Goal: Task Accomplishment & Management: Manage account settings

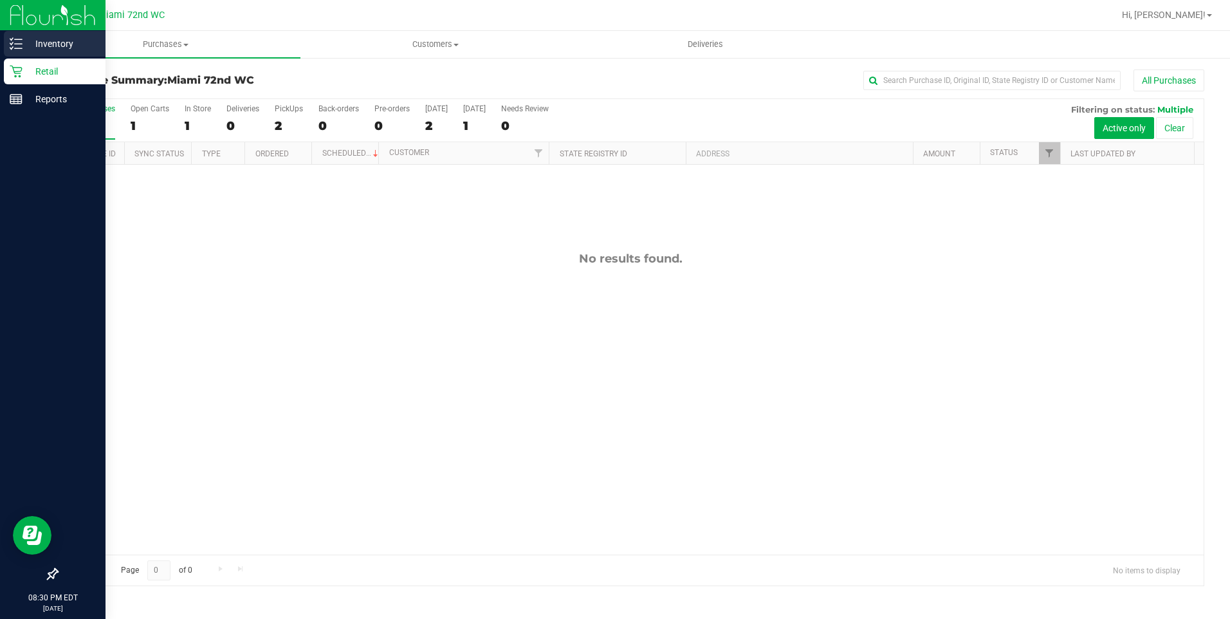
click at [73, 48] on p "Inventory" at bounding box center [61, 43] width 77 height 15
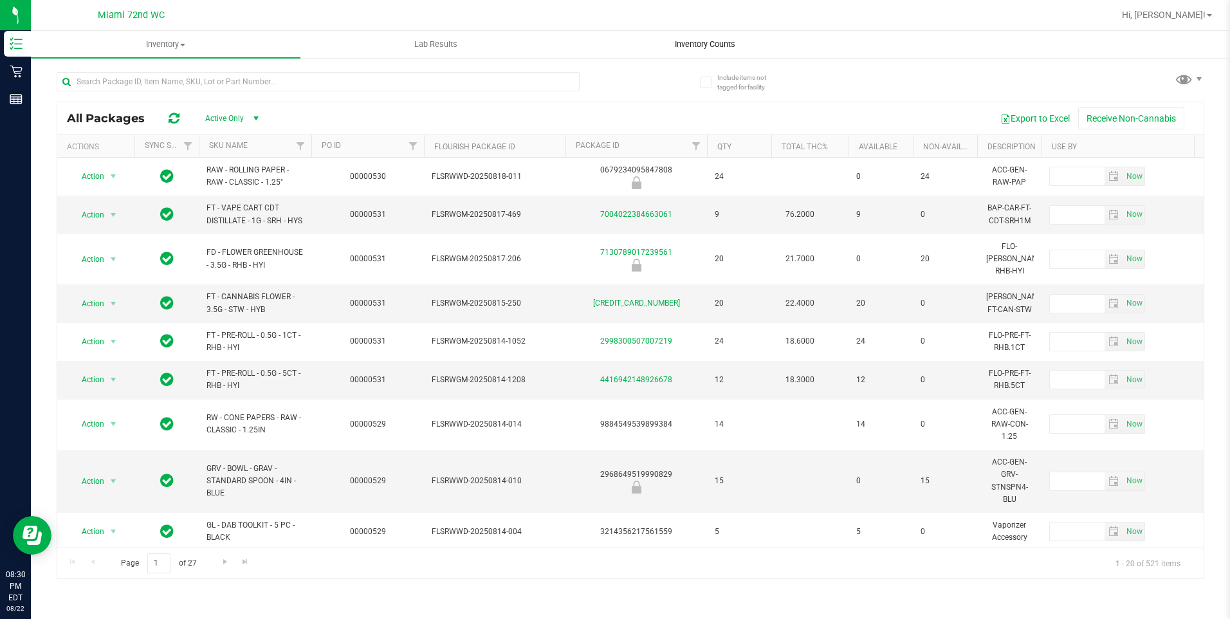
click at [690, 37] on uib-tab-heading "Inventory Counts" at bounding box center [705, 45] width 268 height 26
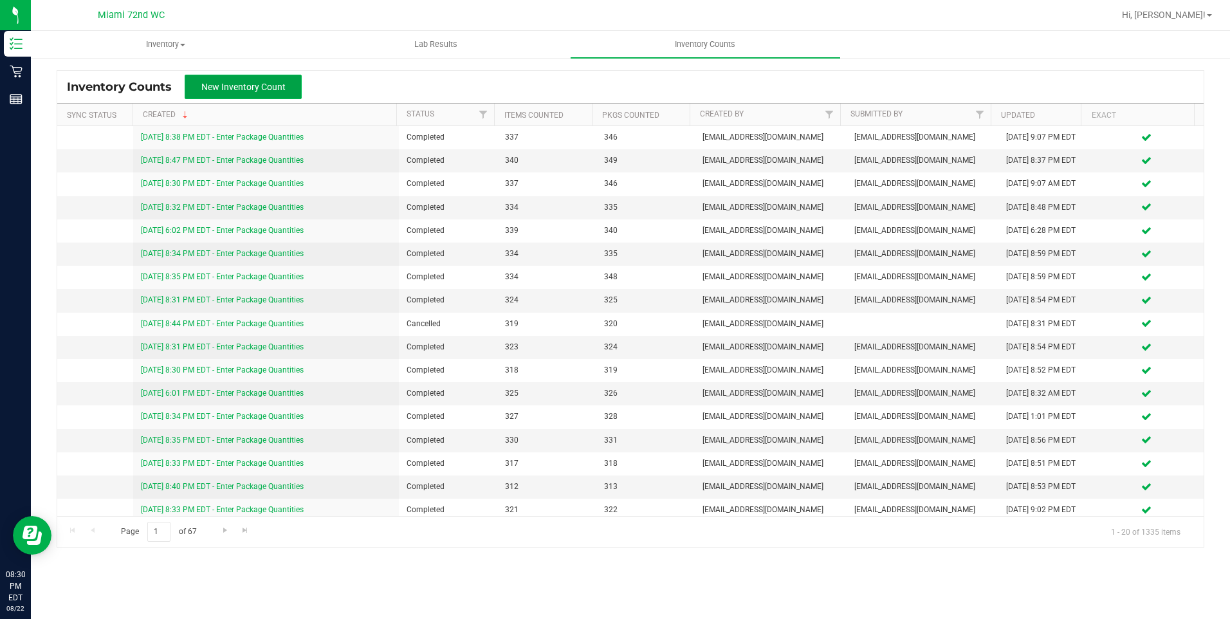
click at [241, 91] on span "New Inventory Count" at bounding box center [243, 87] width 84 height 10
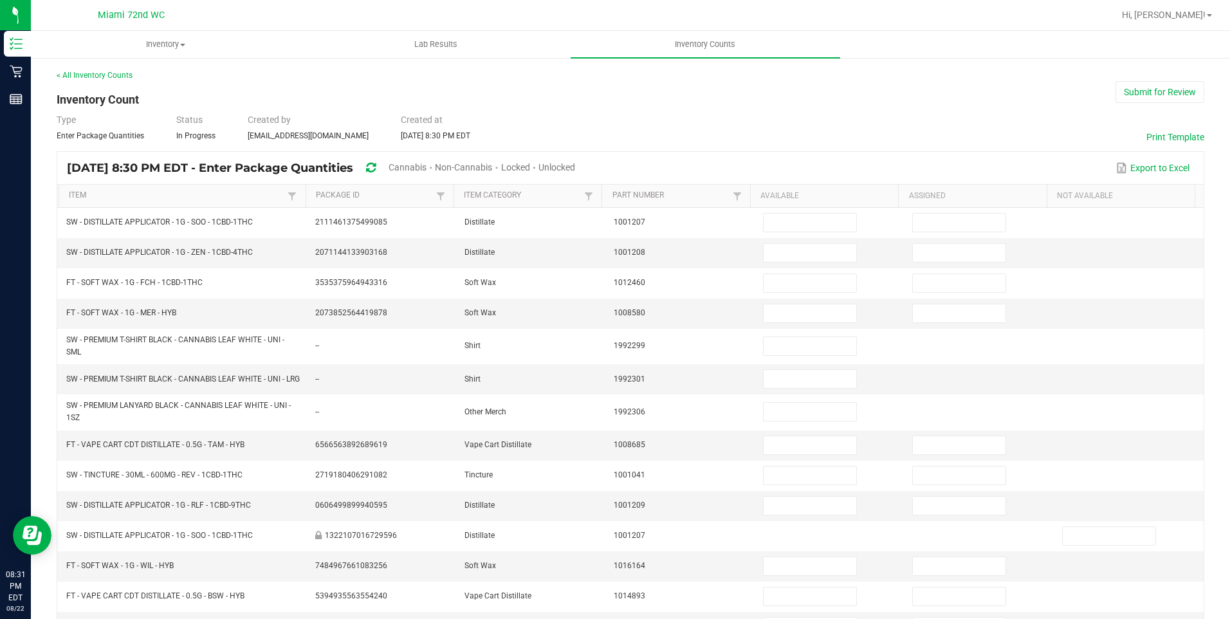
click at [427, 169] on span "Cannabis" at bounding box center [408, 167] width 38 height 10
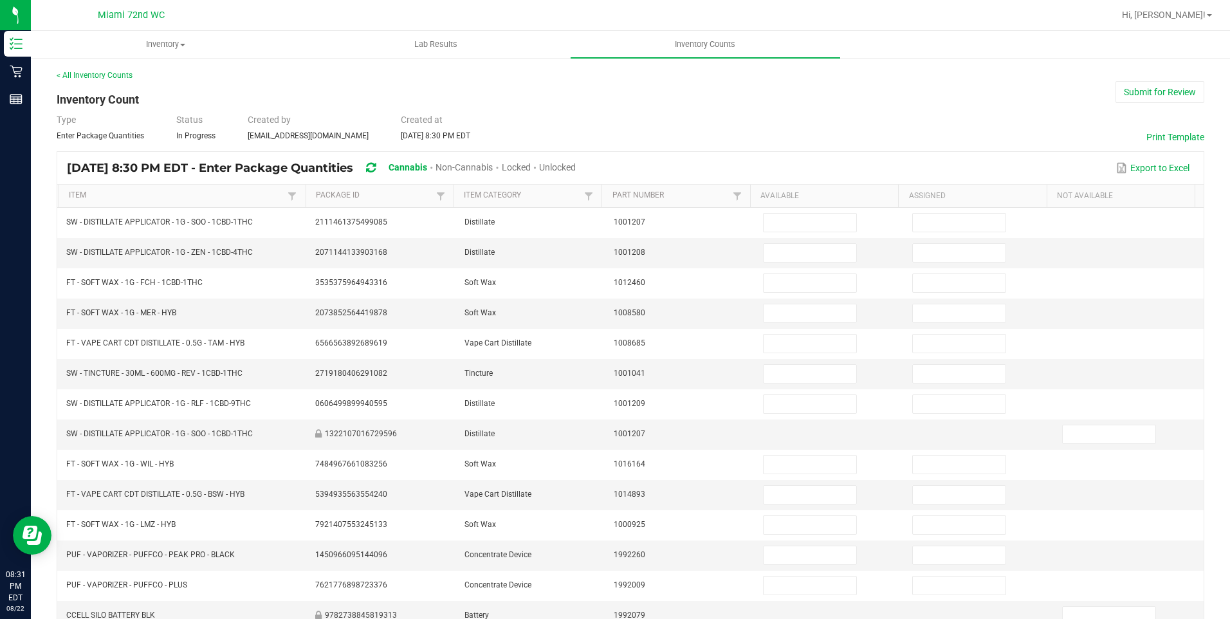
click at [576, 169] on span "Unlocked" at bounding box center [557, 167] width 37 height 10
click at [84, 199] on link "Item" at bounding box center [177, 195] width 216 height 10
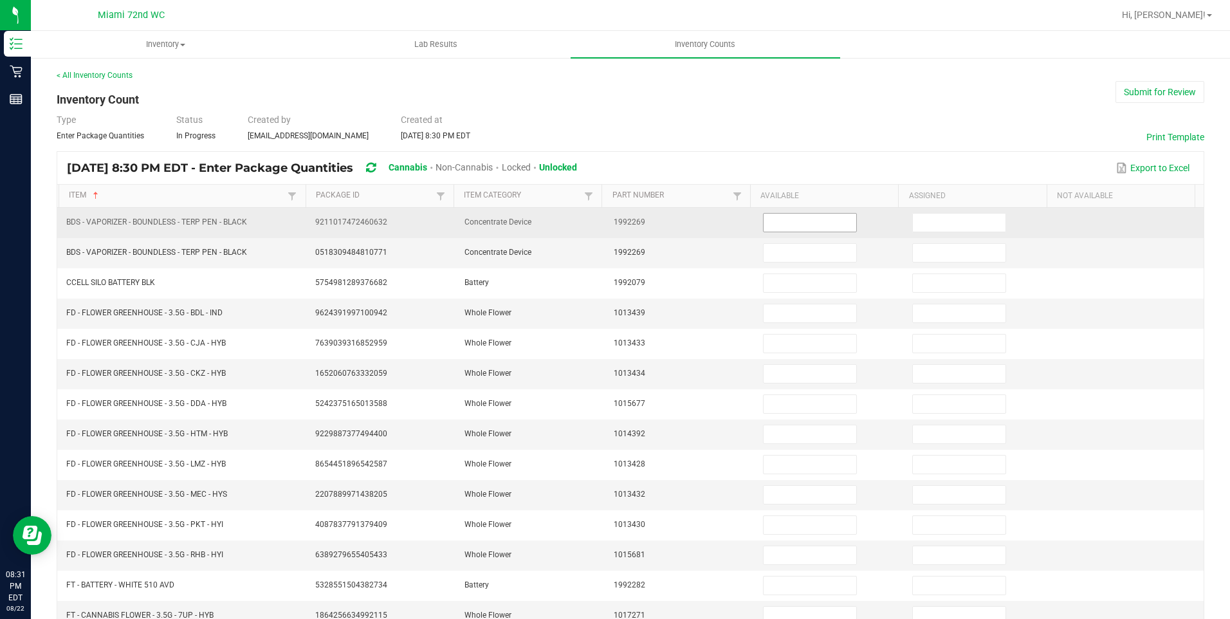
click at [766, 228] on input at bounding box center [810, 223] width 93 height 18
type input "1"
type input "2"
type input "4"
type input "1"
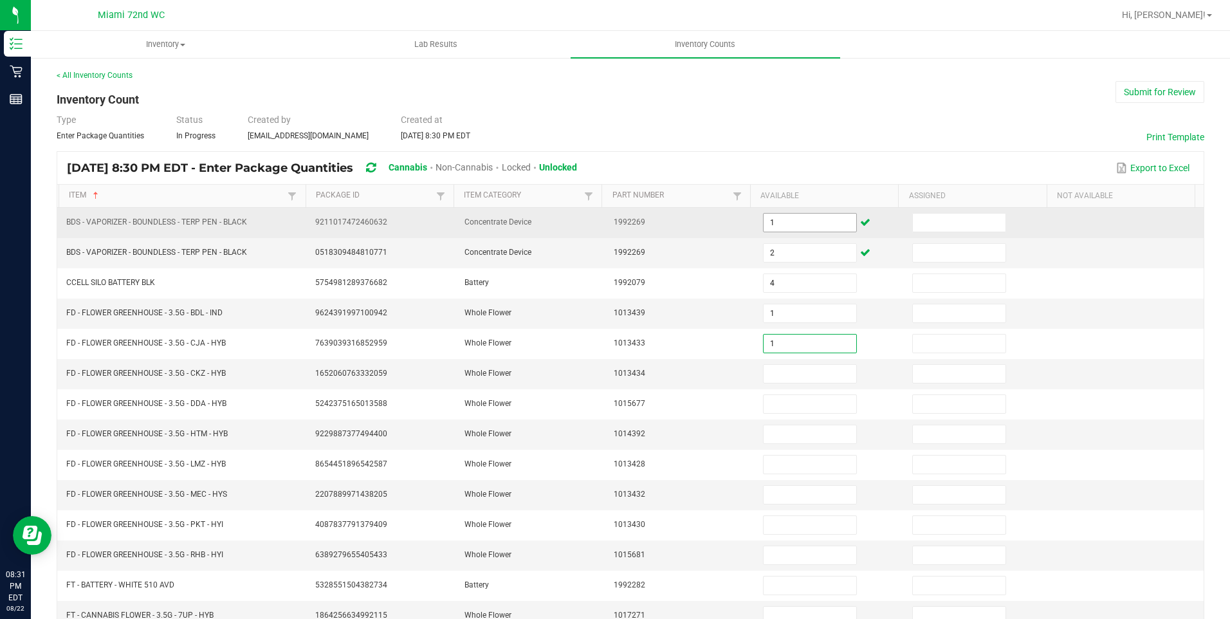
type input "1"
type input "3"
type input "10"
type input "18"
type input "1"
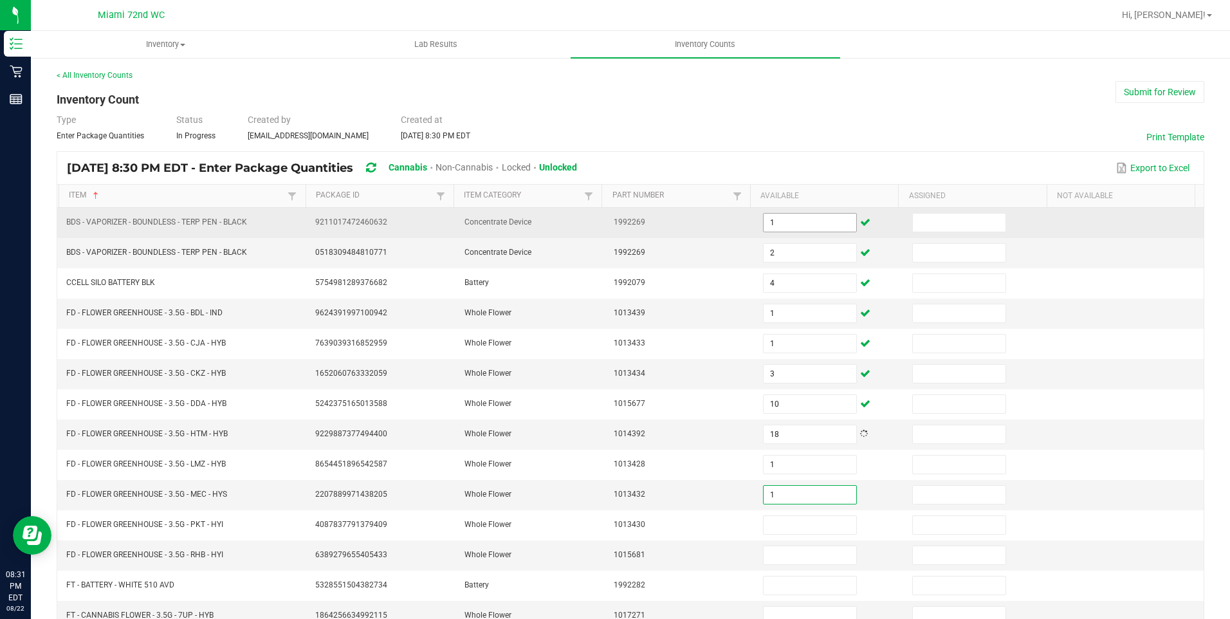
type input "1"
type input "5"
type input "2"
type input "8"
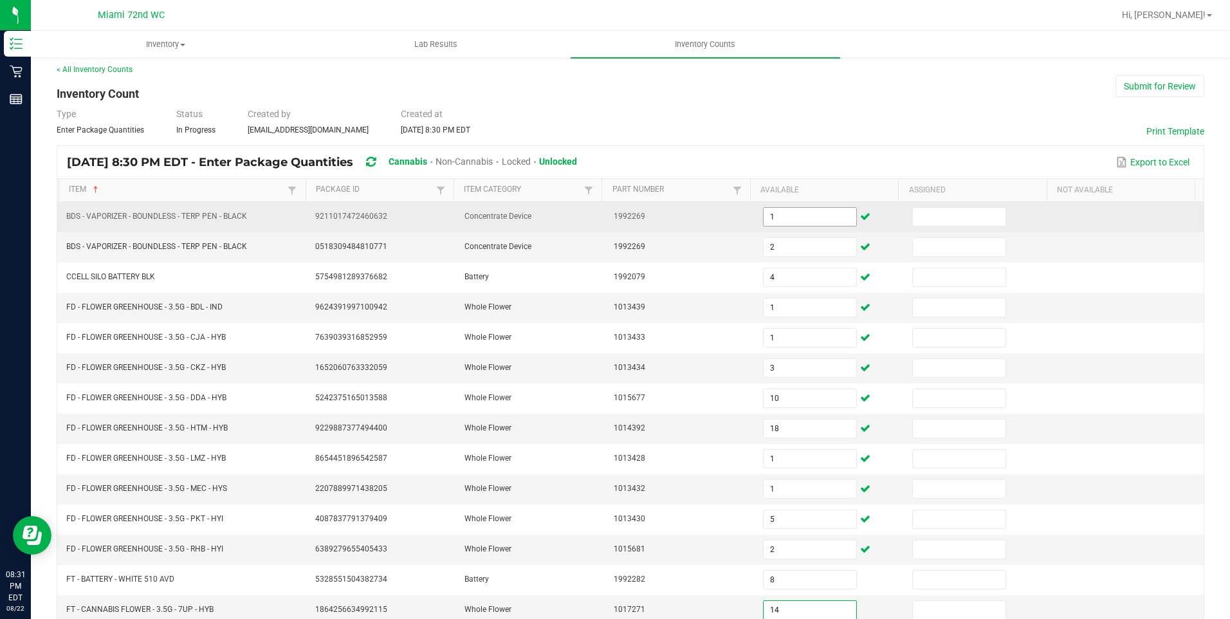
type input "14"
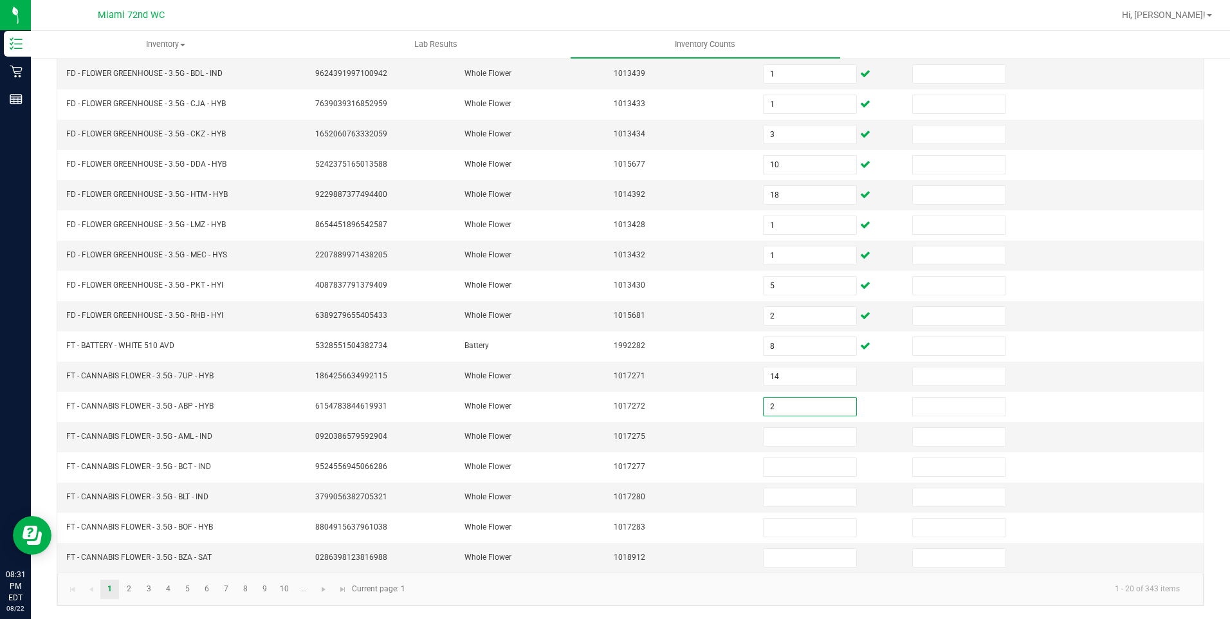
type input "2"
type input "4"
type input "17"
type input "12"
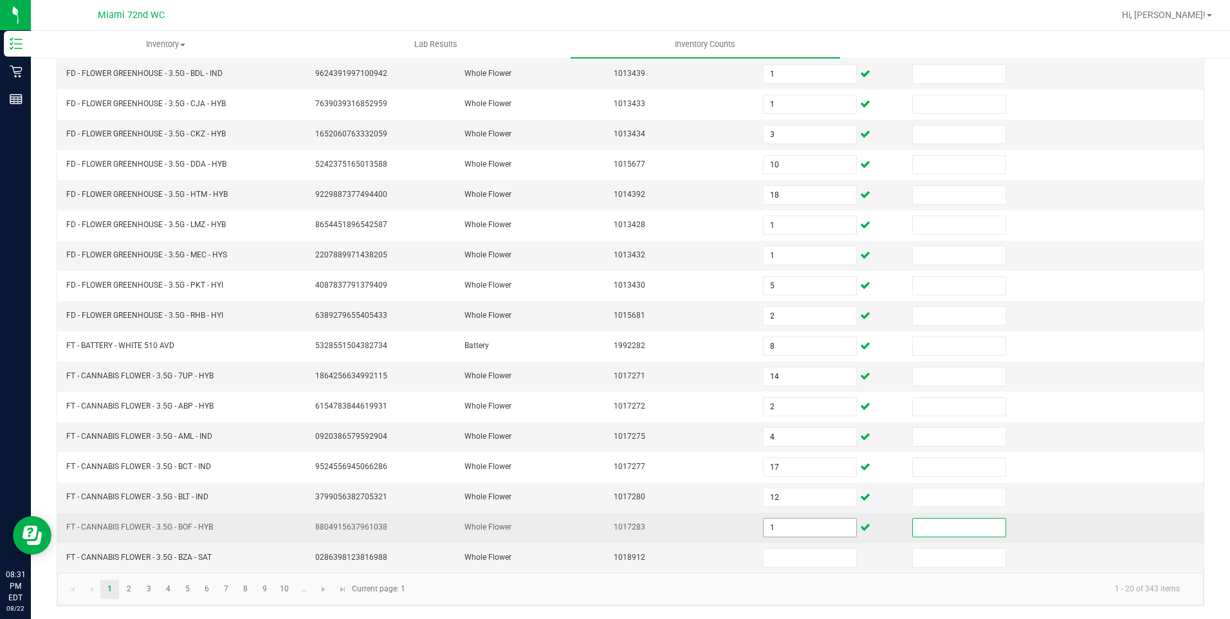
click at [773, 525] on input "1" at bounding box center [810, 528] width 93 height 18
type input "15"
type input "3"
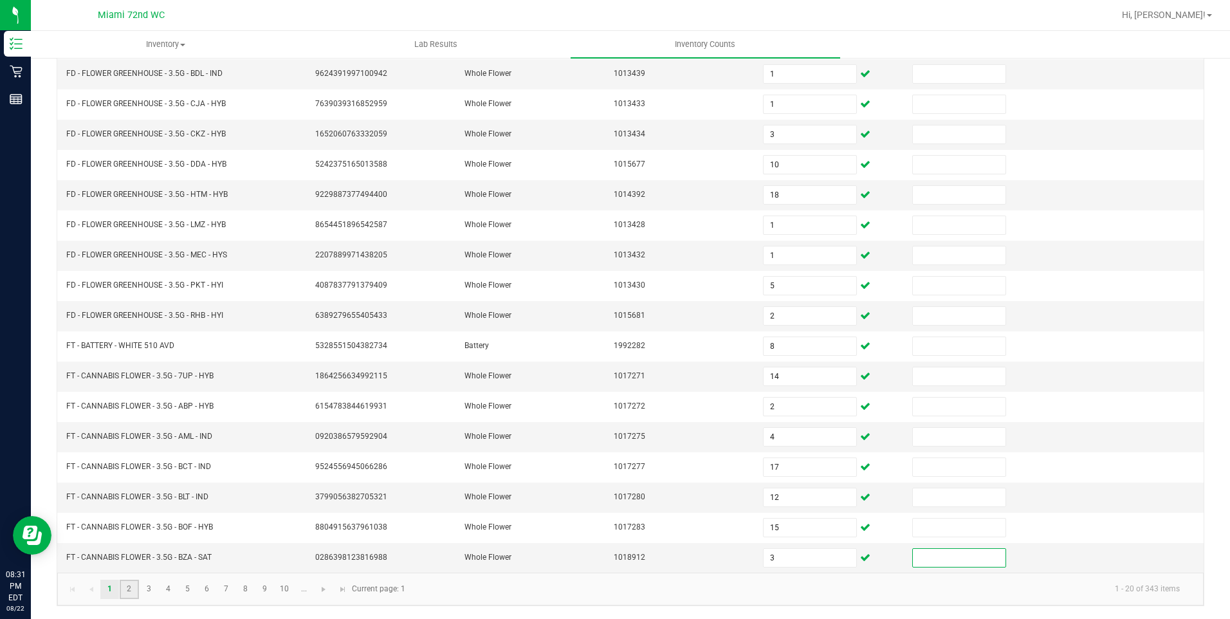
click at [129, 585] on link "2" at bounding box center [129, 589] width 19 height 19
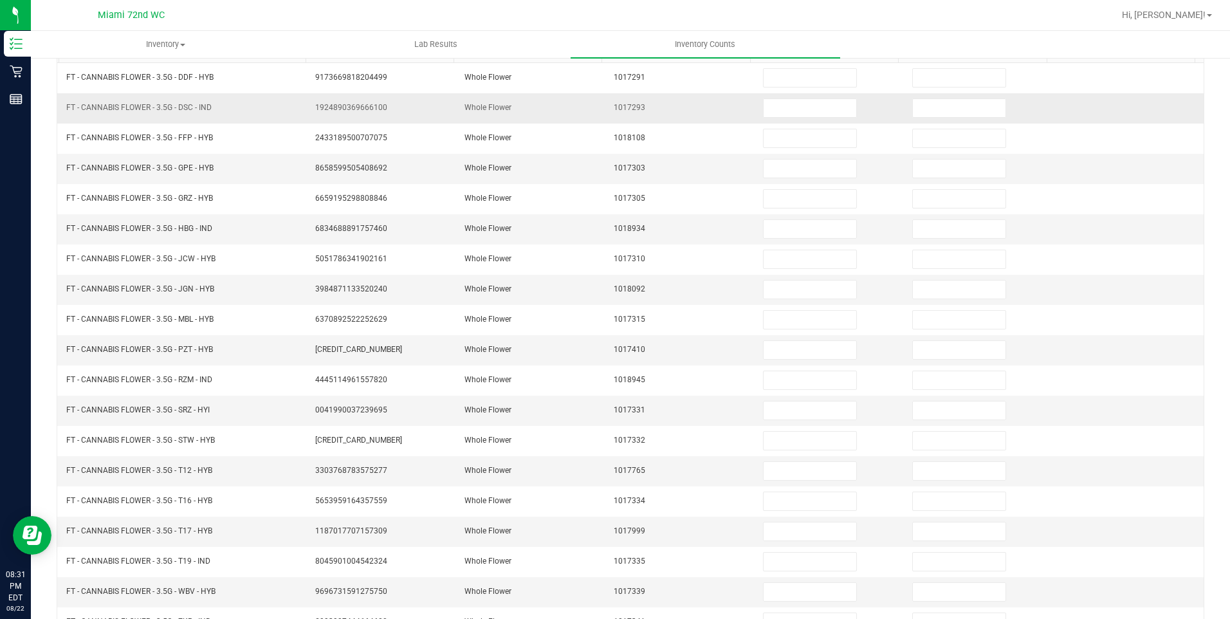
scroll to position [46, 0]
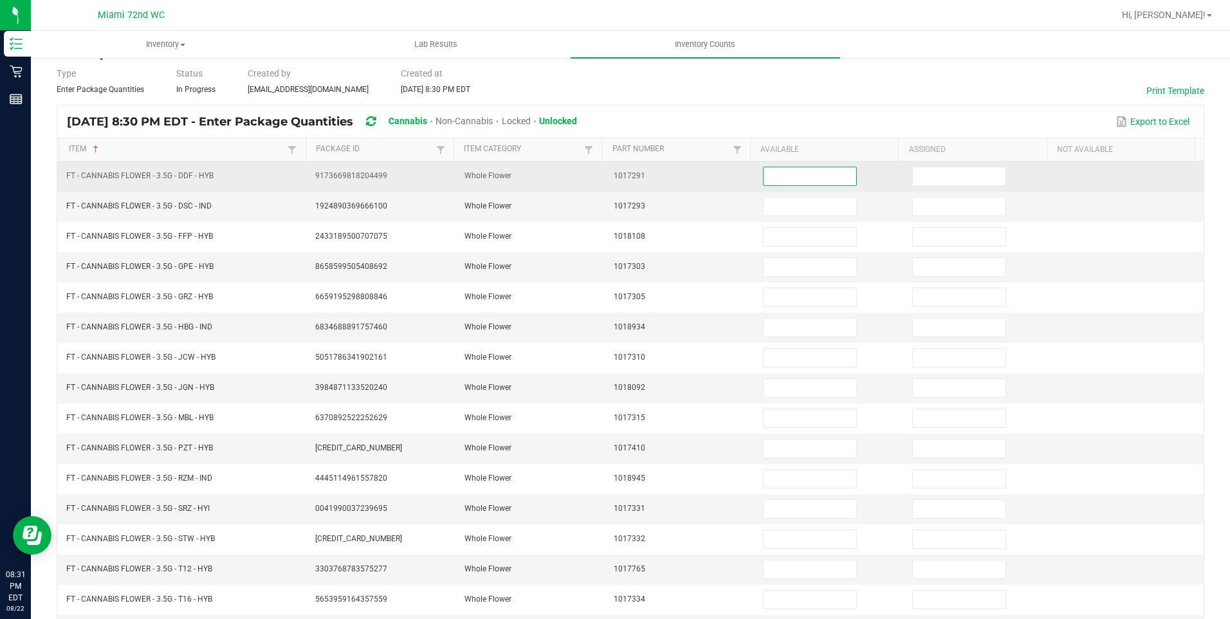
click at [782, 185] on input at bounding box center [810, 176] width 93 height 18
type input "13"
type input "5"
type input "16"
type input "8"
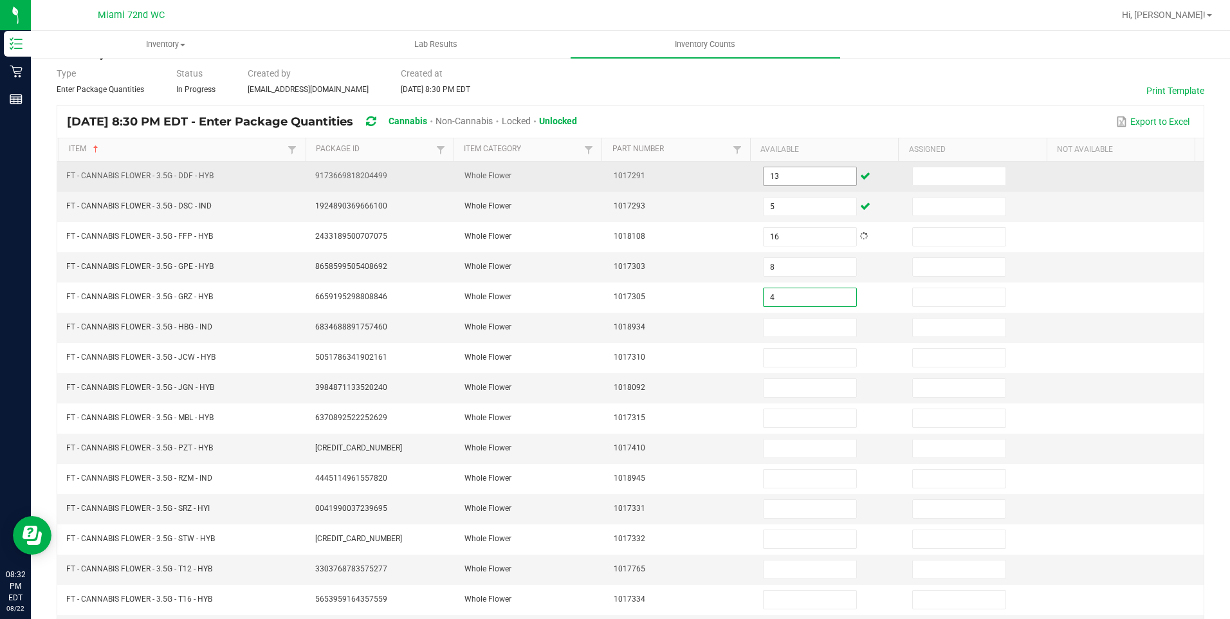
type input "4"
type input "13"
type input "20"
type input "9"
type input "10"
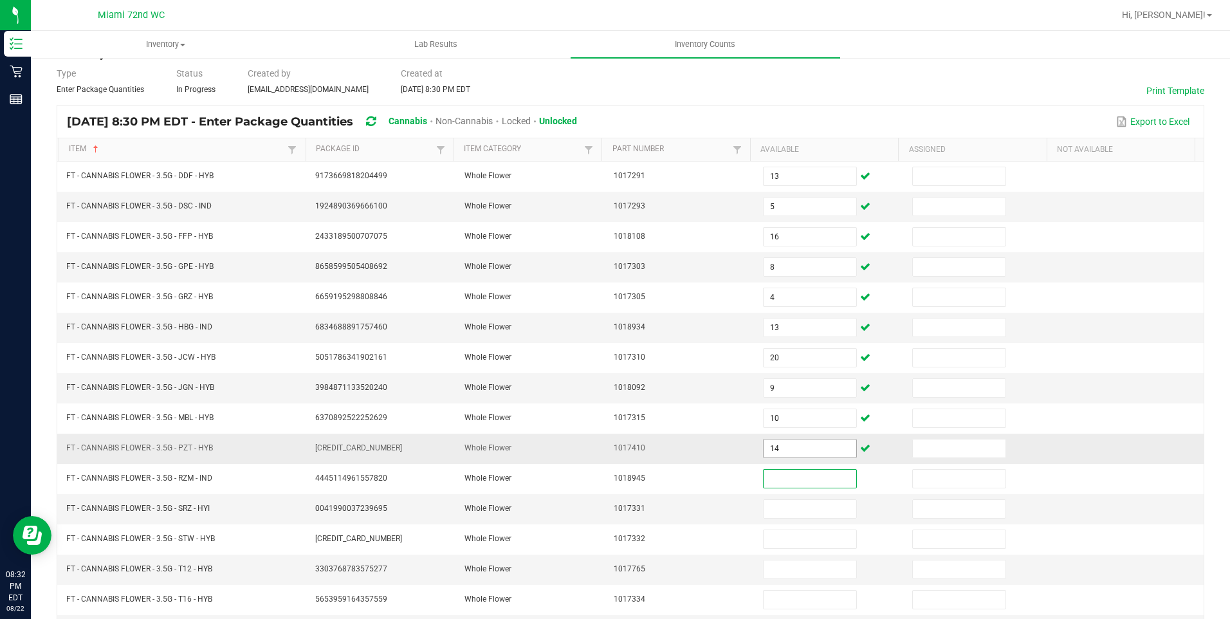
click at [790, 447] on input "14" at bounding box center [810, 449] width 93 height 18
type input "17"
type input "20"
type input "9"
type input "20"
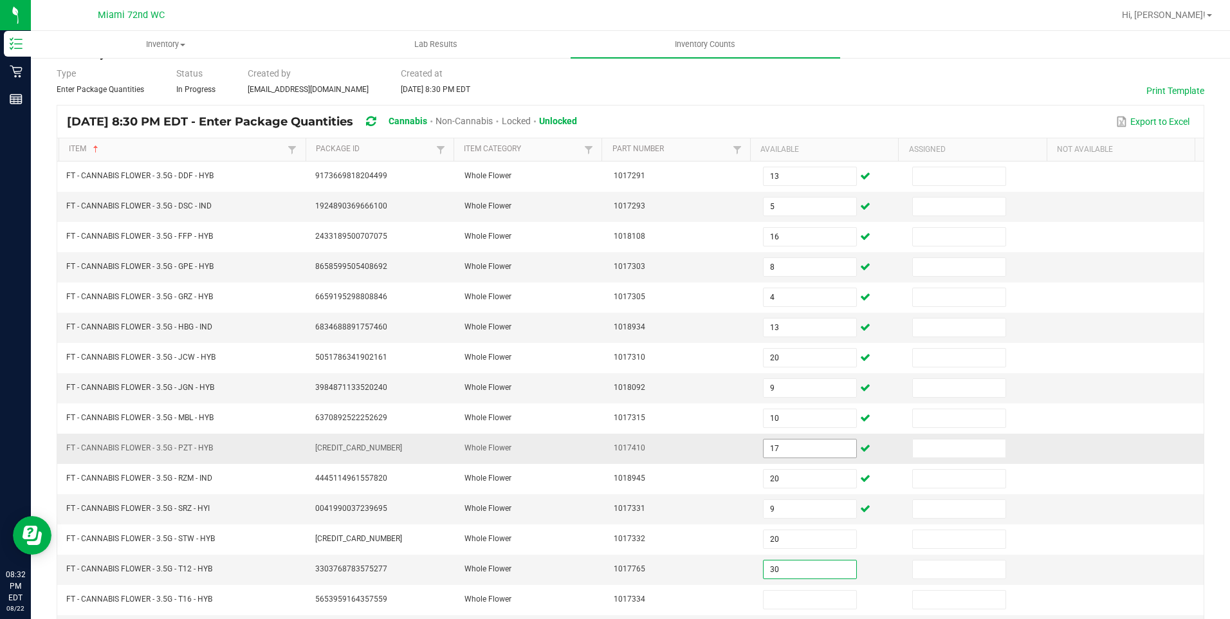
type input "30"
type input "7"
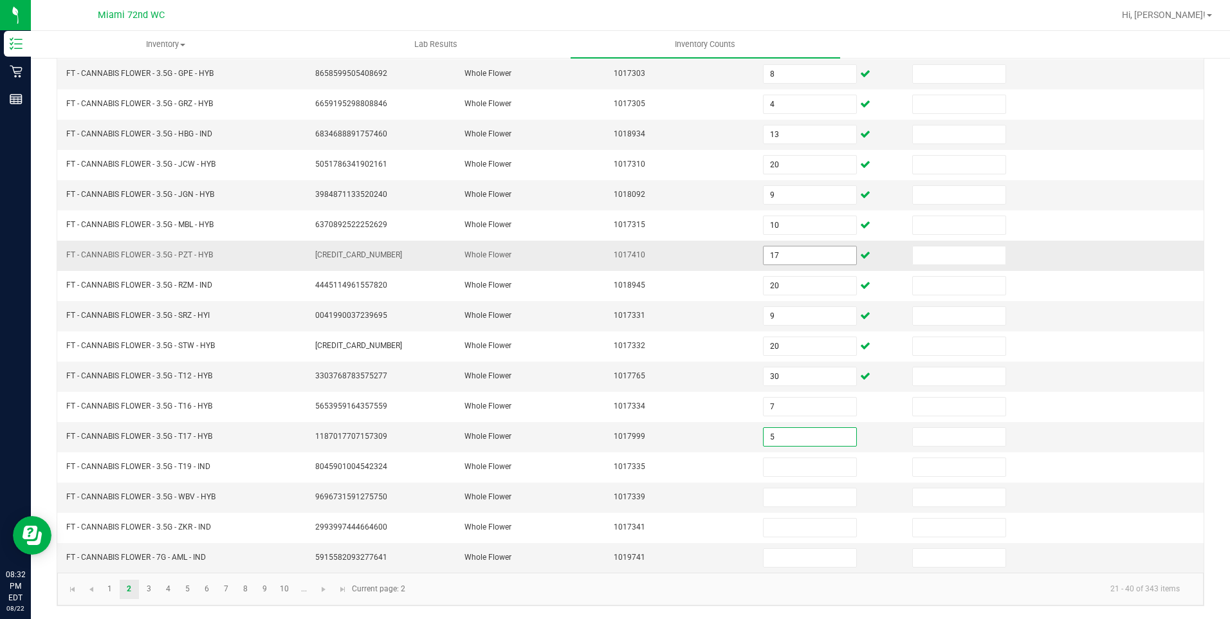
type input "5"
type input "14"
type input "26"
type input "20"
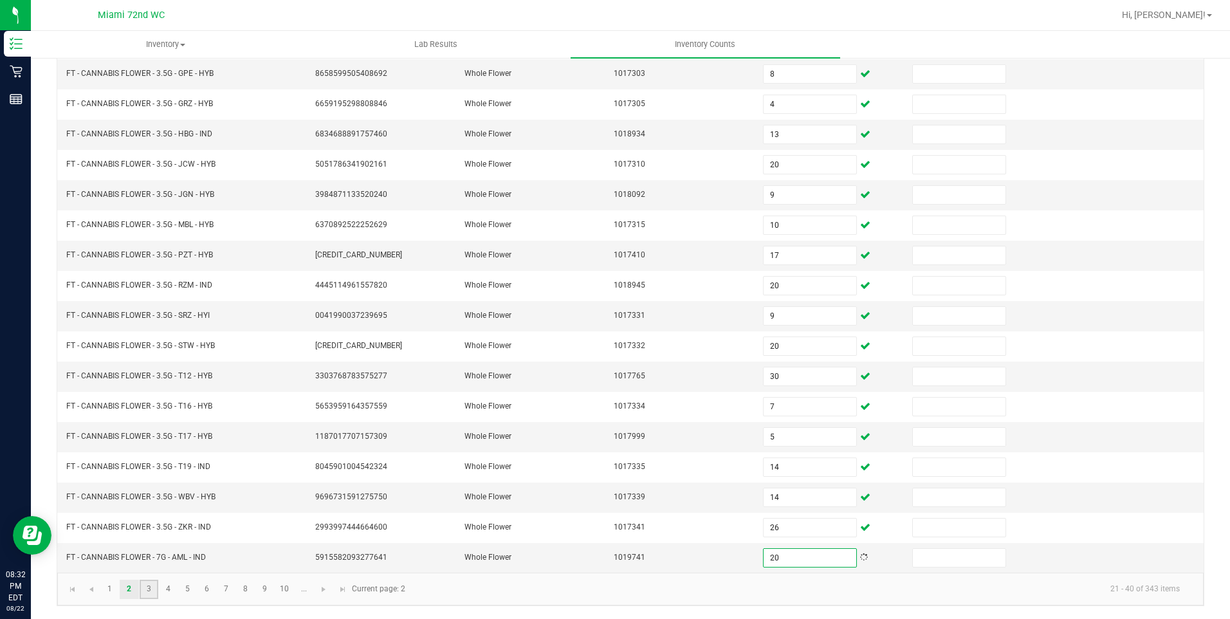
click at [153, 594] on link "3" at bounding box center [149, 589] width 19 height 19
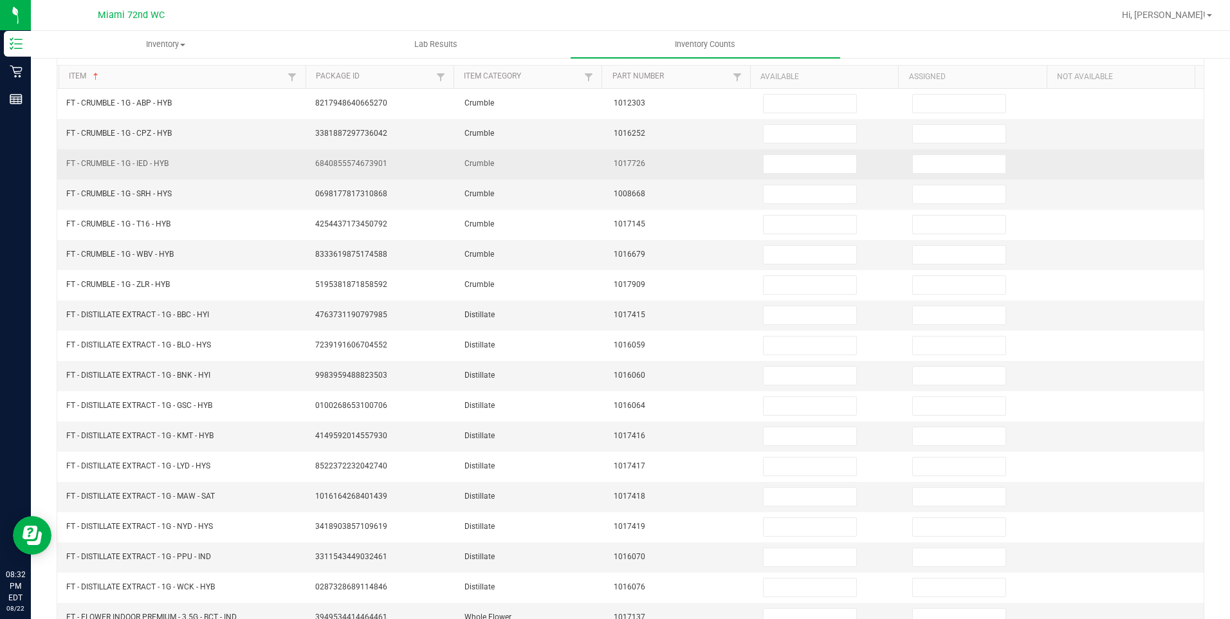
scroll to position [0, 0]
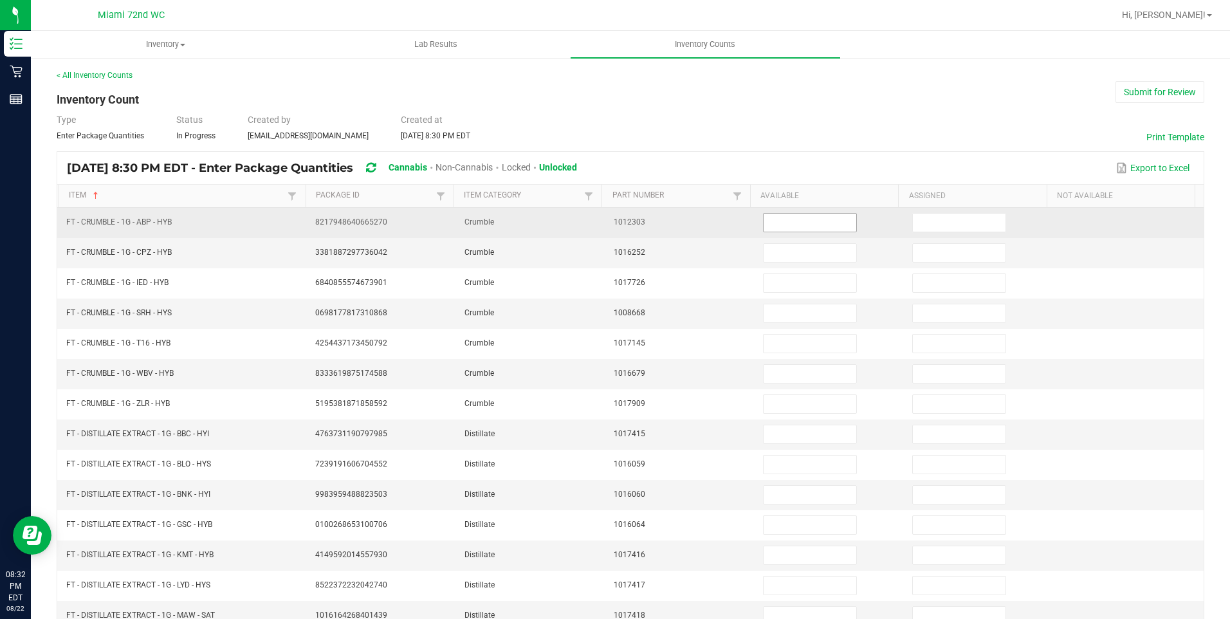
click at [764, 225] on input at bounding box center [810, 223] width 93 height 18
type input "1"
type input "2"
type input "7"
type input "1"
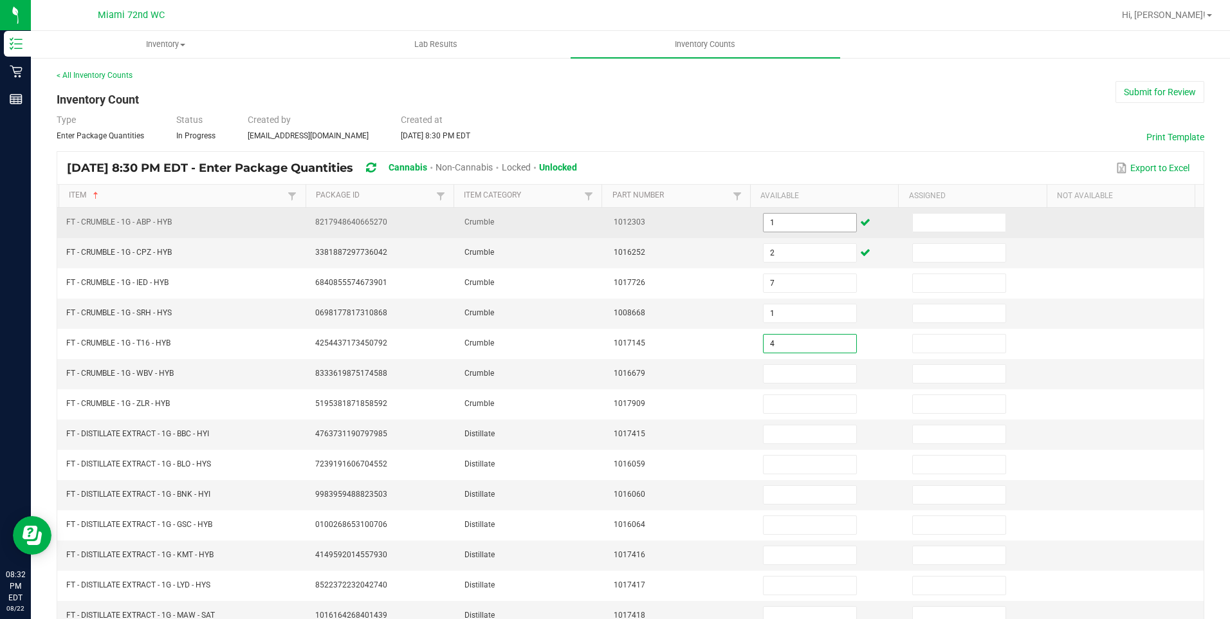
type input "4"
type input "5"
type input "1"
type input "3"
type input "11"
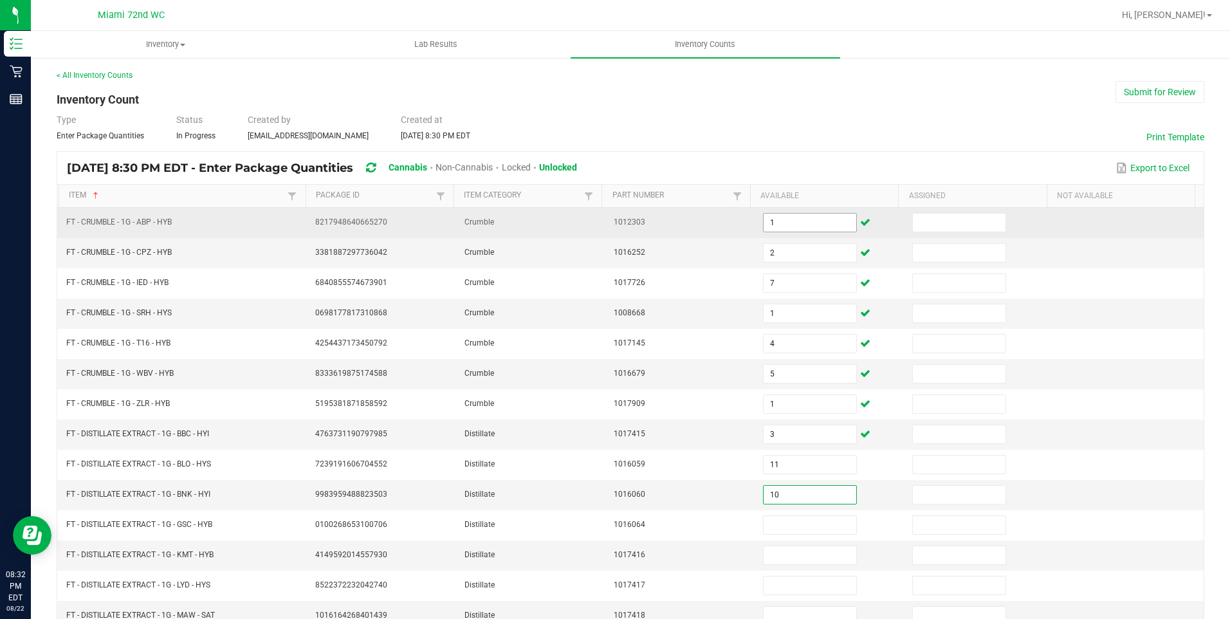
type input "10"
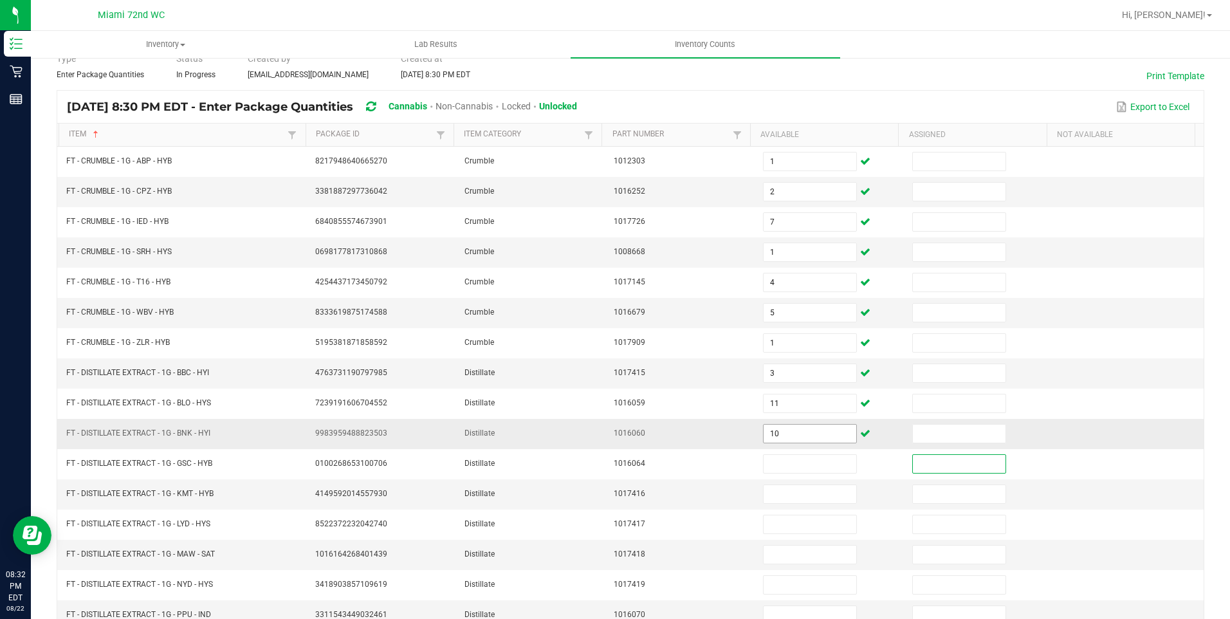
scroll to position [129, 0]
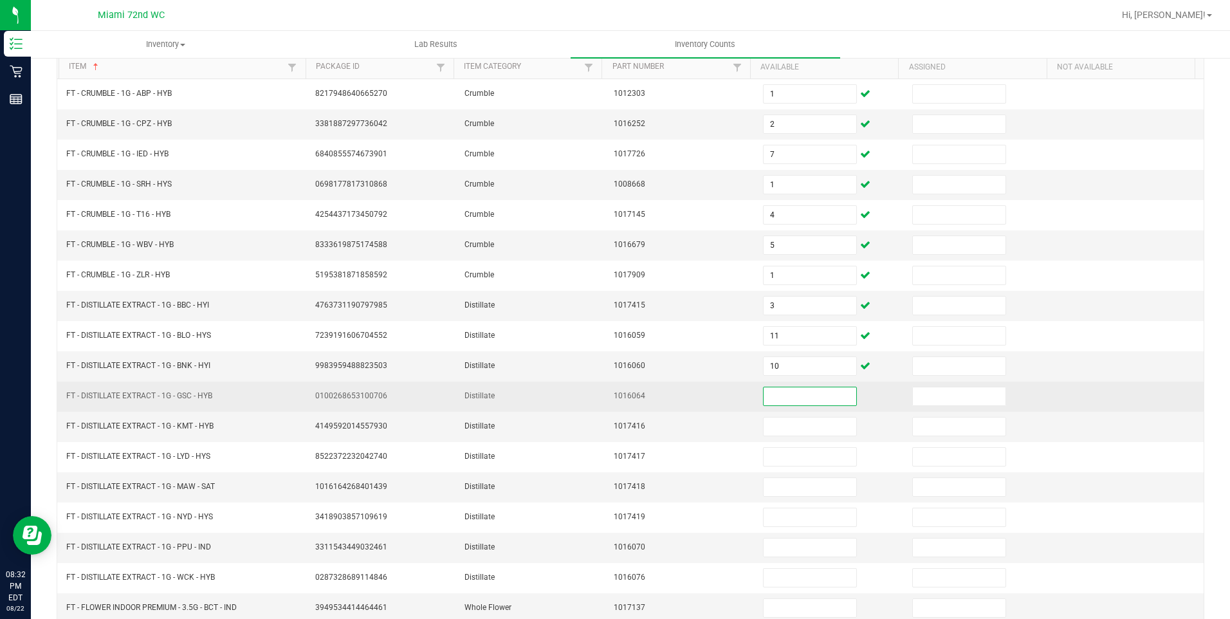
click at [808, 393] on input at bounding box center [810, 396] width 93 height 18
type input "4"
type input "6"
type input "3"
type input "1"
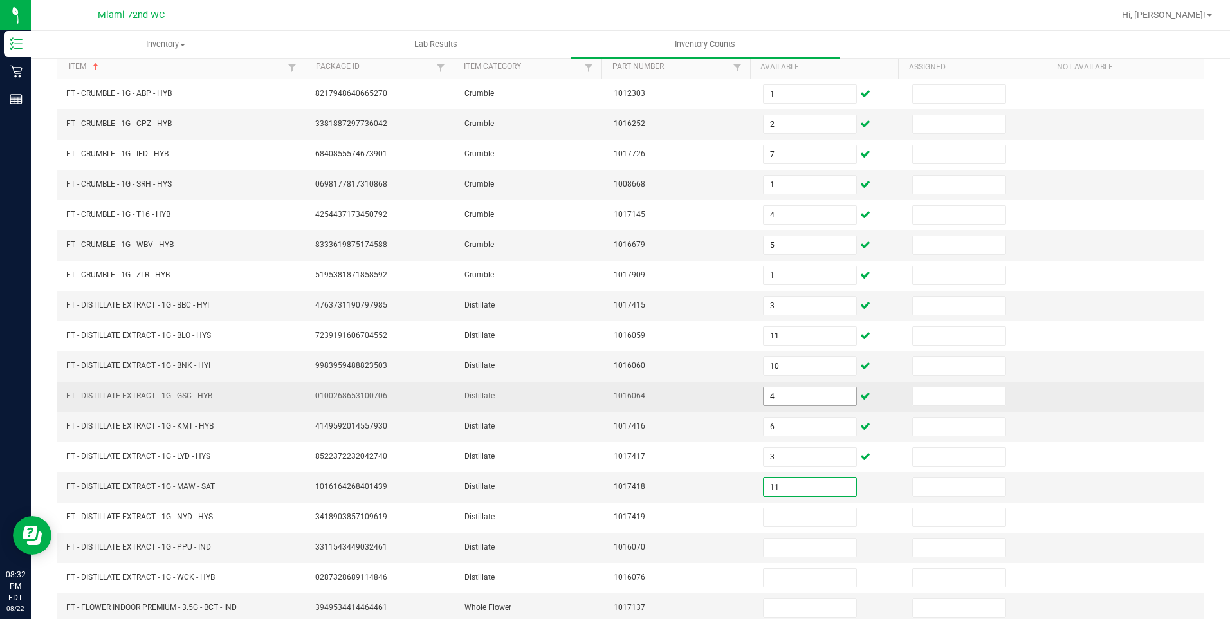
type input "11"
type input "122"
type input "6"
type input "9"
type input "13"
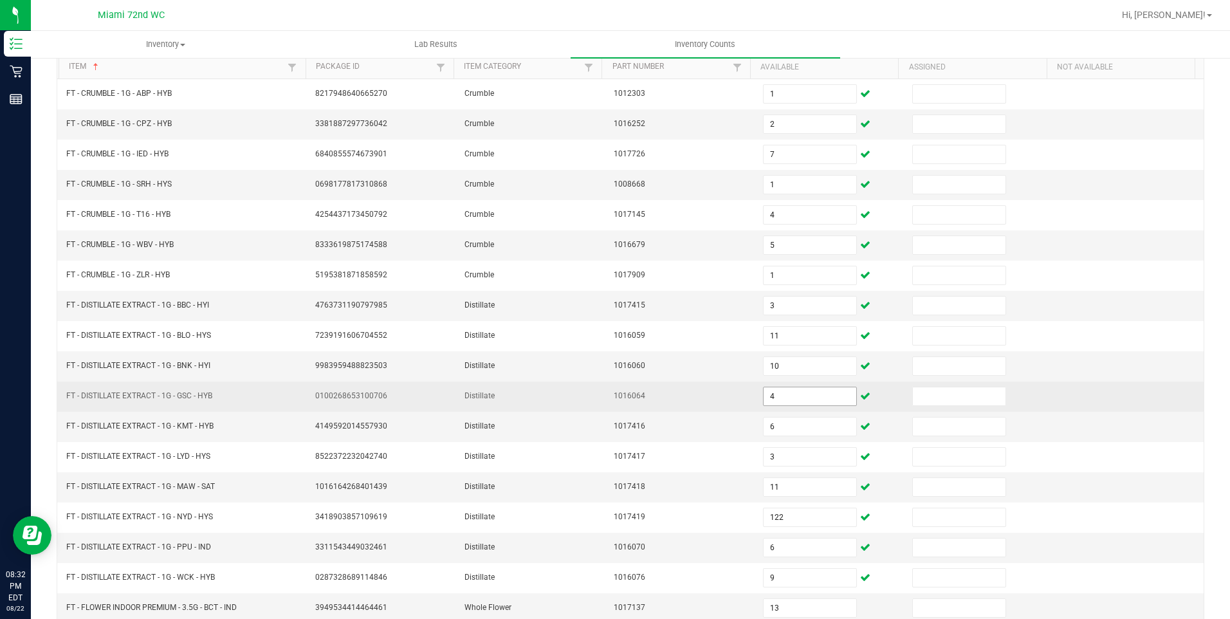
scroll to position [239, 0]
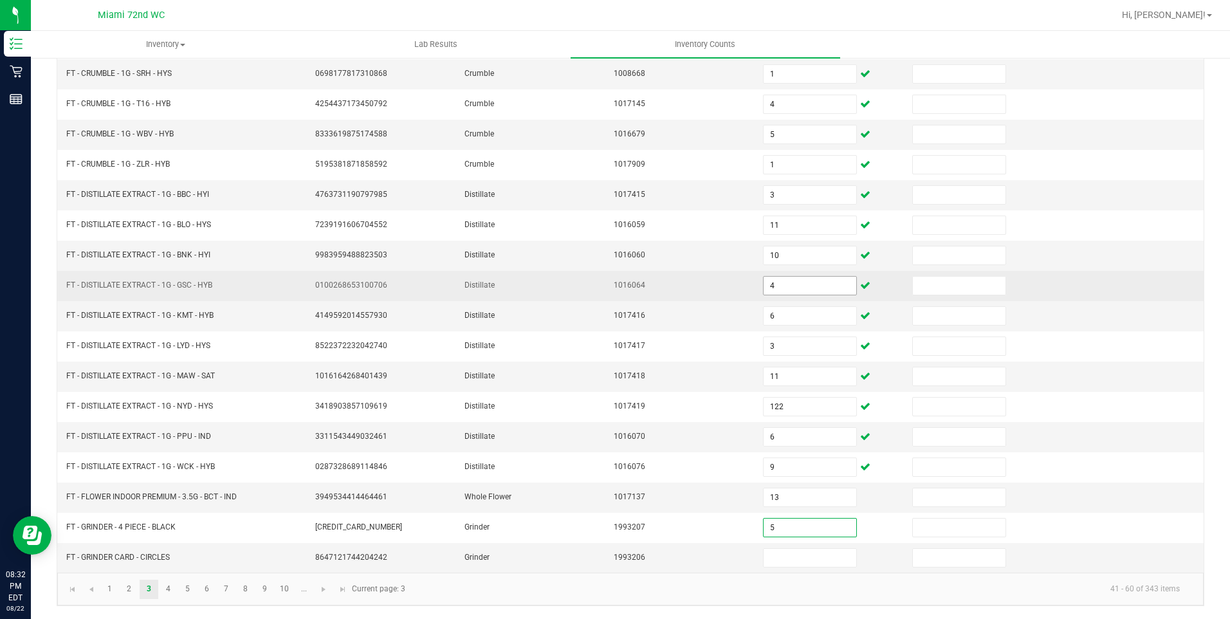
type input "5"
type input "4"
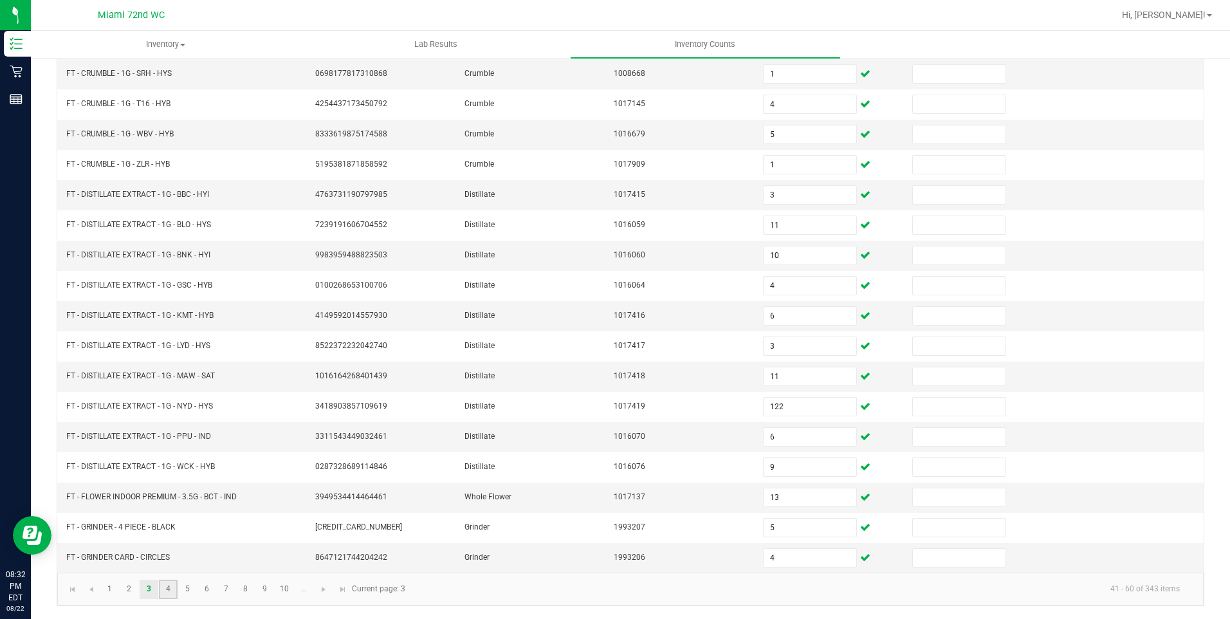
click at [169, 587] on link "4" at bounding box center [168, 589] width 19 height 19
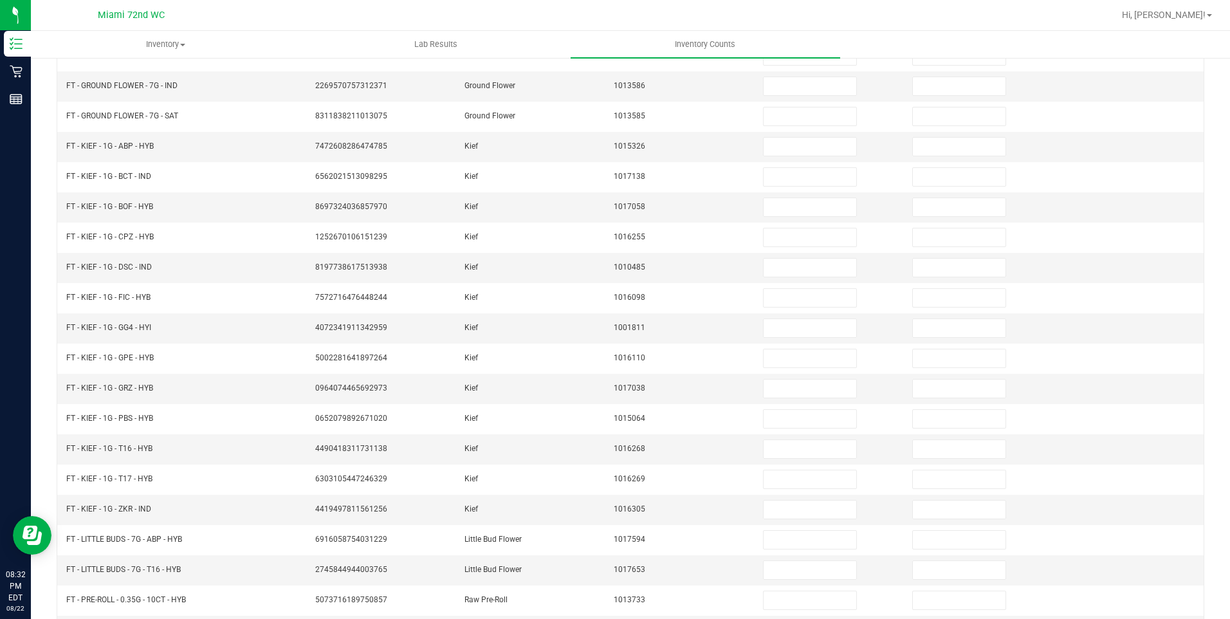
scroll to position [0, 0]
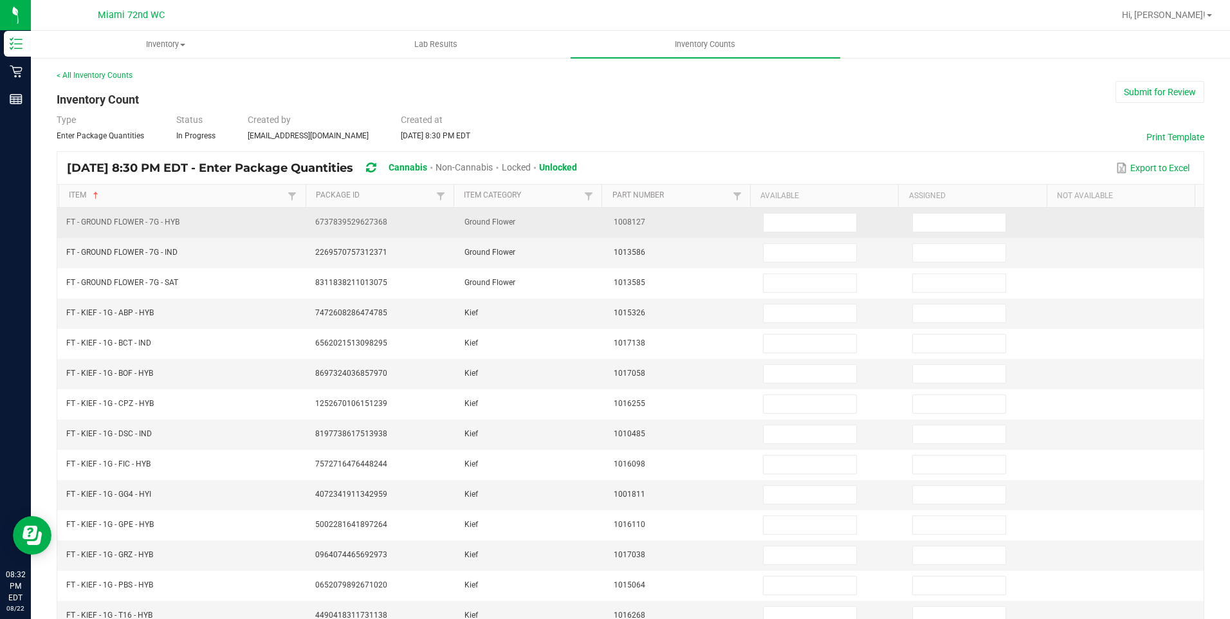
click at [790, 210] on td at bounding box center [829, 223] width 149 height 30
click at [787, 213] on span at bounding box center [810, 222] width 94 height 19
click at [794, 216] on input at bounding box center [810, 223] width 93 height 18
type input "16"
type input "17"
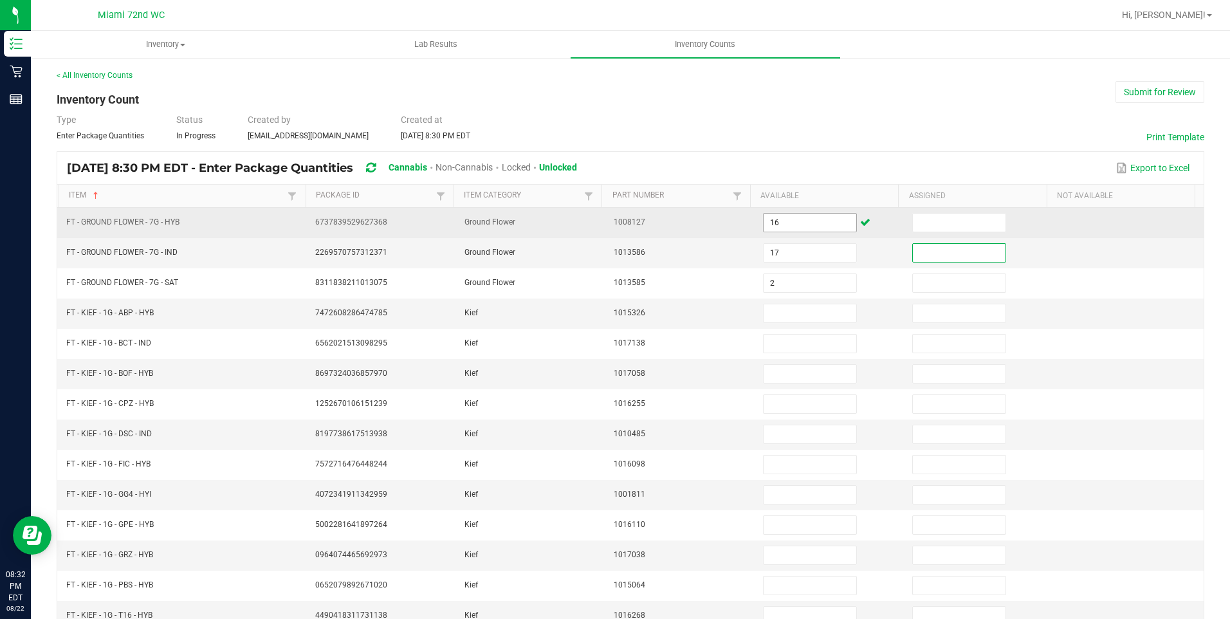
type input "2"
type input "6"
type input "7"
type input "2"
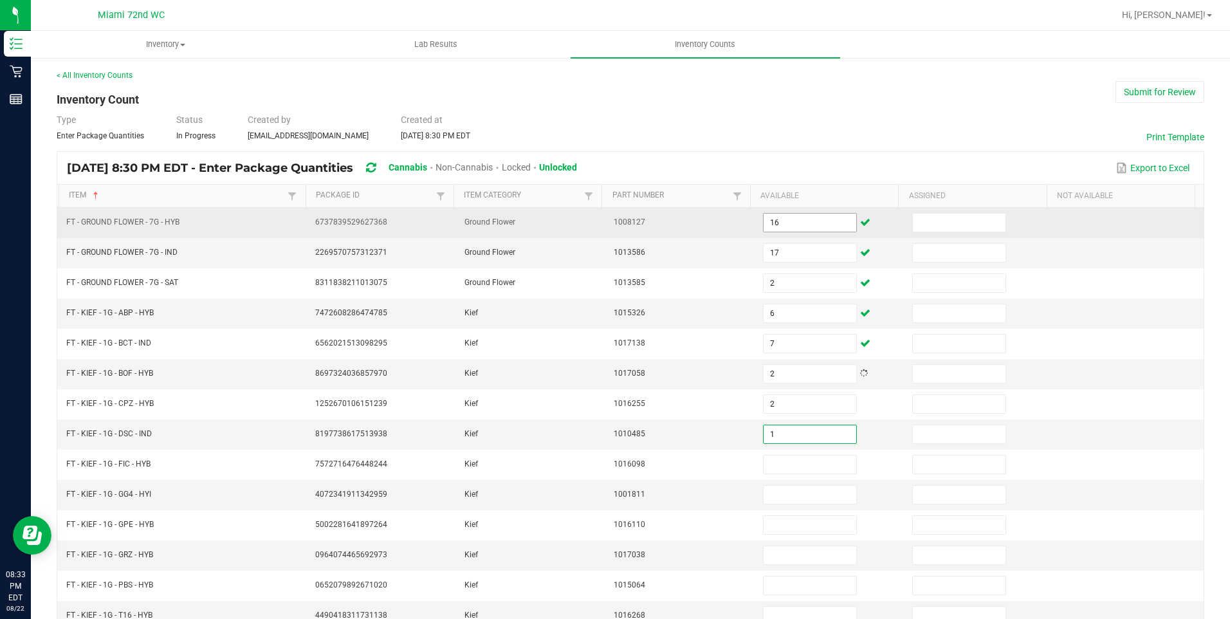
type input "1"
type input "8"
type input "4"
type input "8"
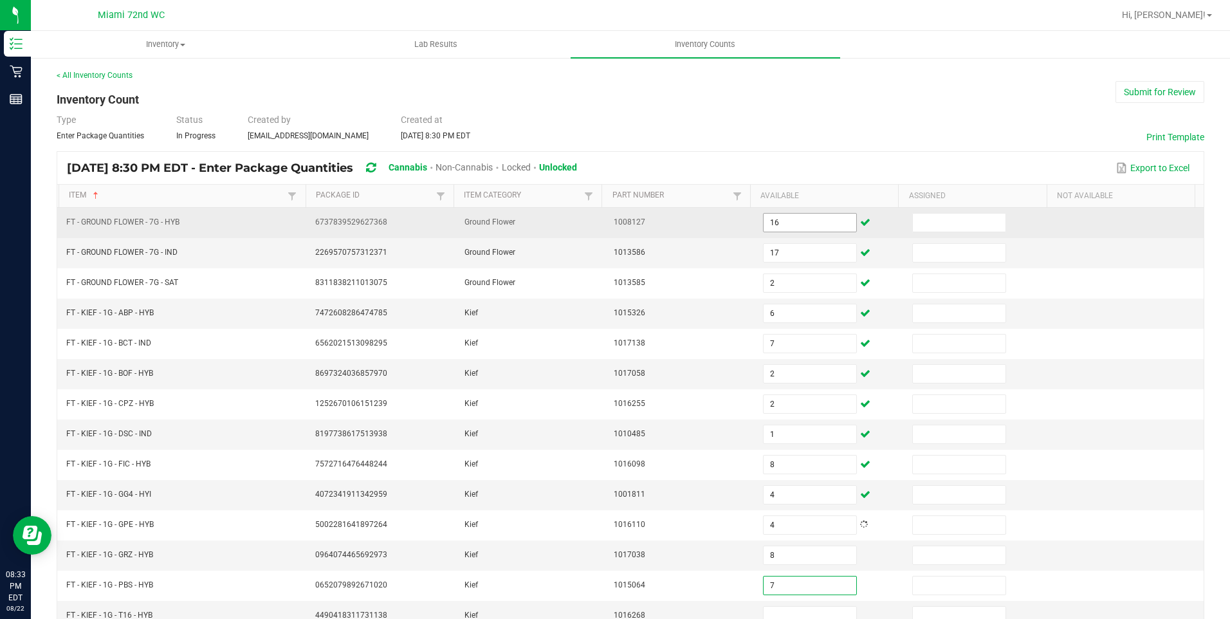
type input "7"
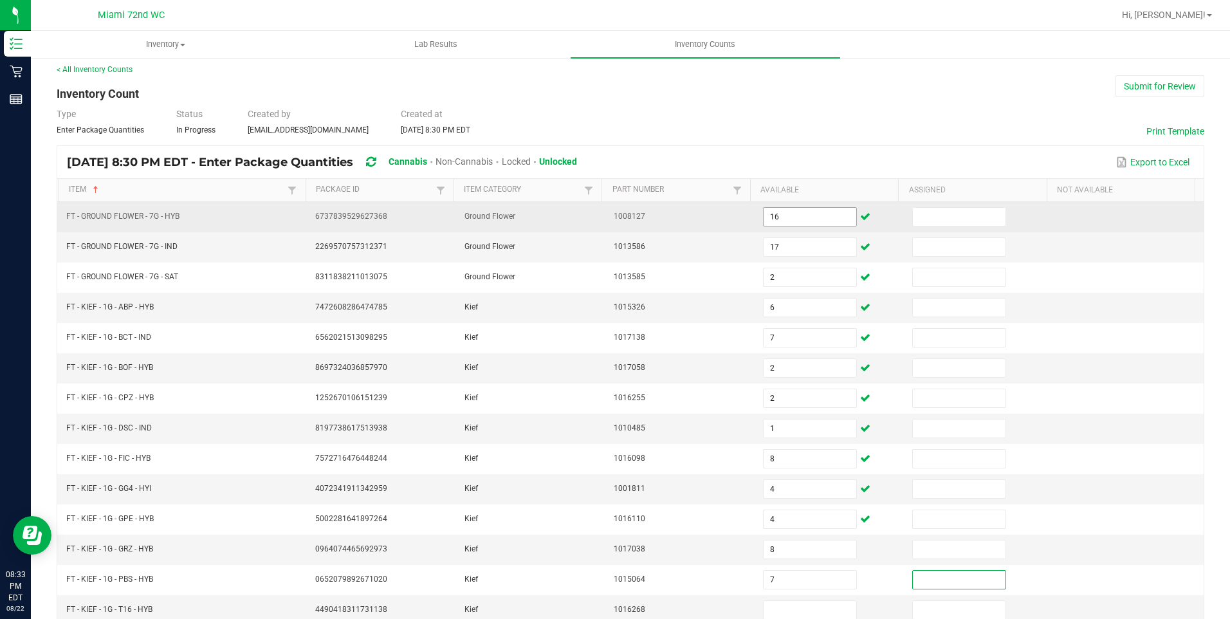
type input "6"
type input "5"
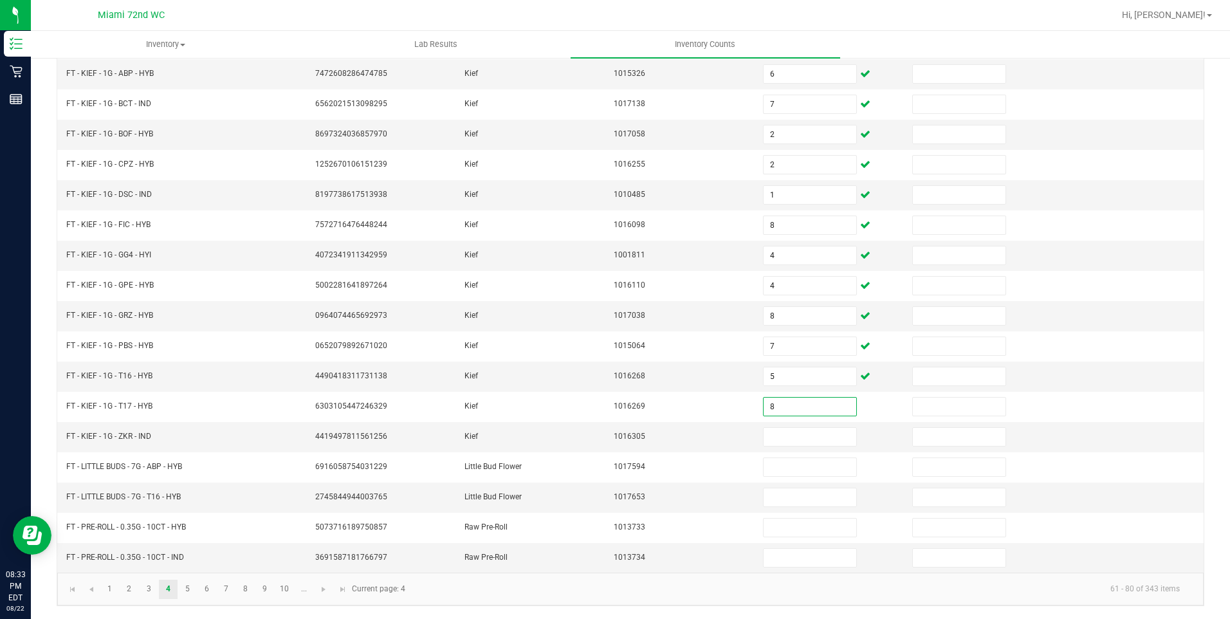
type input "8"
type input "3"
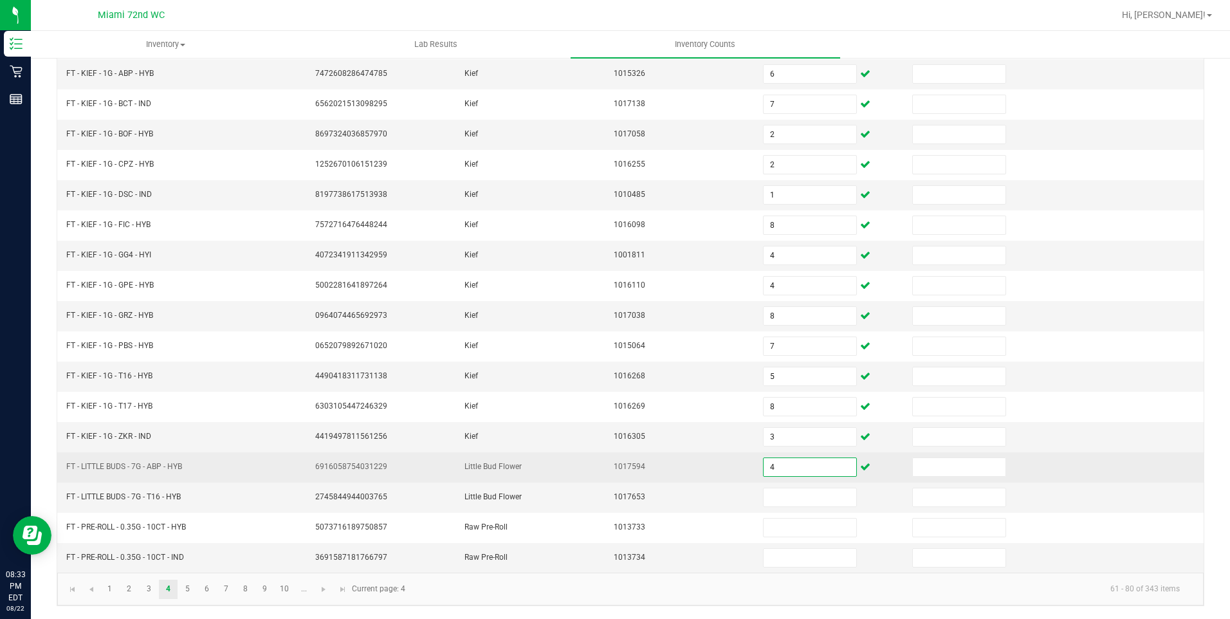
type input "4"
type input "2"
type input "12"
type input "3"
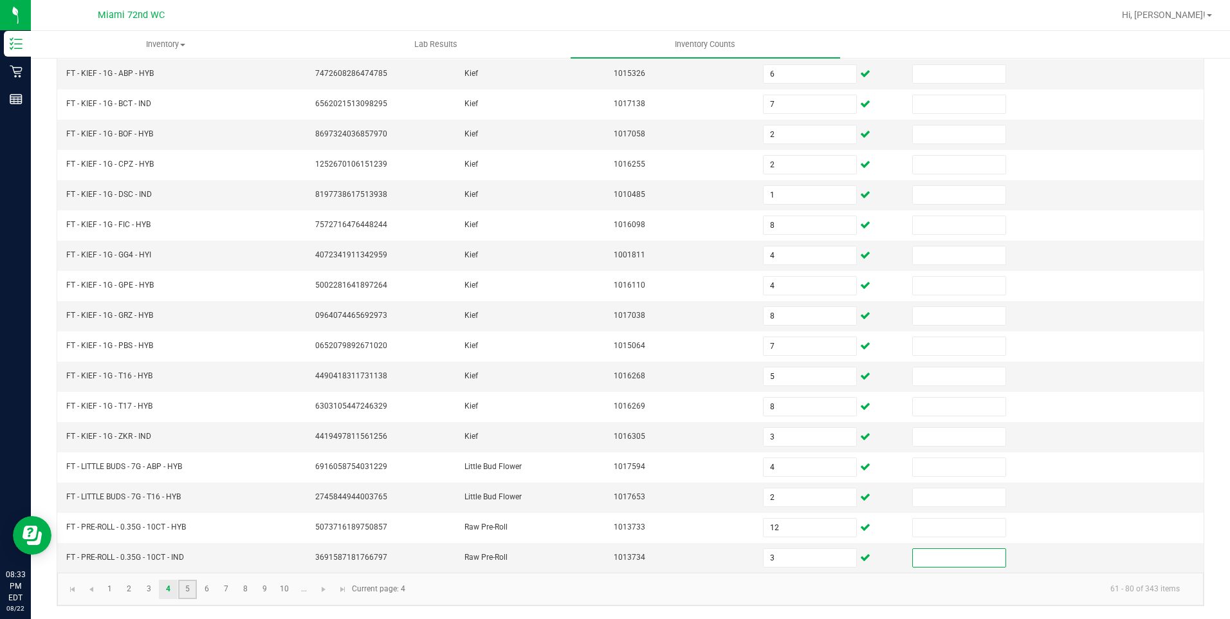
click at [190, 593] on link "5" at bounding box center [187, 589] width 19 height 19
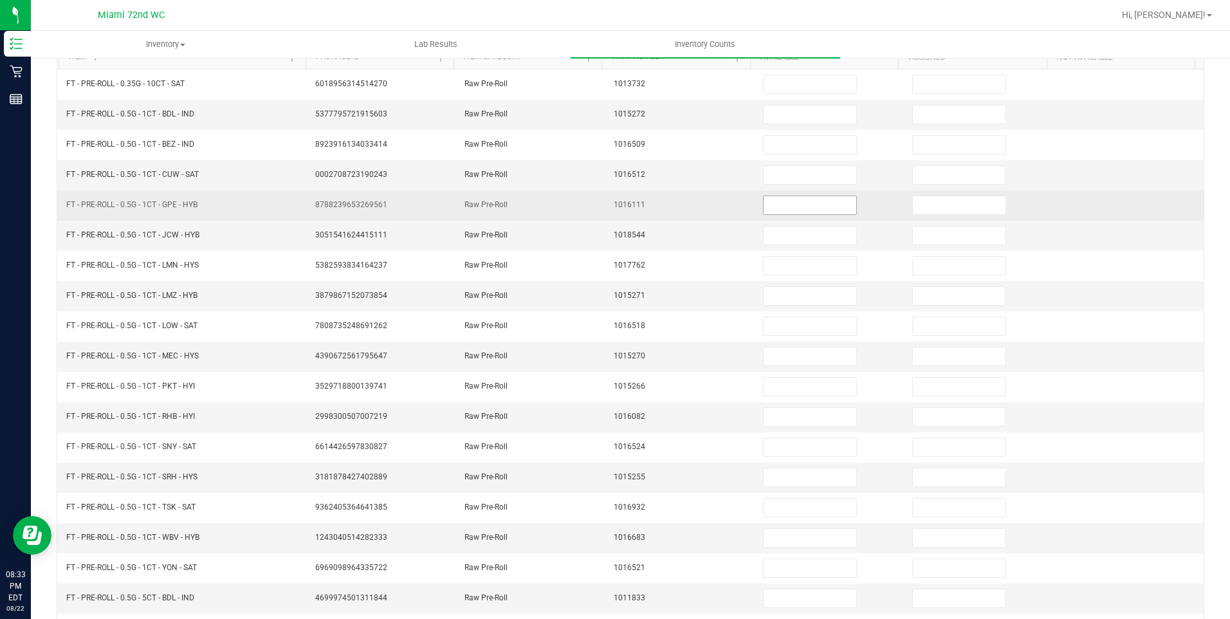
scroll to position [0, 0]
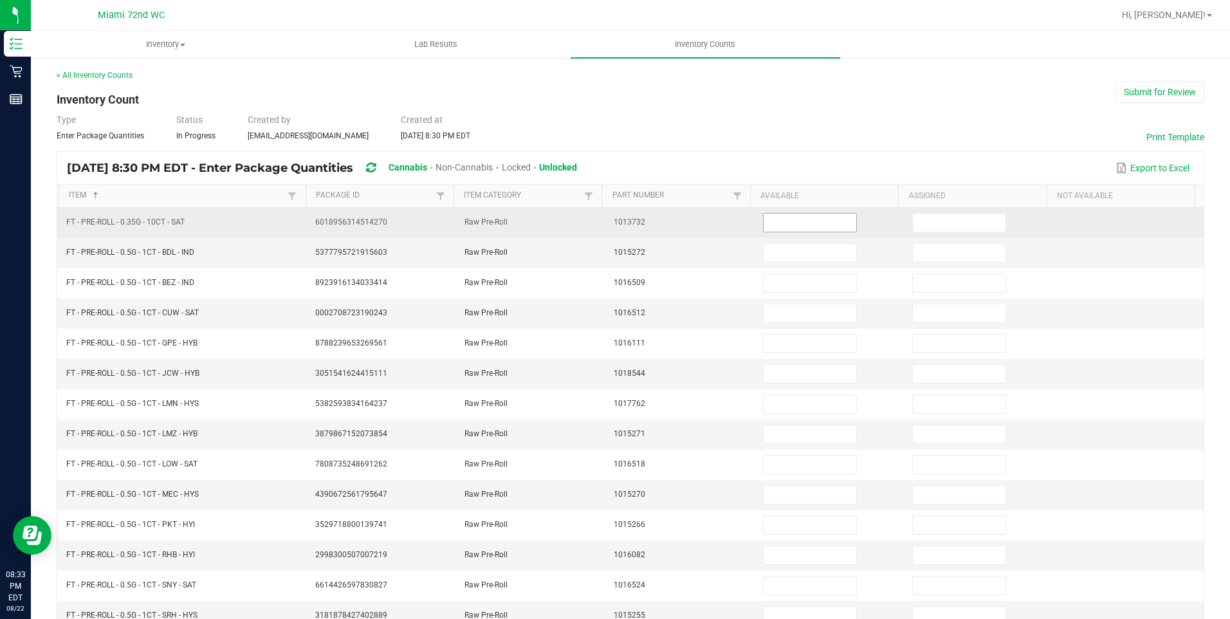
click at [799, 225] on input at bounding box center [810, 223] width 93 height 18
type input "7"
type input "24"
type input "12"
type input "19"
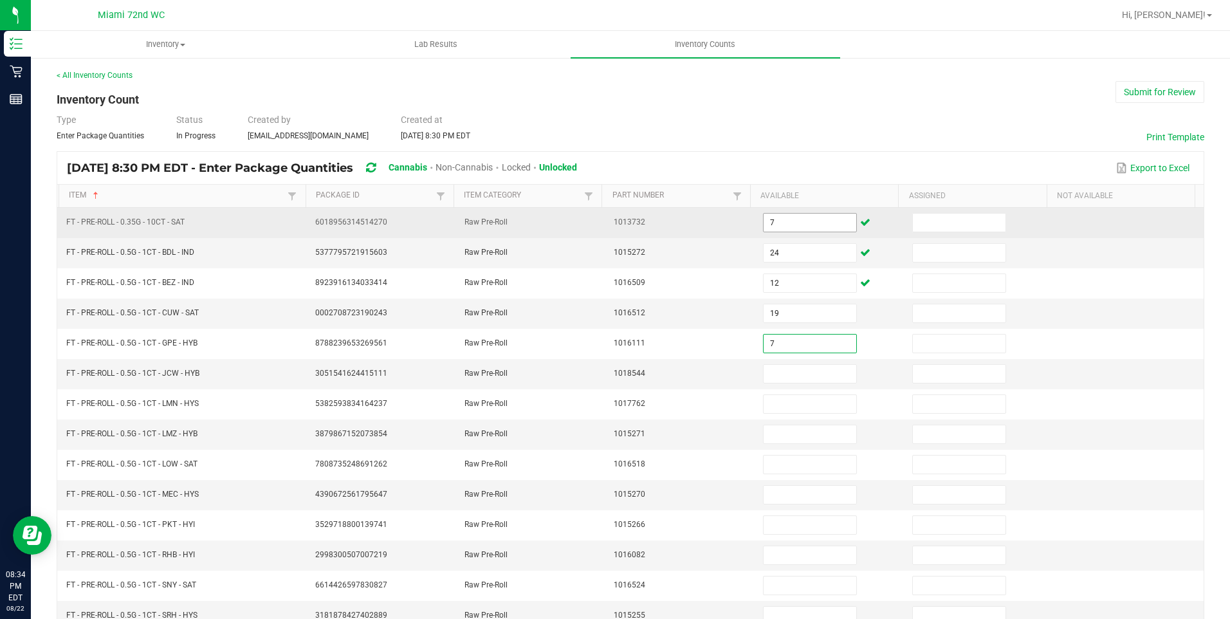
type input "7"
type input "1"
type input "22"
type input "17"
type input "18"
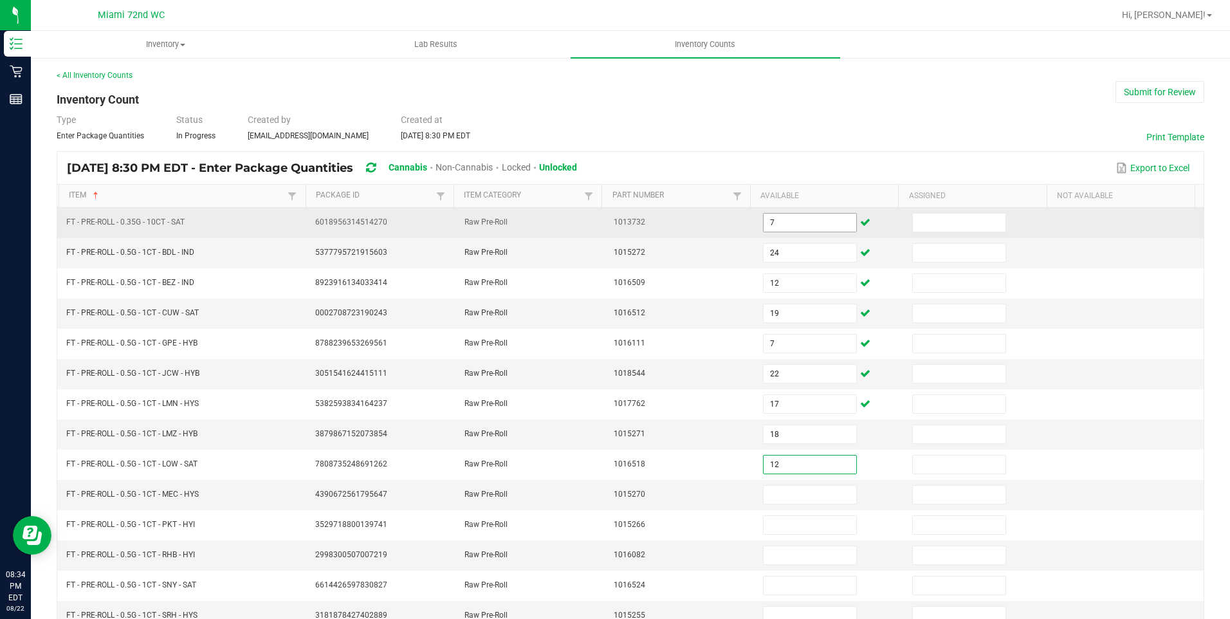
type input "12"
type input "19"
type input "24"
type input "2"
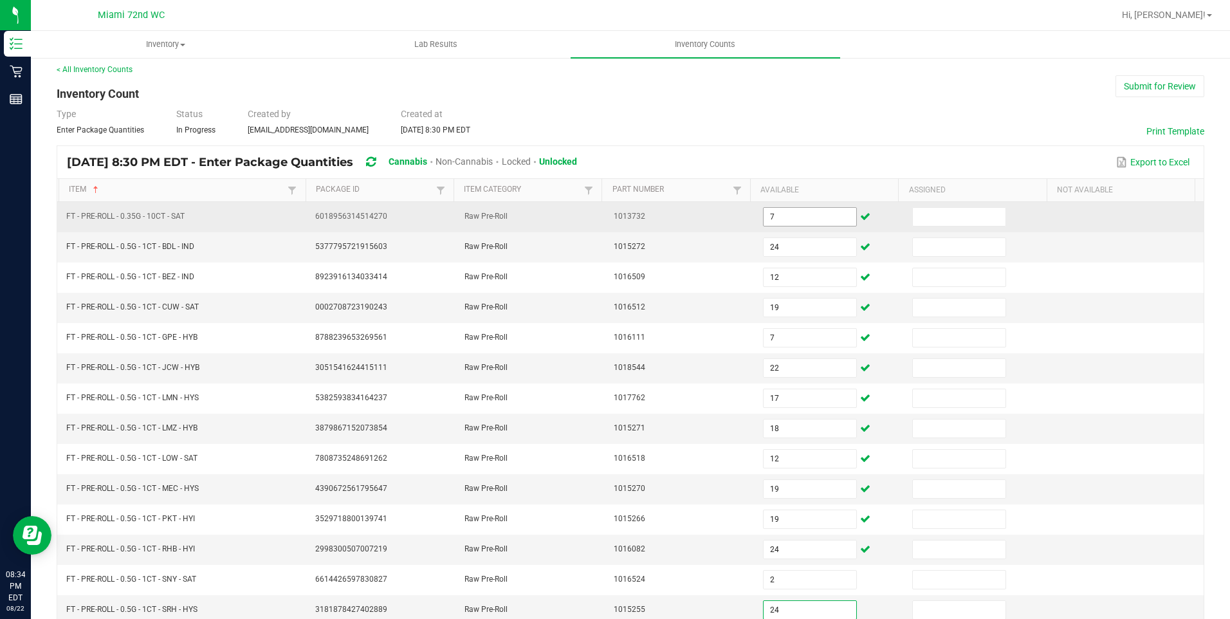
type input "24"
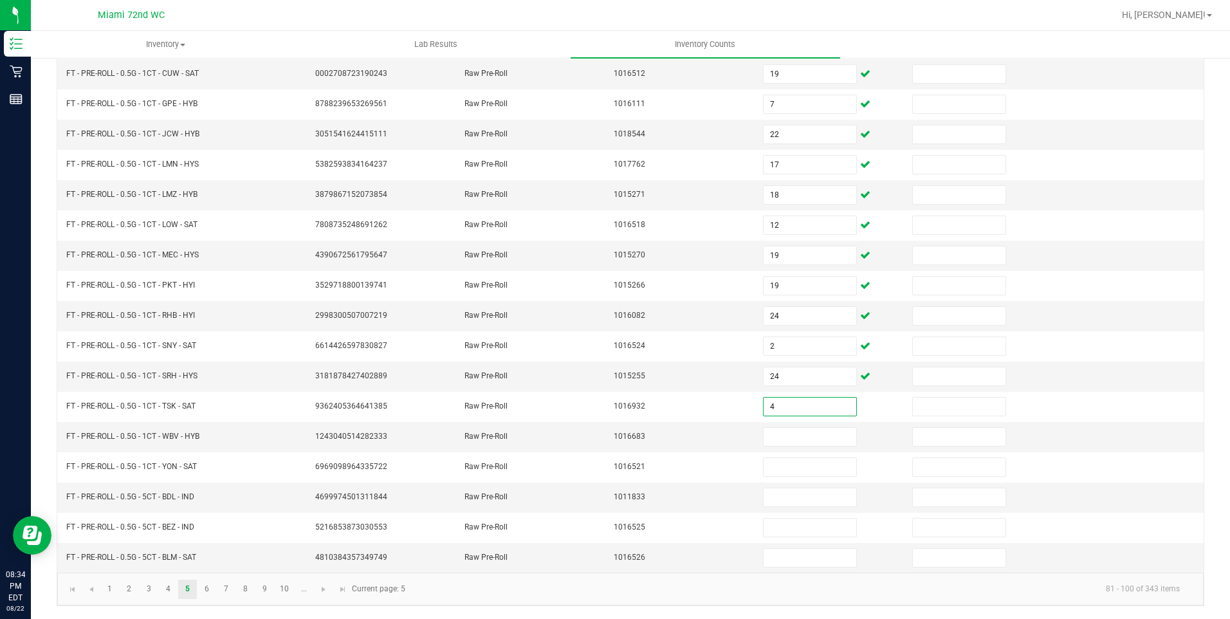
type input "4"
type input "22"
type input "12"
type input "9"
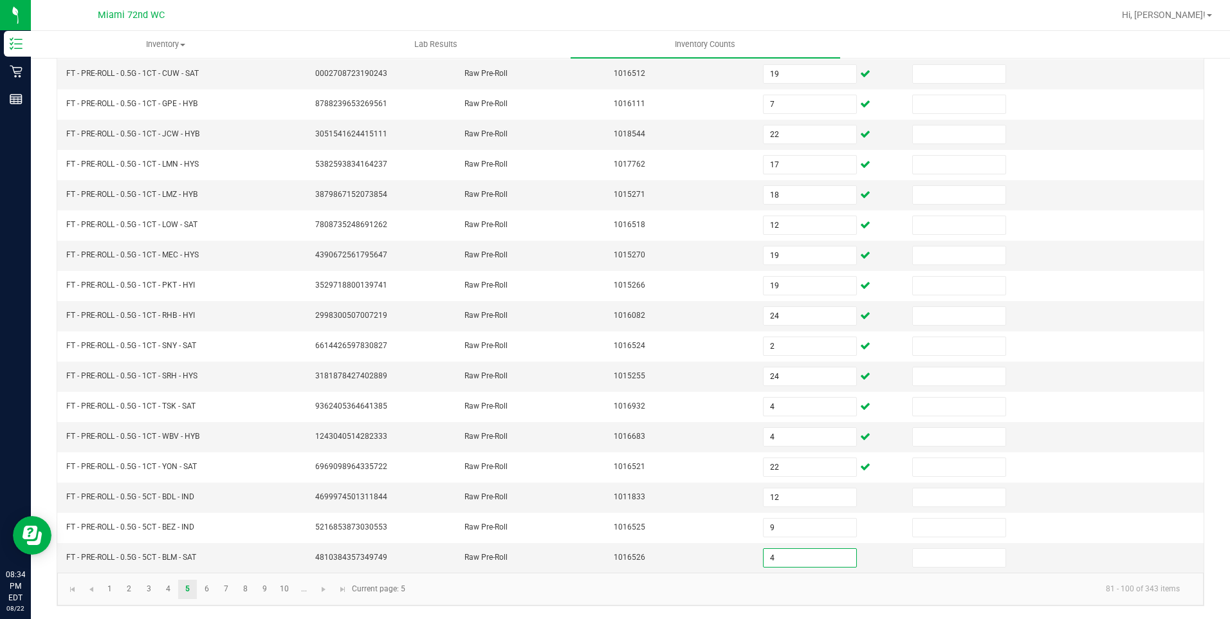
type input "4"
click at [214, 584] on link "6" at bounding box center [207, 589] width 19 height 19
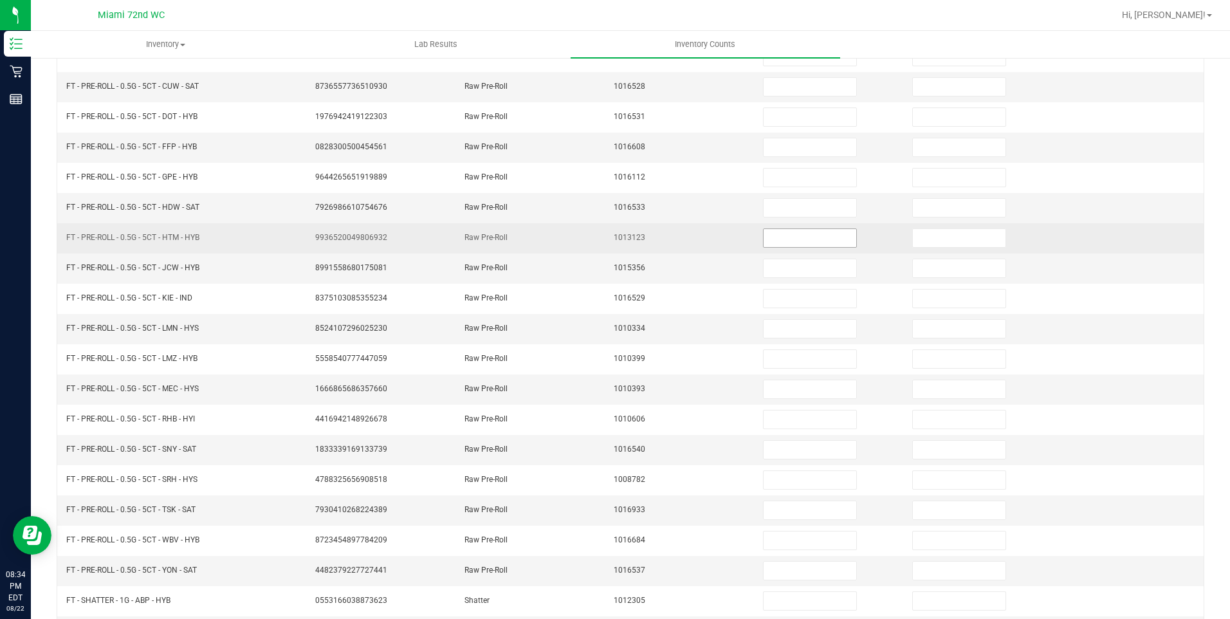
scroll to position [111, 0]
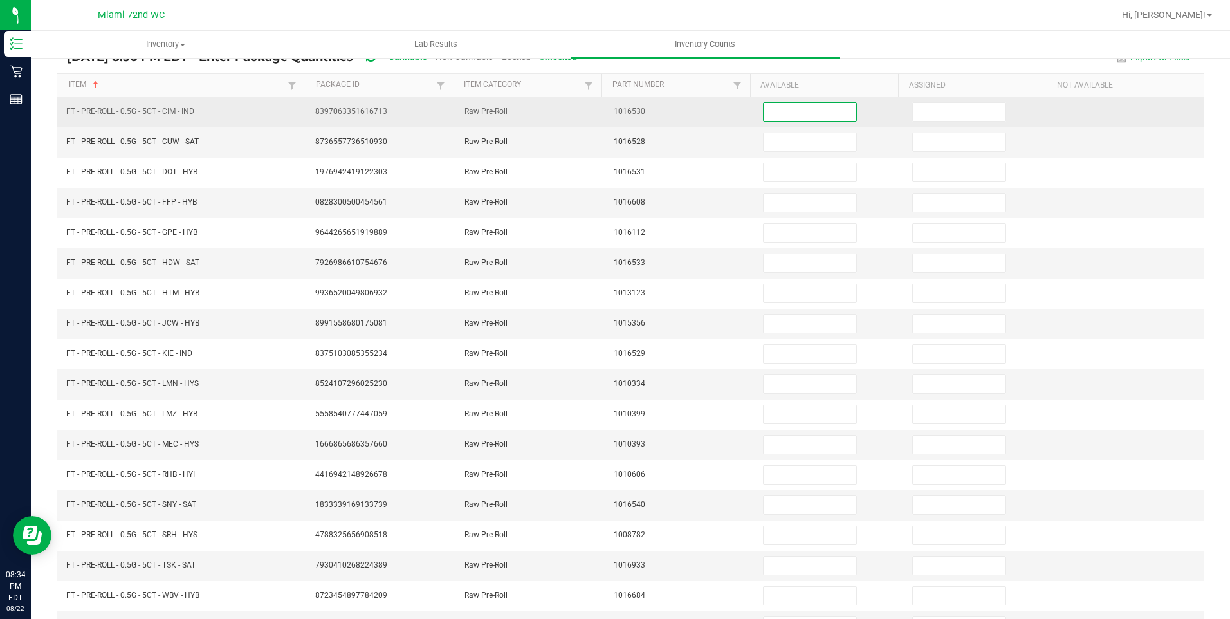
click at [792, 120] on input at bounding box center [810, 112] width 93 height 18
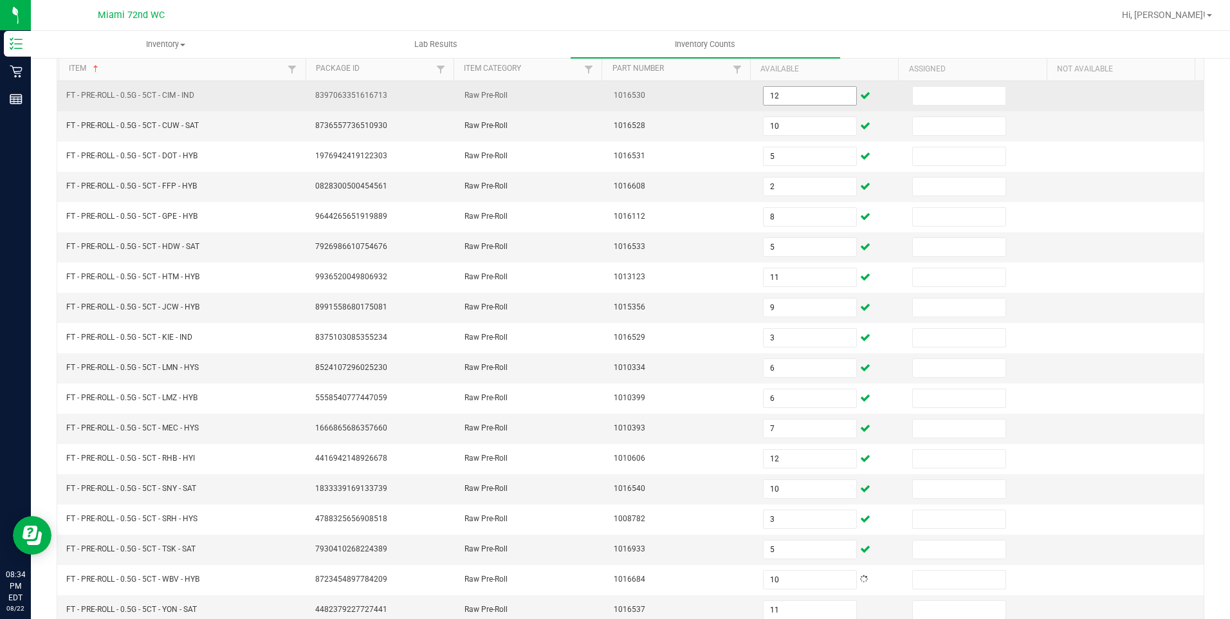
scroll to position [239, 0]
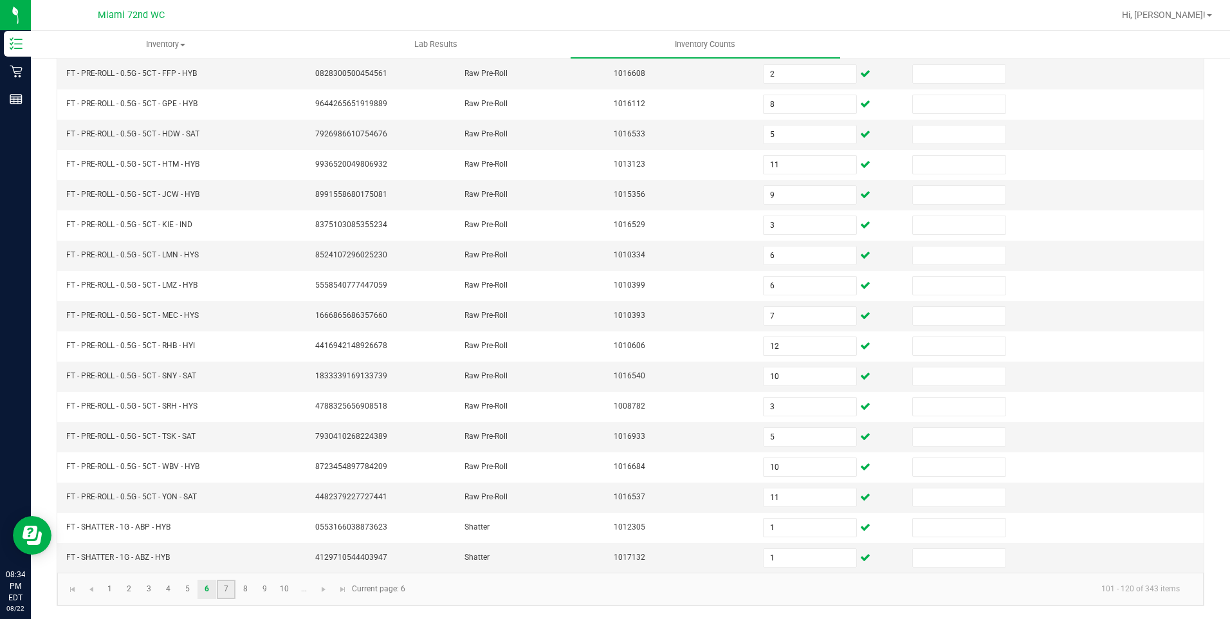
click at [230, 595] on link "7" at bounding box center [226, 589] width 19 height 19
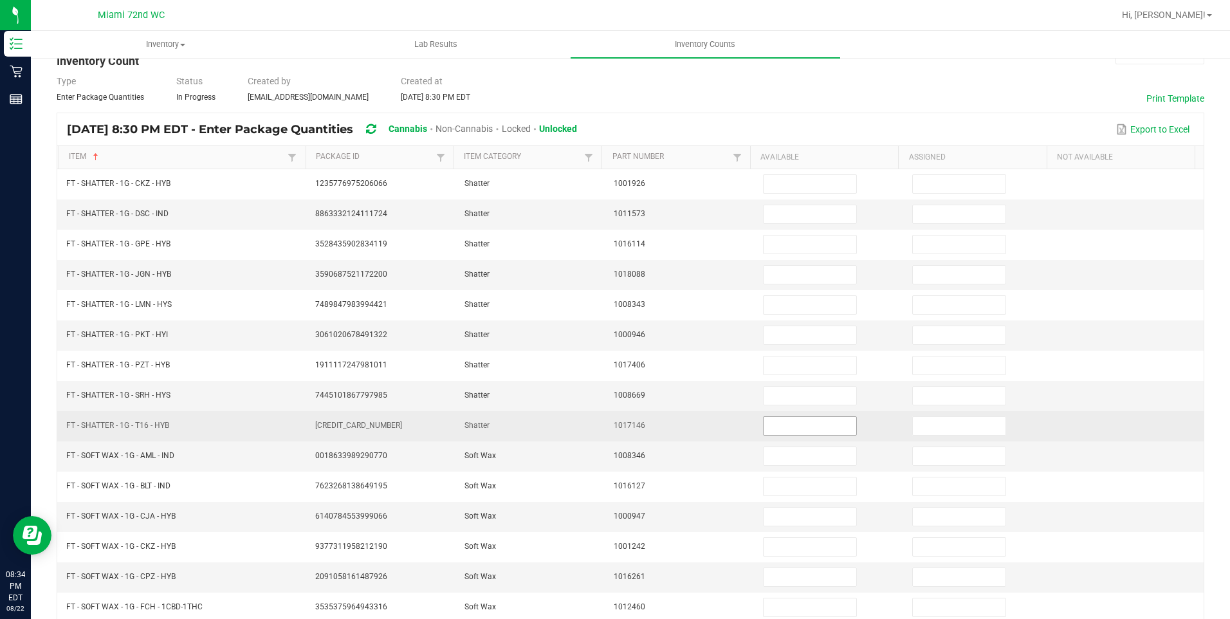
scroll to position [0, 0]
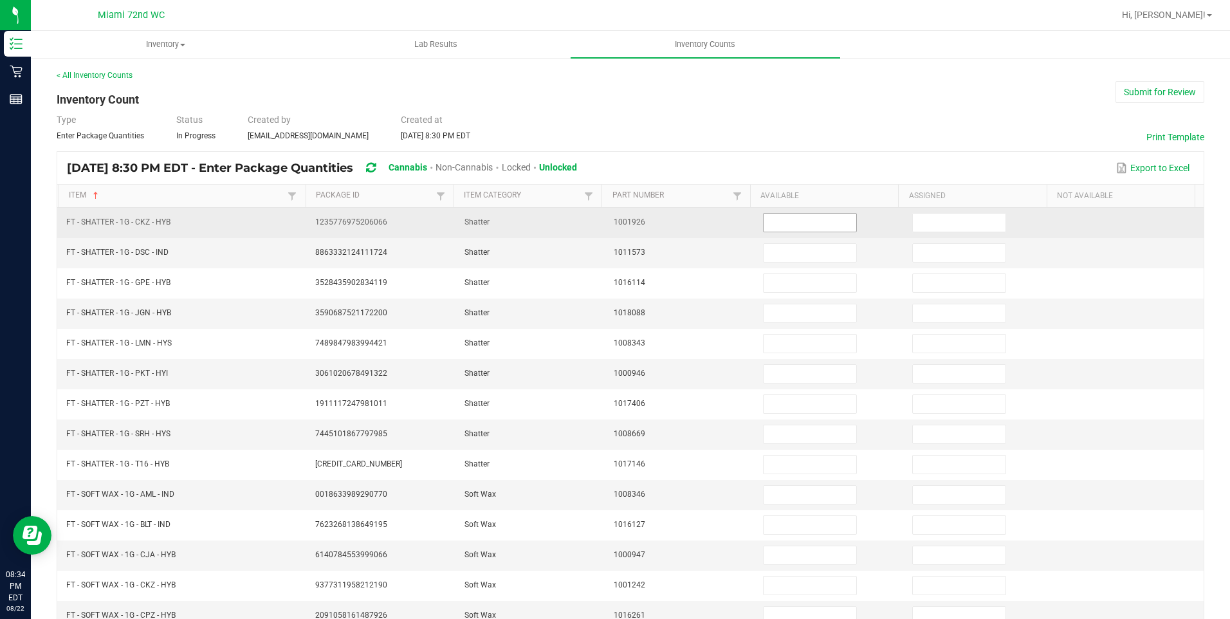
click at [799, 230] on input at bounding box center [810, 223] width 93 height 18
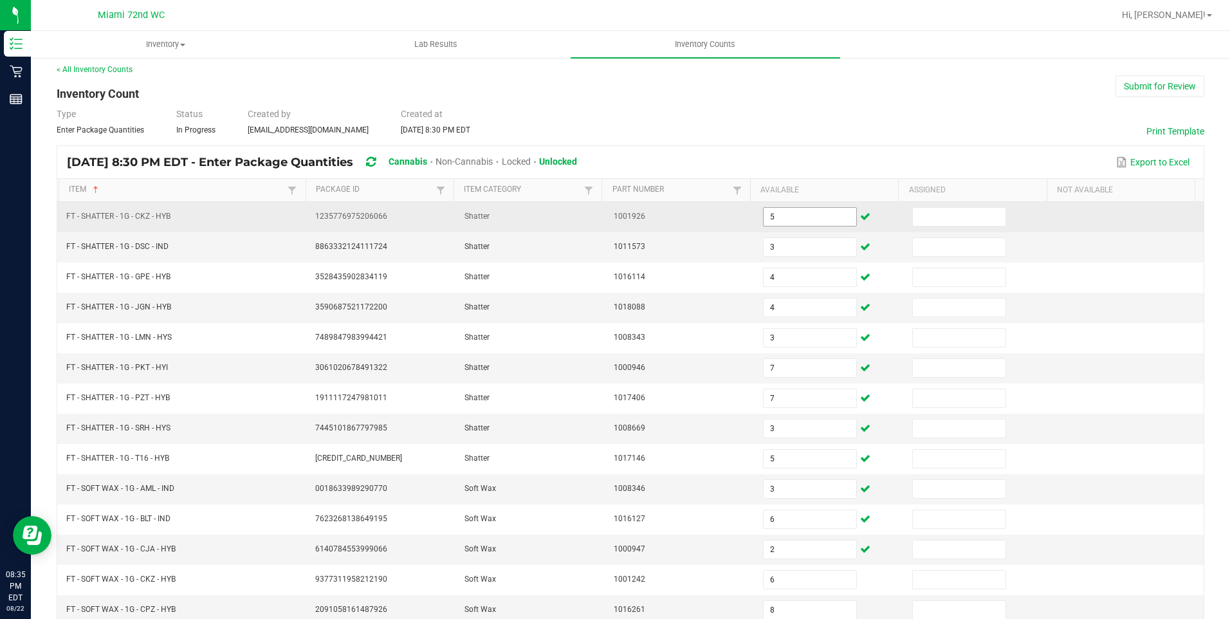
scroll to position [239, 0]
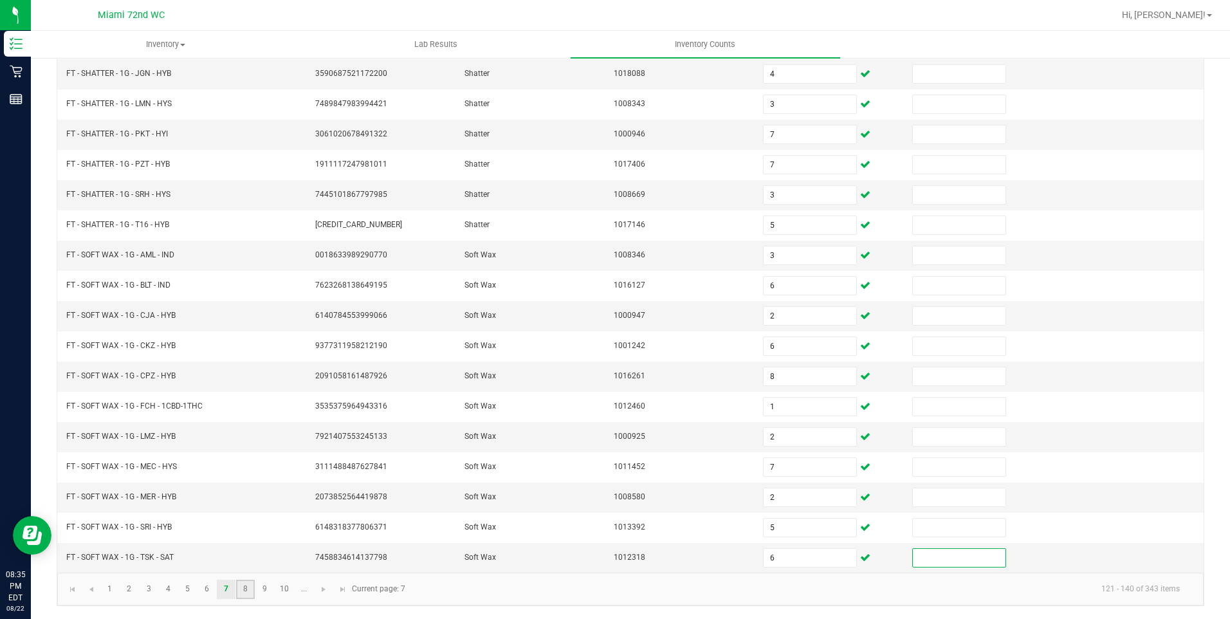
click at [245, 595] on link "8" at bounding box center [245, 589] width 19 height 19
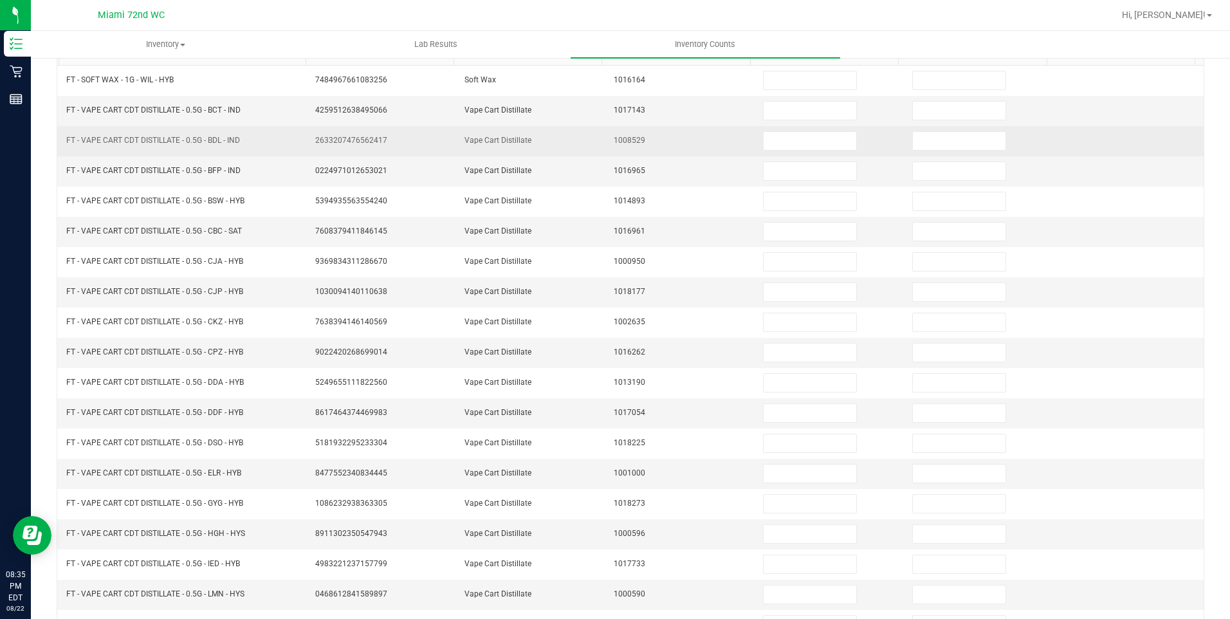
scroll to position [0, 0]
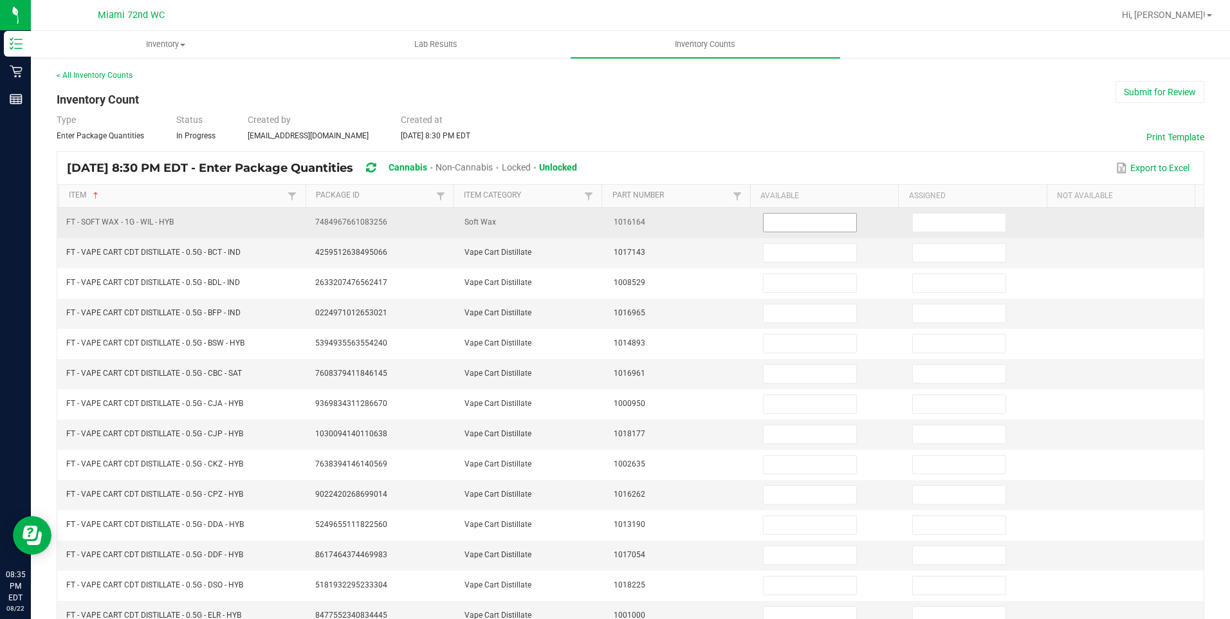
click at [797, 217] on input at bounding box center [810, 223] width 93 height 18
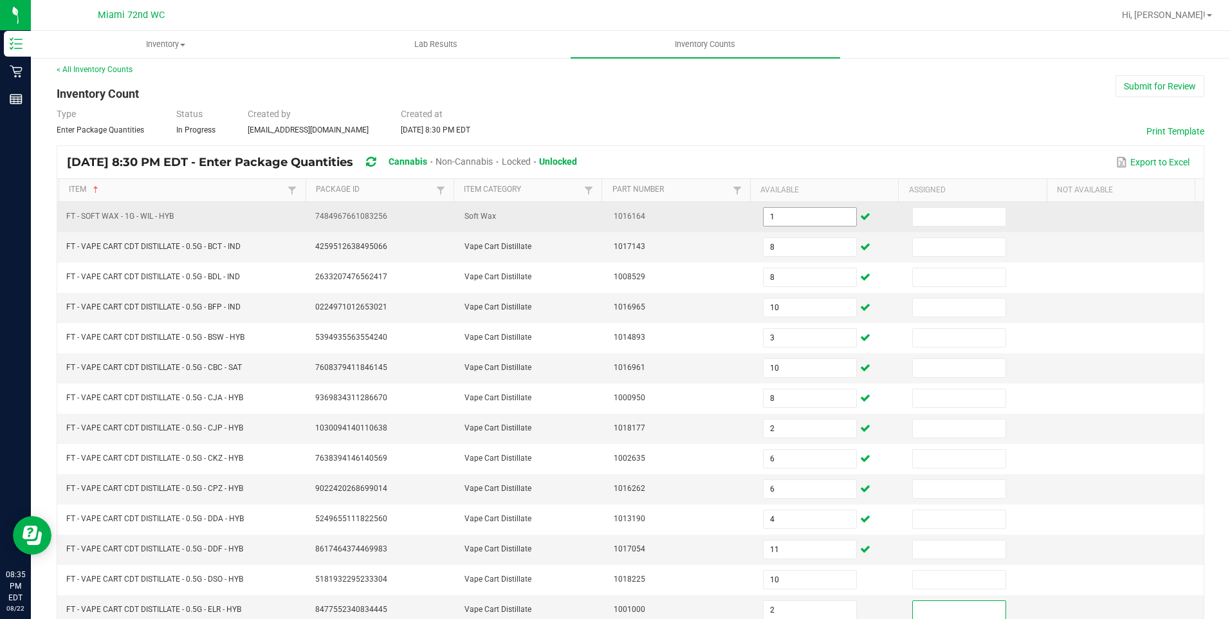
scroll to position [239, 0]
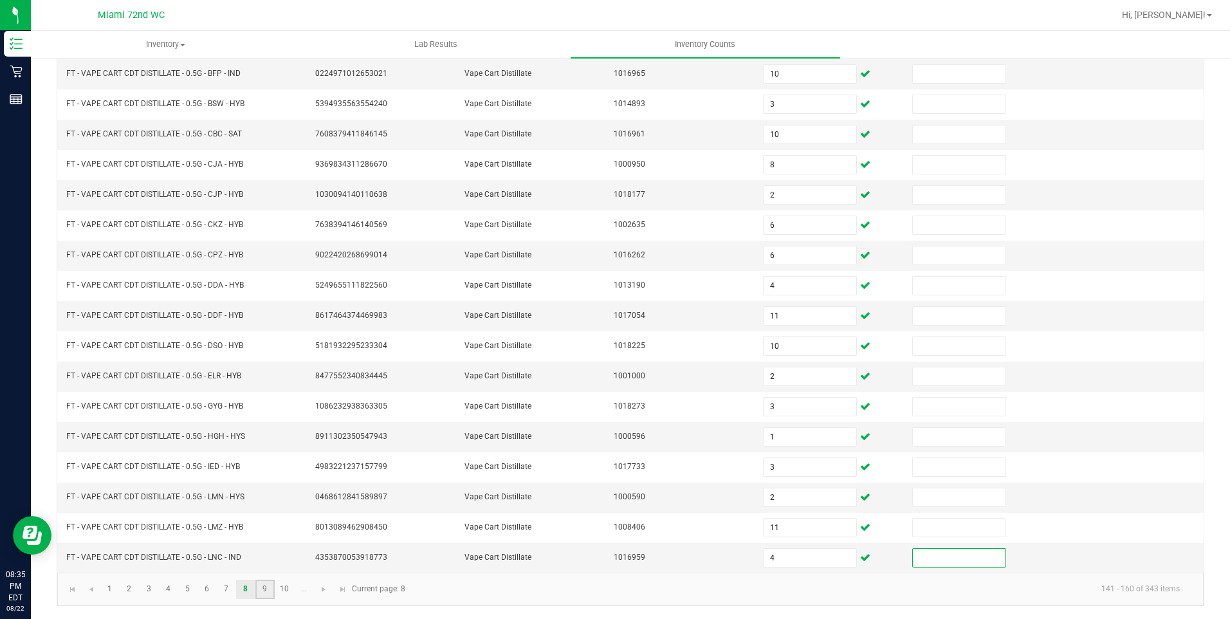
click at [262, 597] on link "9" at bounding box center [264, 589] width 19 height 19
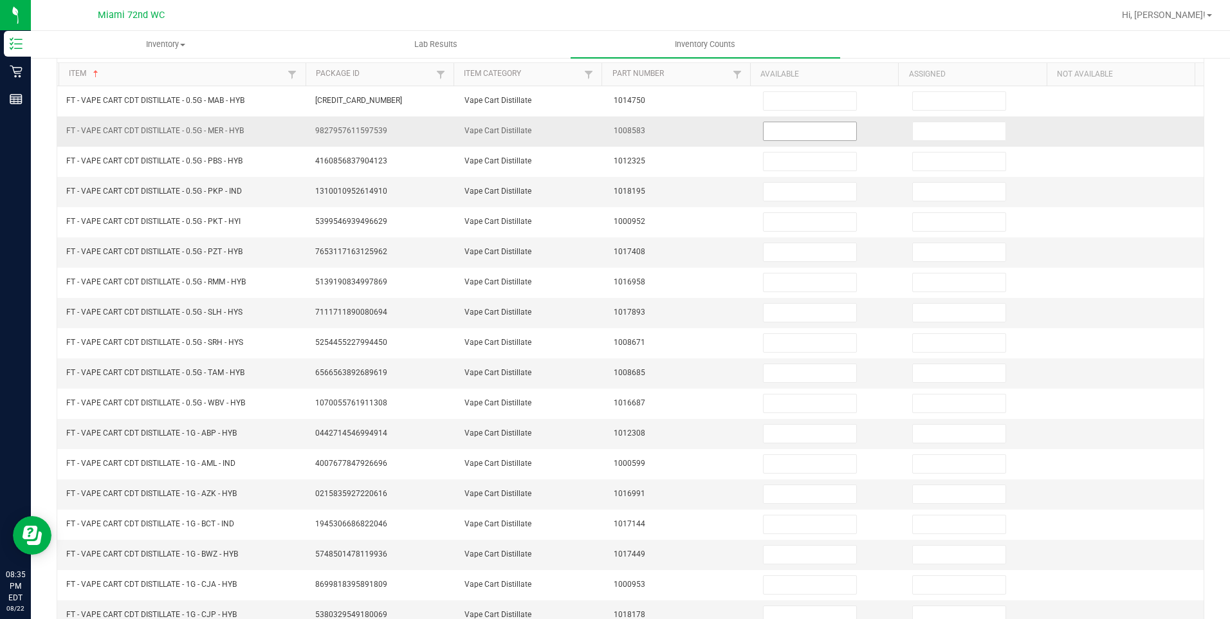
scroll to position [0, 0]
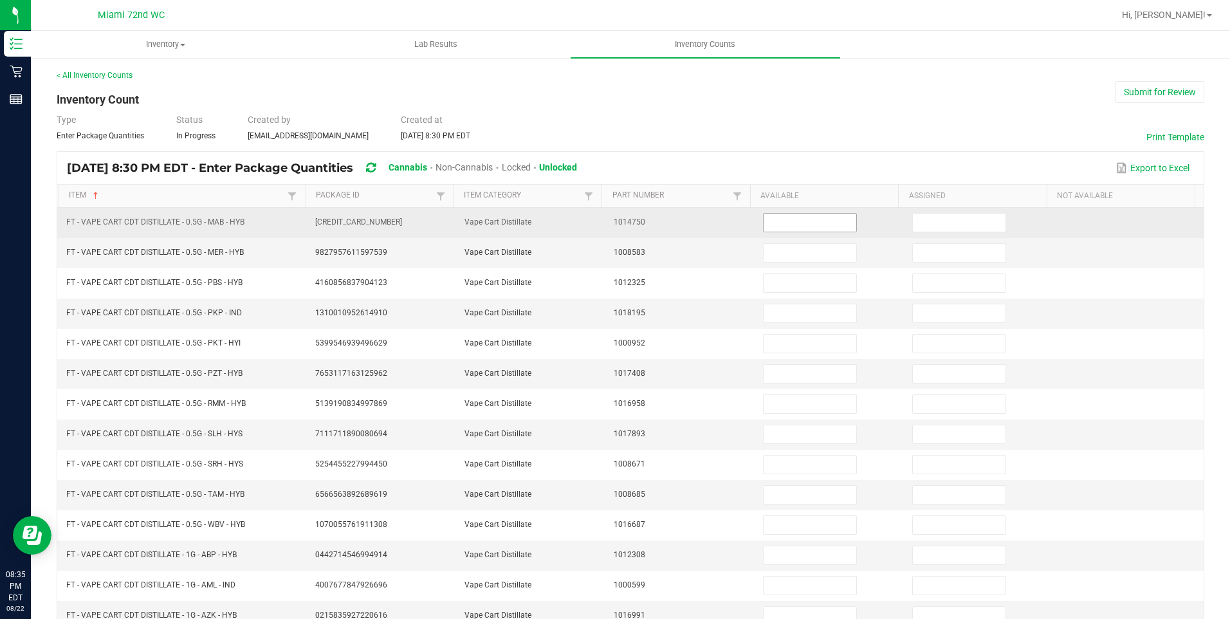
click at [801, 221] on input at bounding box center [810, 223] width 93 height 18
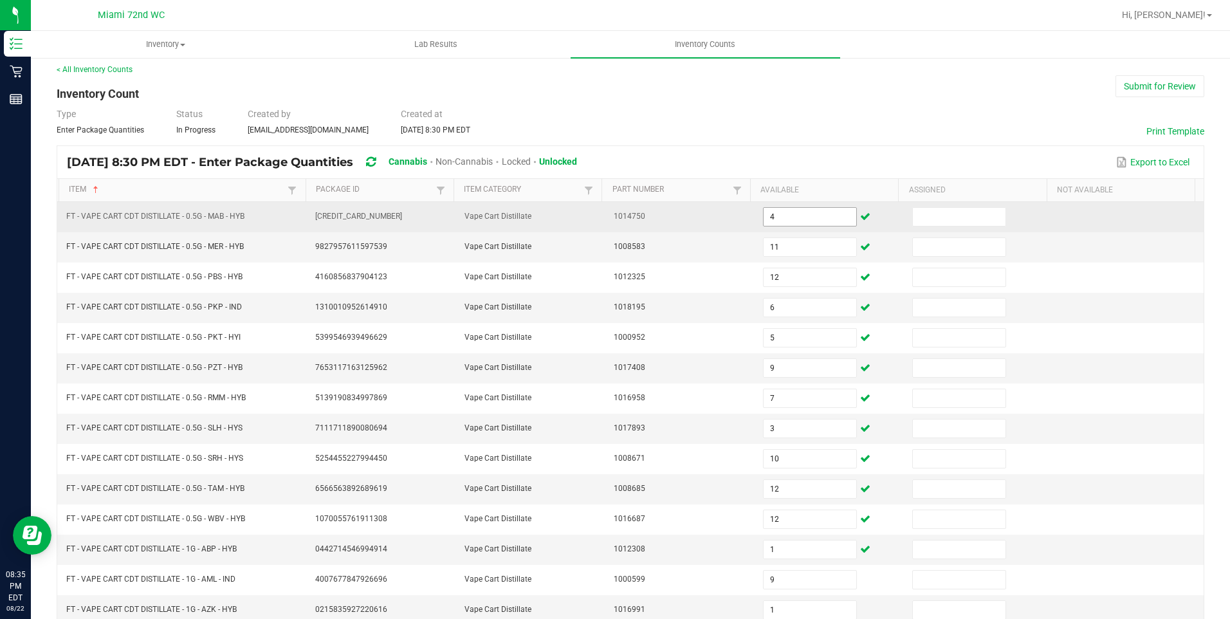
scroll to position [239, 0]
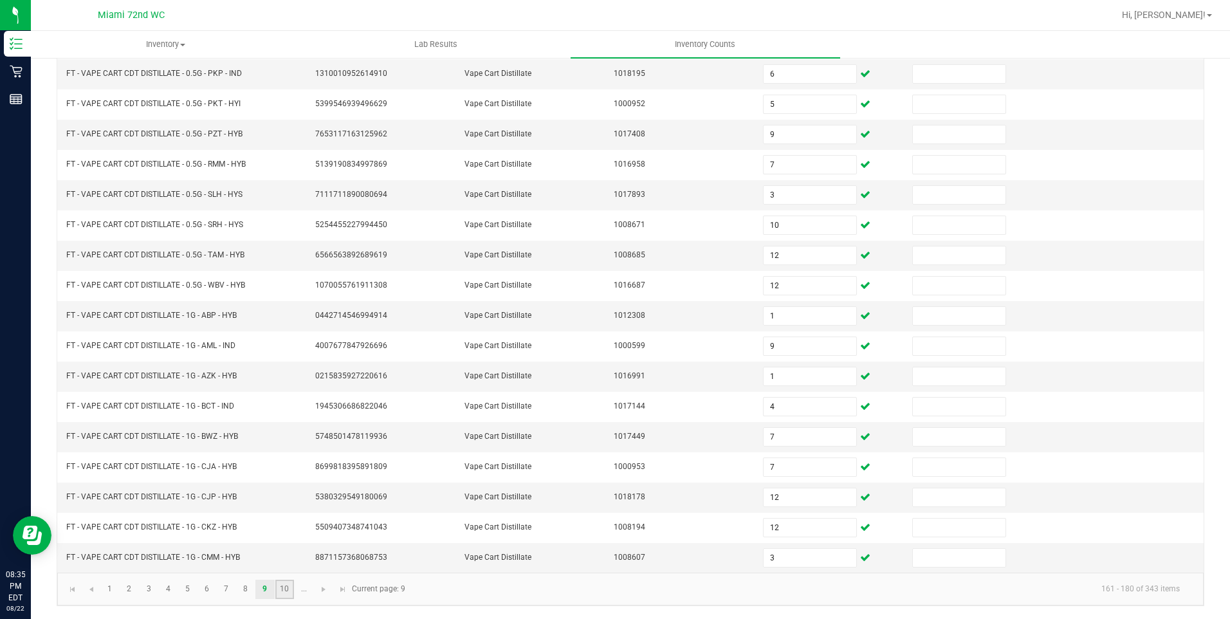
click at [277, 592] on link "10" at bounding box center [284, 589] width 19 height 19
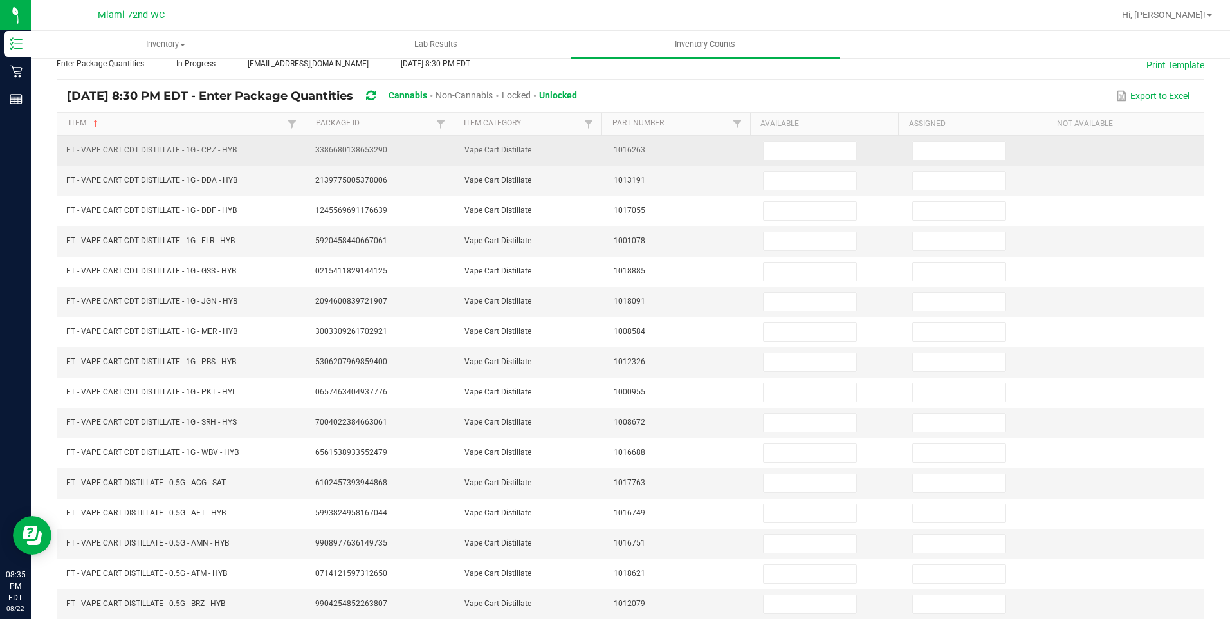
scroll to position [0, 0]
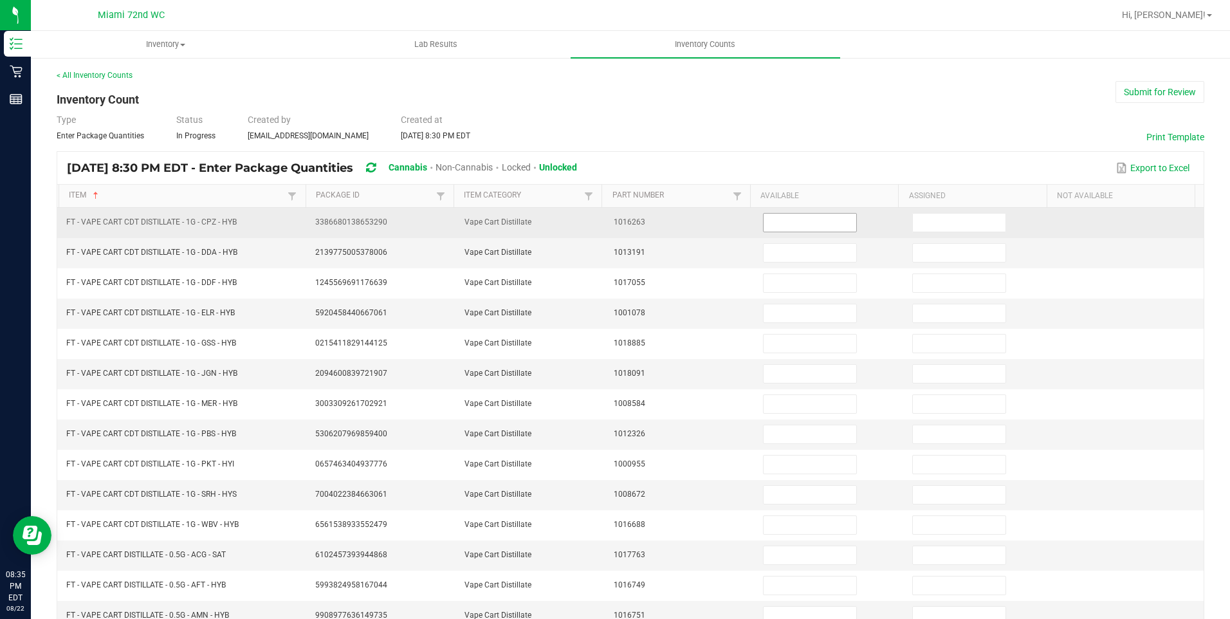
click at [808, 219] on input at bounding box center [810, 223] width 93 height 18
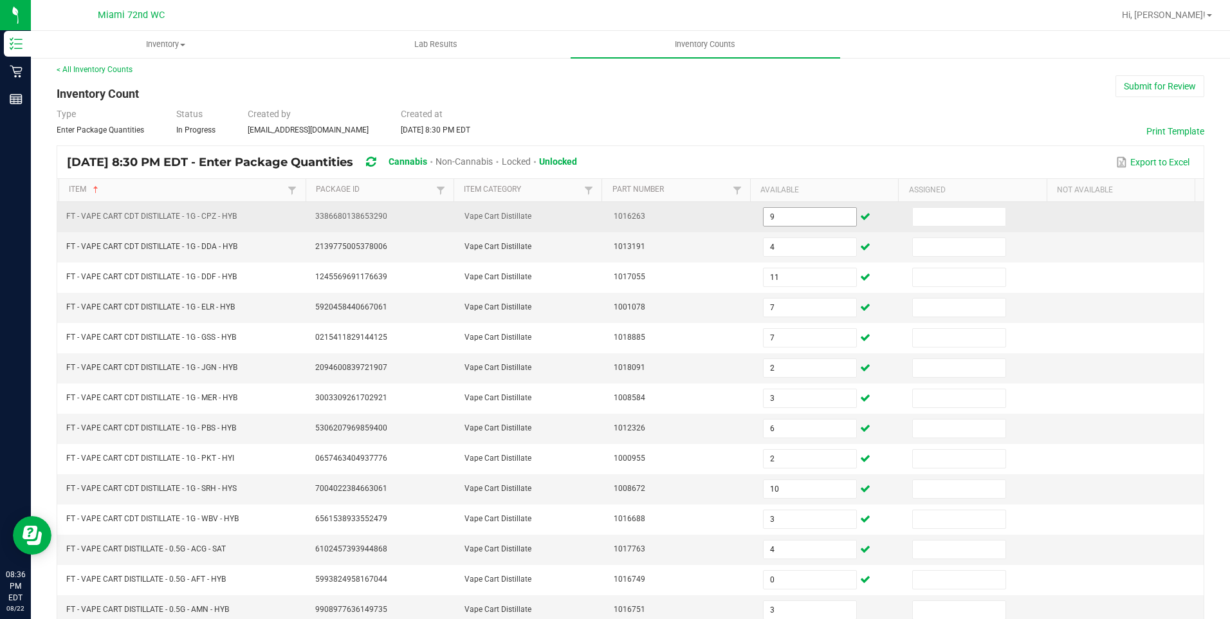
scroll to position [239, 0]
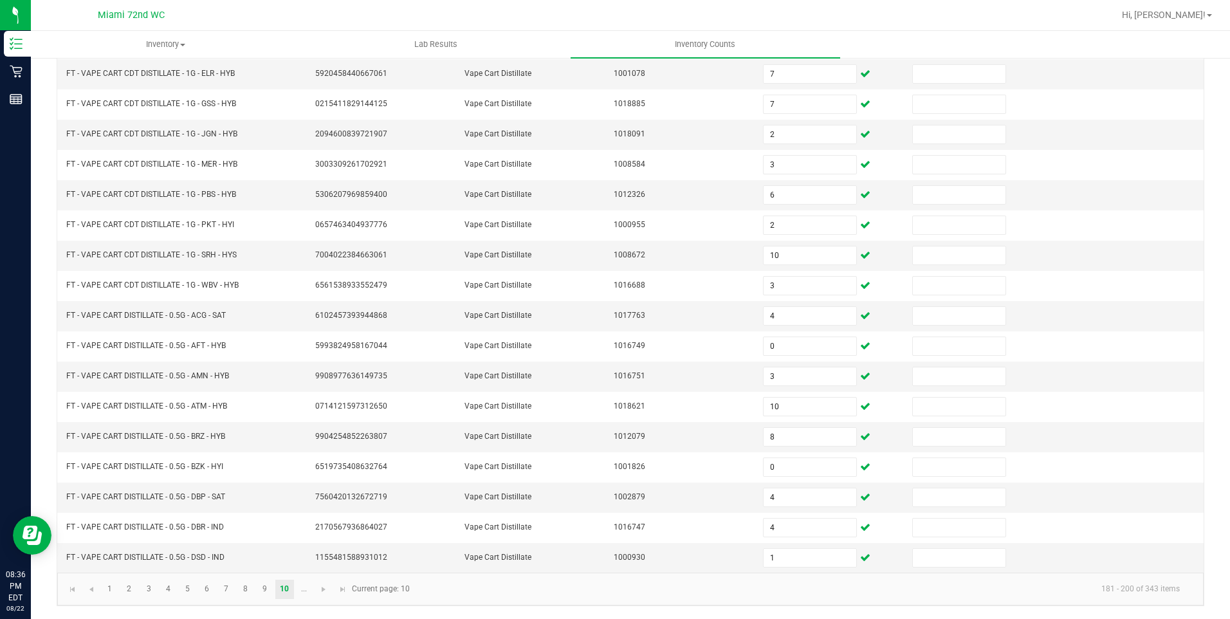
click at [733, 585] on kendo-pager-info "181 - 200 of 343 items" at bounding box center [804, 589] width 773 height 21
drag, startPoint x: 296, startPoint y: 591, endPoint x: 306, endPoint y: 583, distance: 12.8
click at [296, 591] on link "..." at bounding box center [304, 589] width 19 height 19
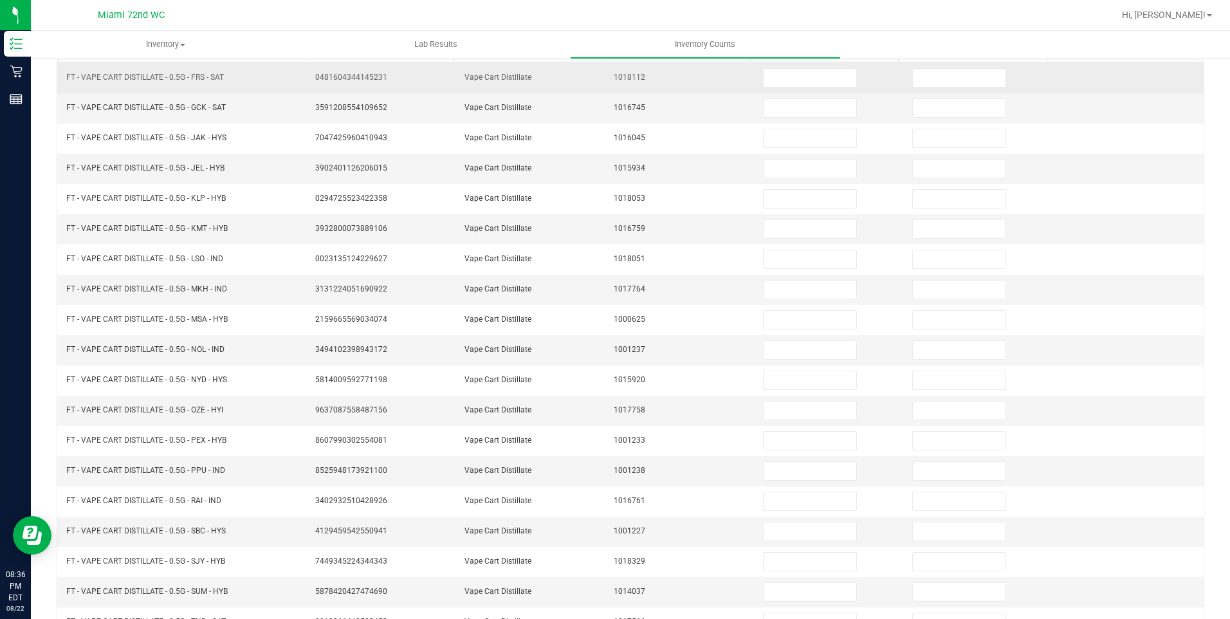
scroll to position [46, 0]
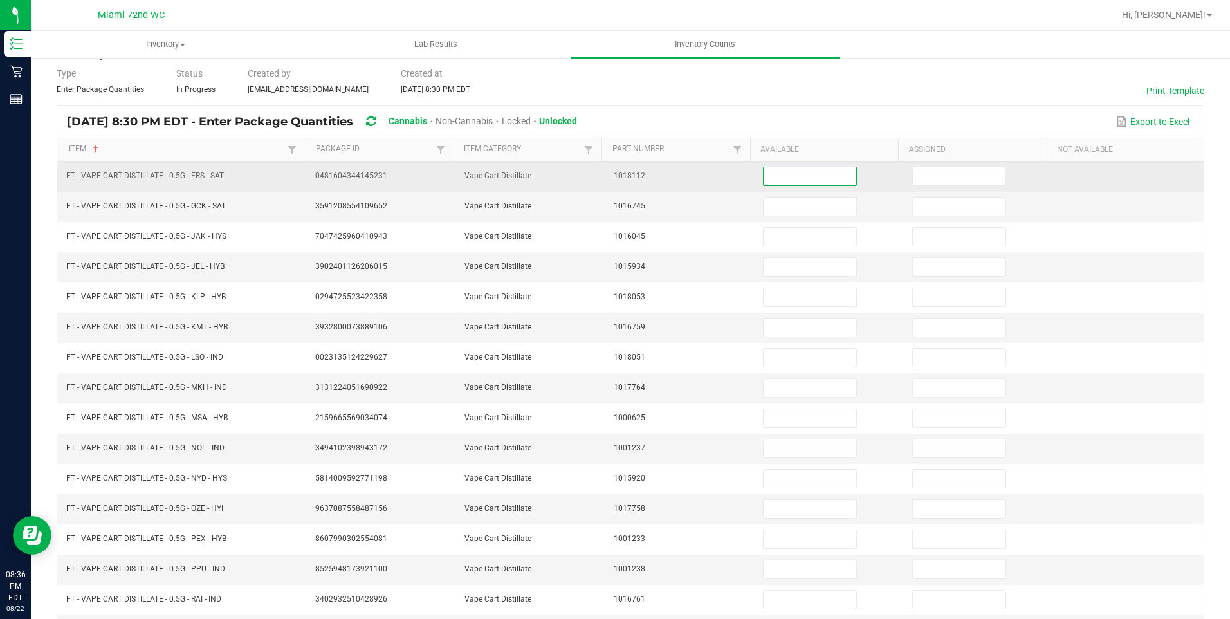
click at [815, 183] on input at bounding box center [810, 176] width 93 height 18
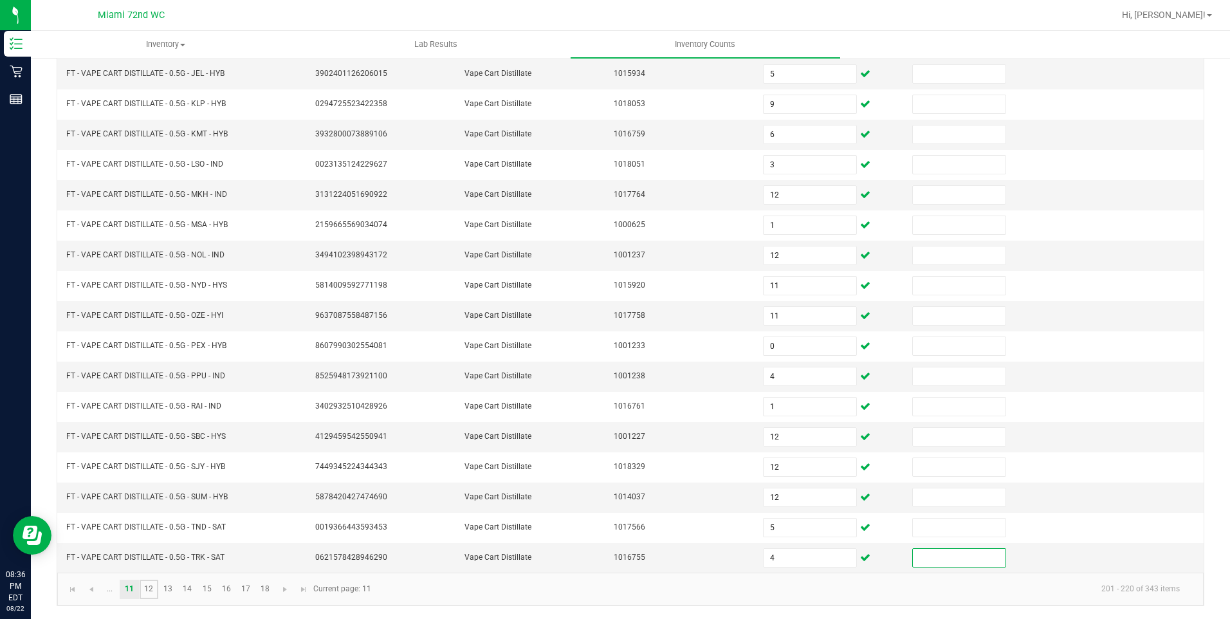
drag, startPoint x: 154, startPoint y: 591, endPoint x: 165, endPoint y: 577, distance: 17.4
click at [154, 591] on link "12" at bounding box center [149, 589] width 19 height 19
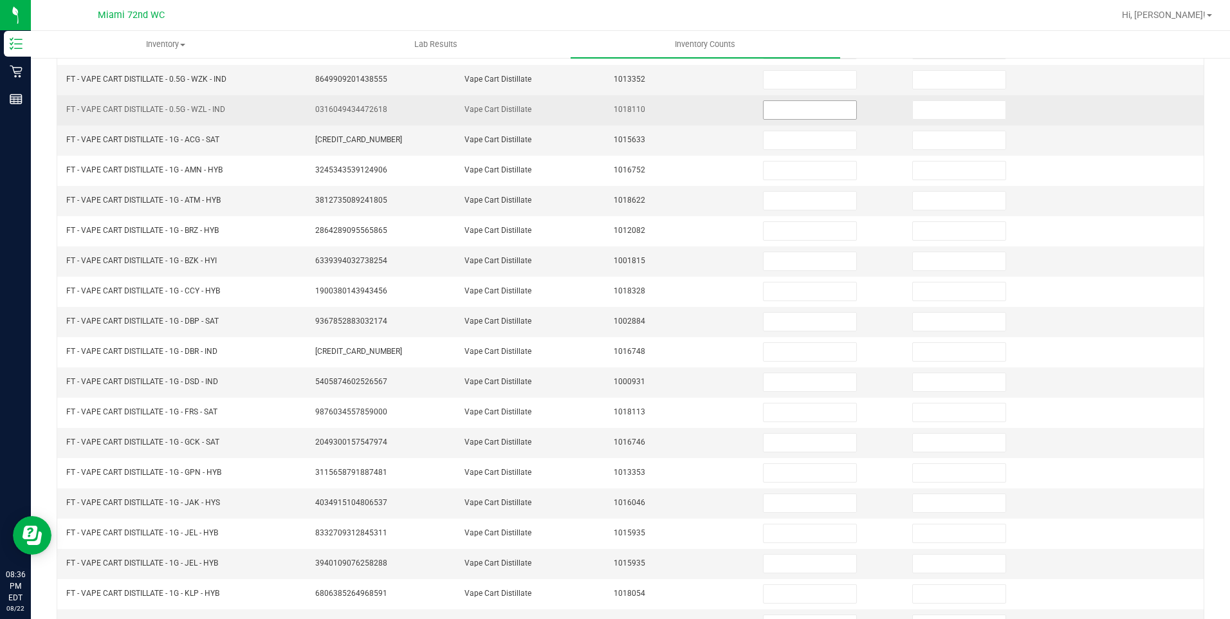
scroll to position [46, 0]
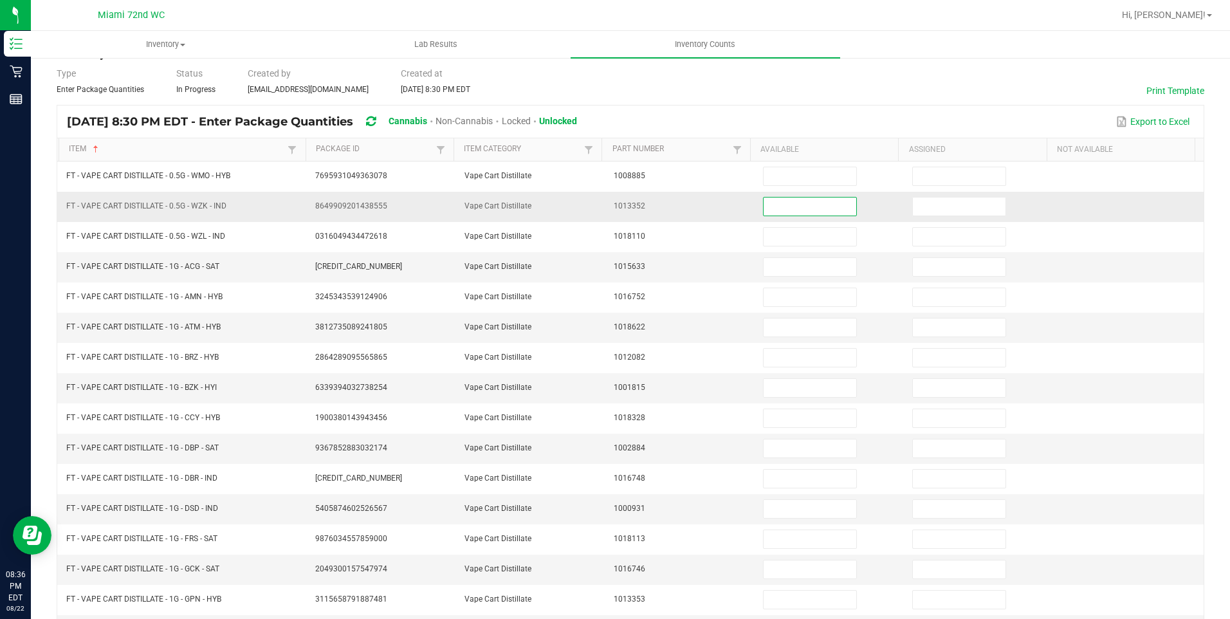
click at [804, 208] on input at bounding box center [810, 207] width 93 height 18
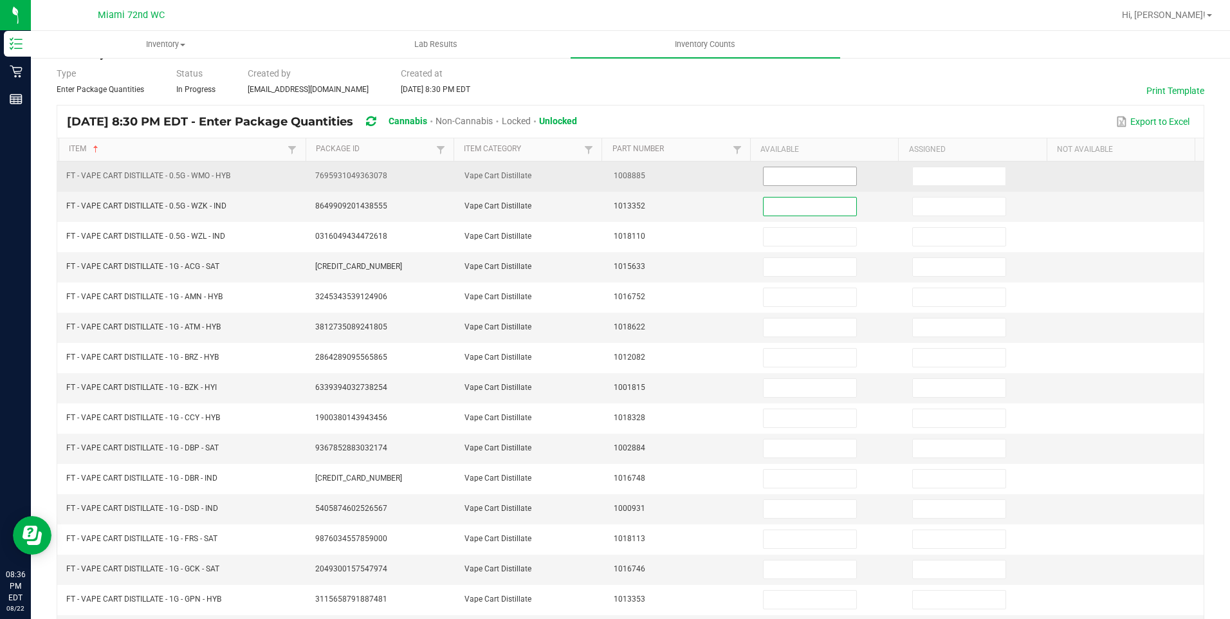
click at [806, 182] on input at bounding box center [810, 176] width 93 height 18
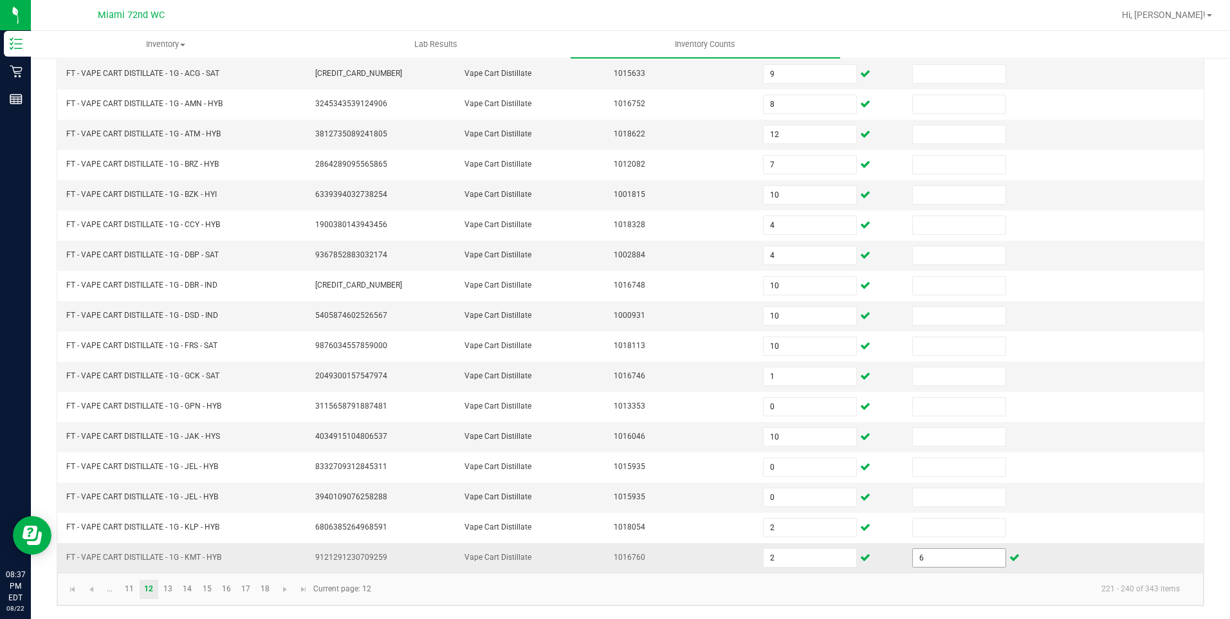
click at [965, 555] on input "6" at bounding box center [959, 558] width 93 height 18
click at [176, 587] on link "13" at bounding box center [168, 589] width 19 height 19
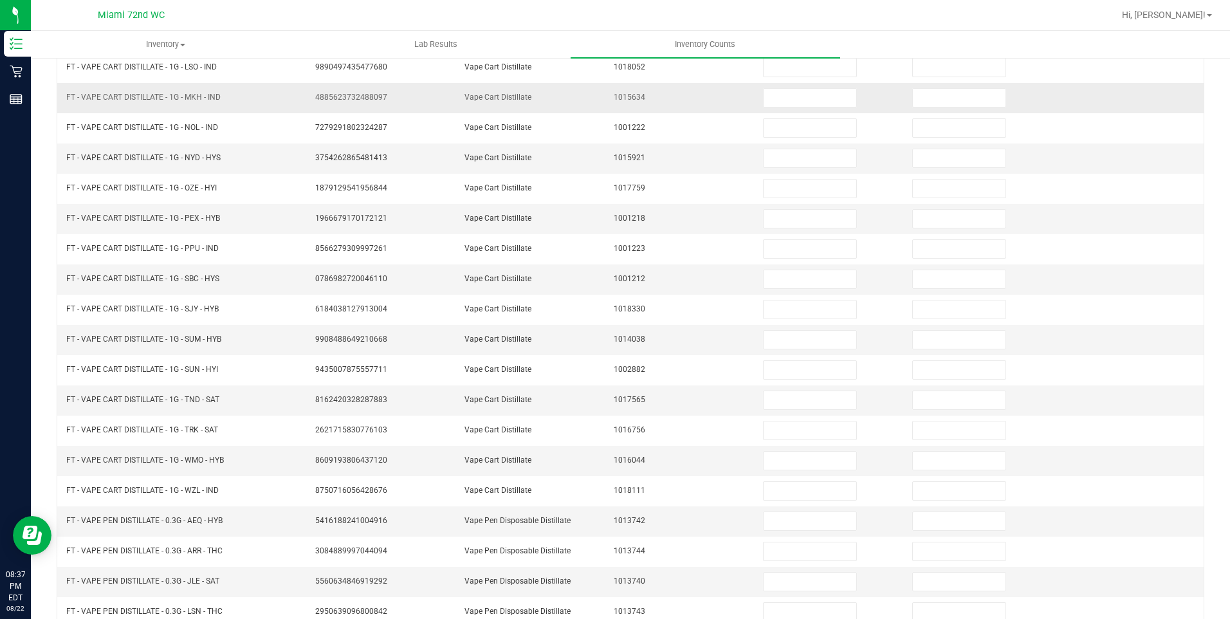
scroll to position [0, 0]
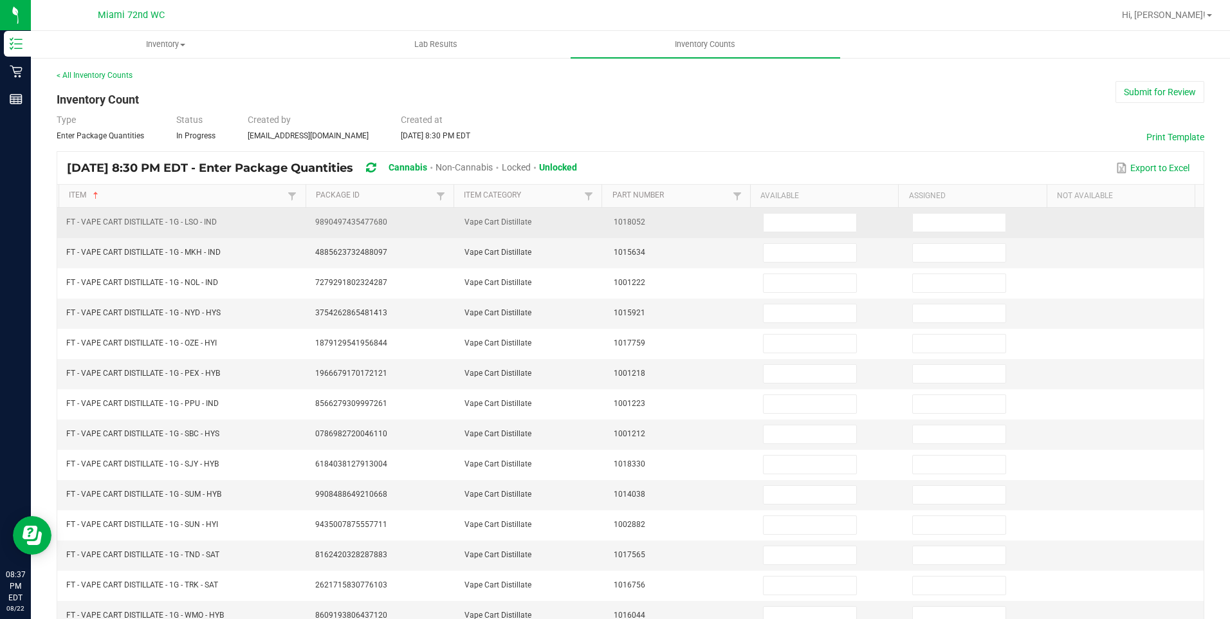
click at [781, 232] on td at bounding box center [829, 223] width 149 height 30
click at [781, 230] on input at bounding box center [810, 223] width 93 height 18
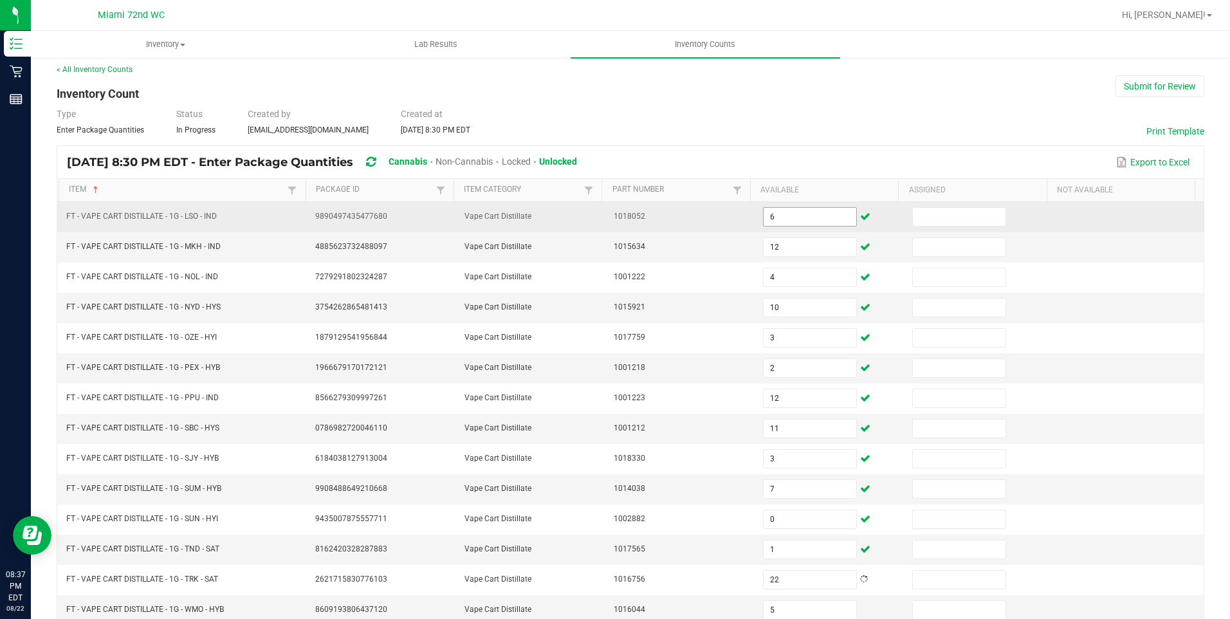
scroll to position [239, 0]
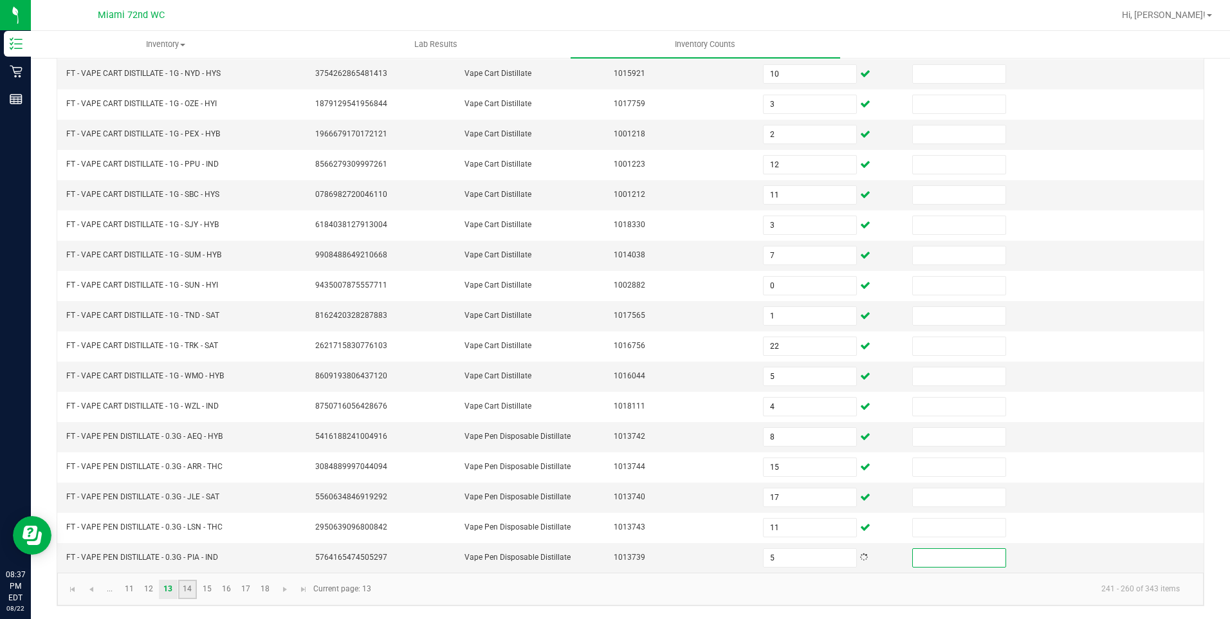
click at [190, 585] on link "14" at bounding box center [187, 589] width 19 height 19
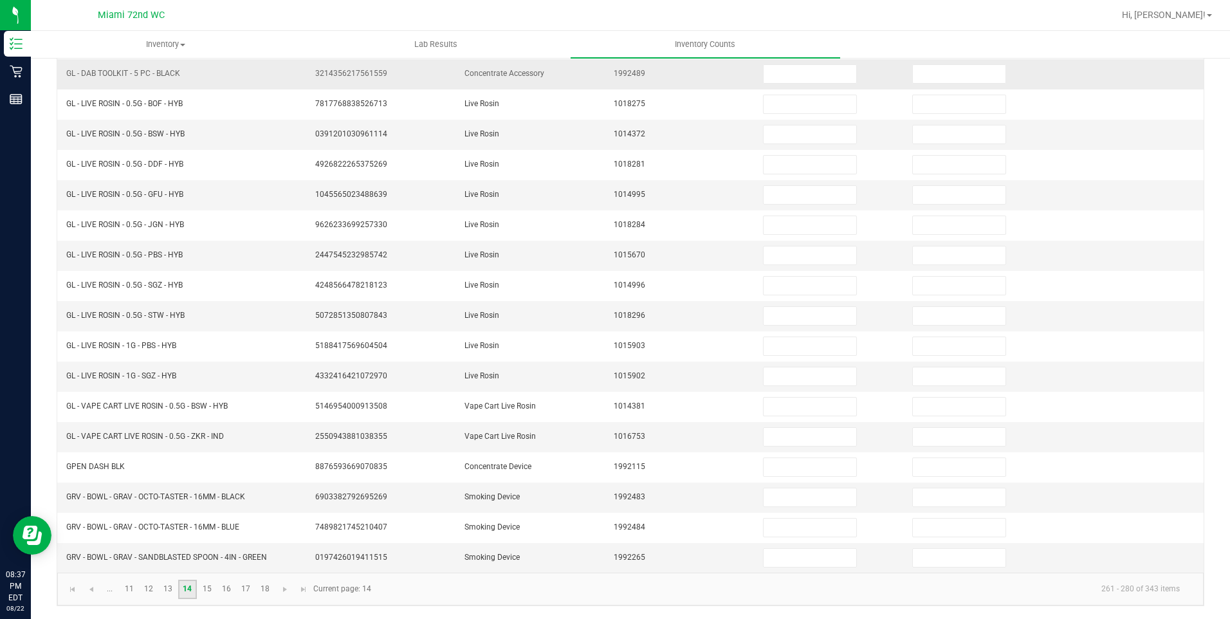
scroll to position [0, 0]
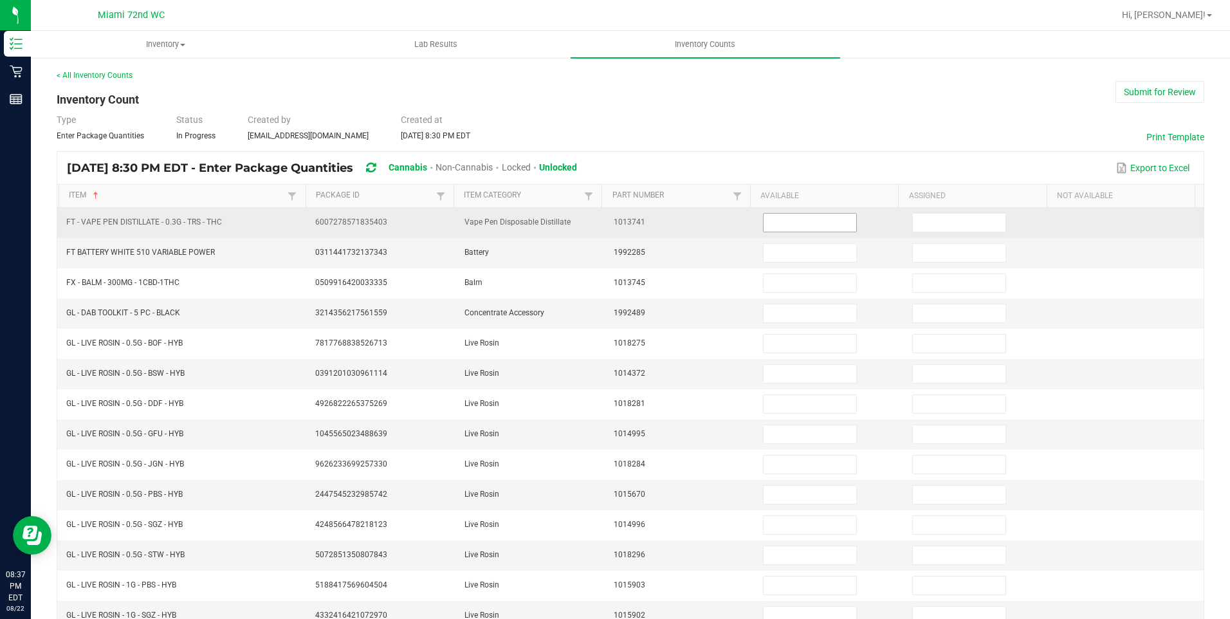
click at [779, 216] on input at bounding box center [810, 223] width 93 height 18
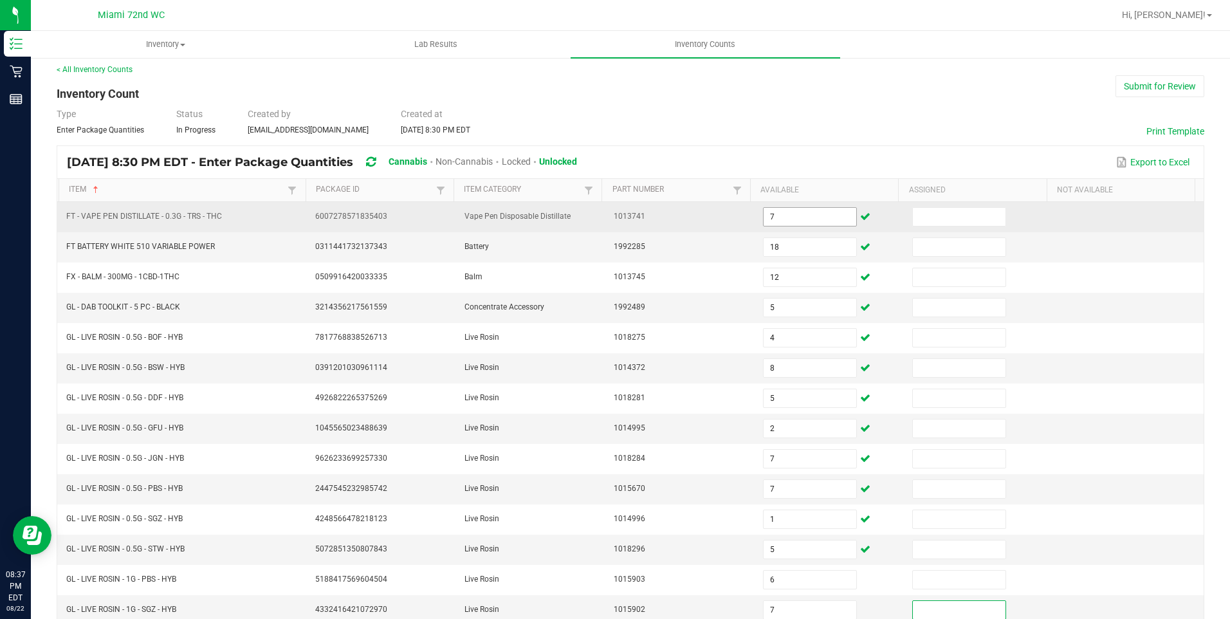
scroll to position [239, 0]
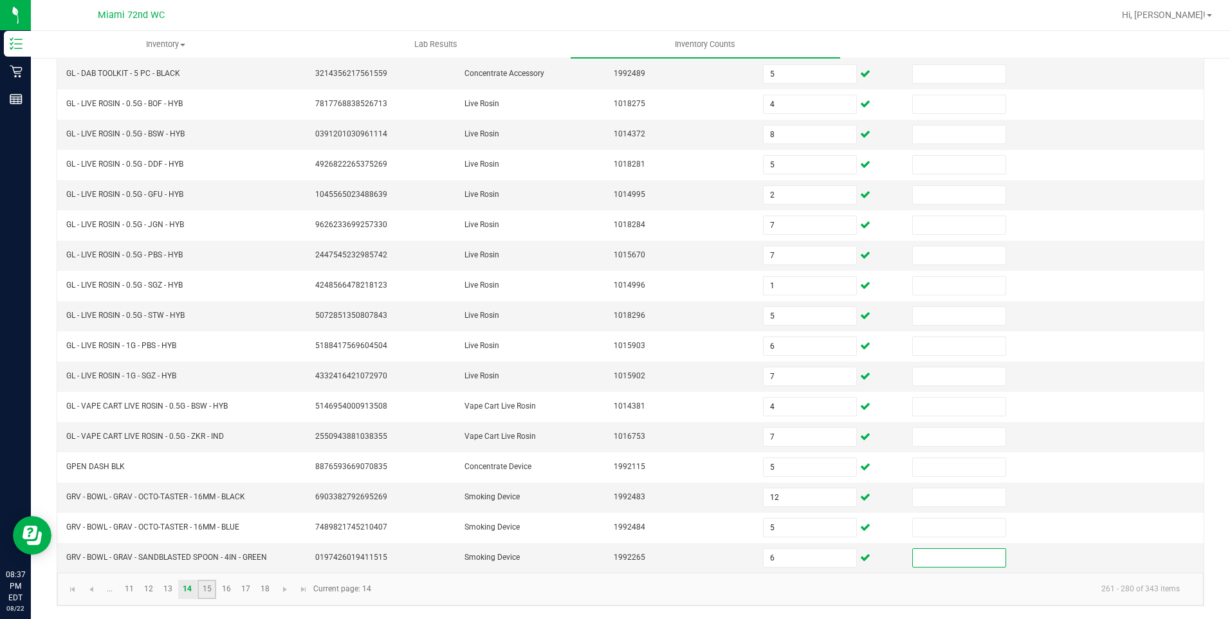
click at [211, 587] on link "15" at bounding box center [207, 589] width 19 height 19
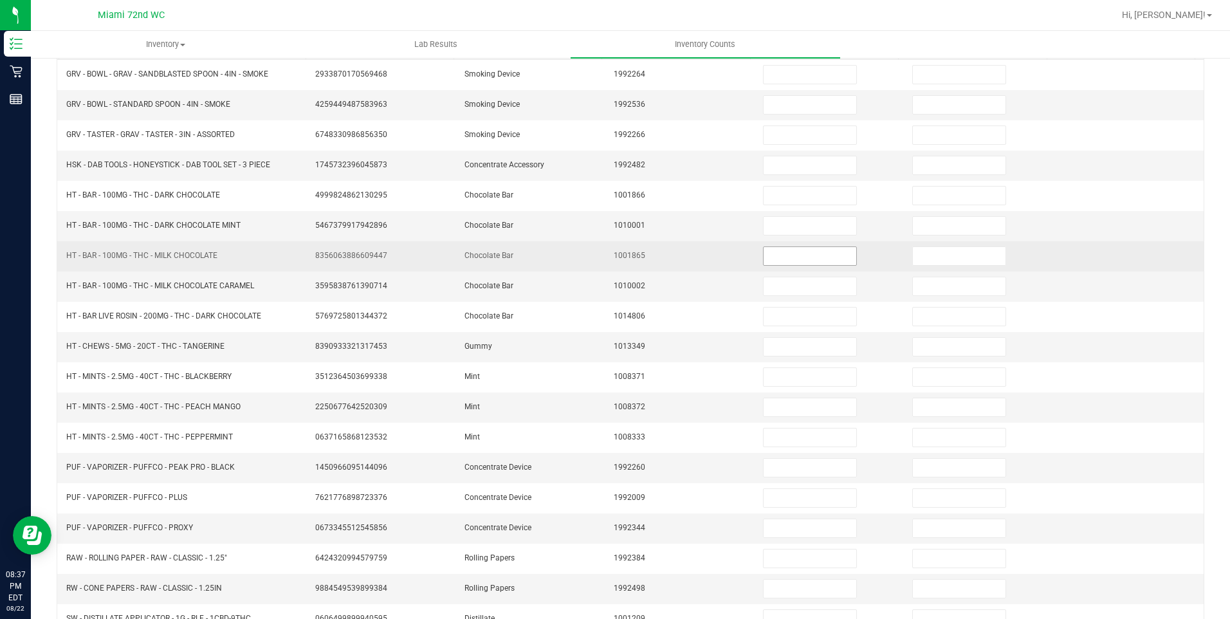
scroll to position [0, 0]
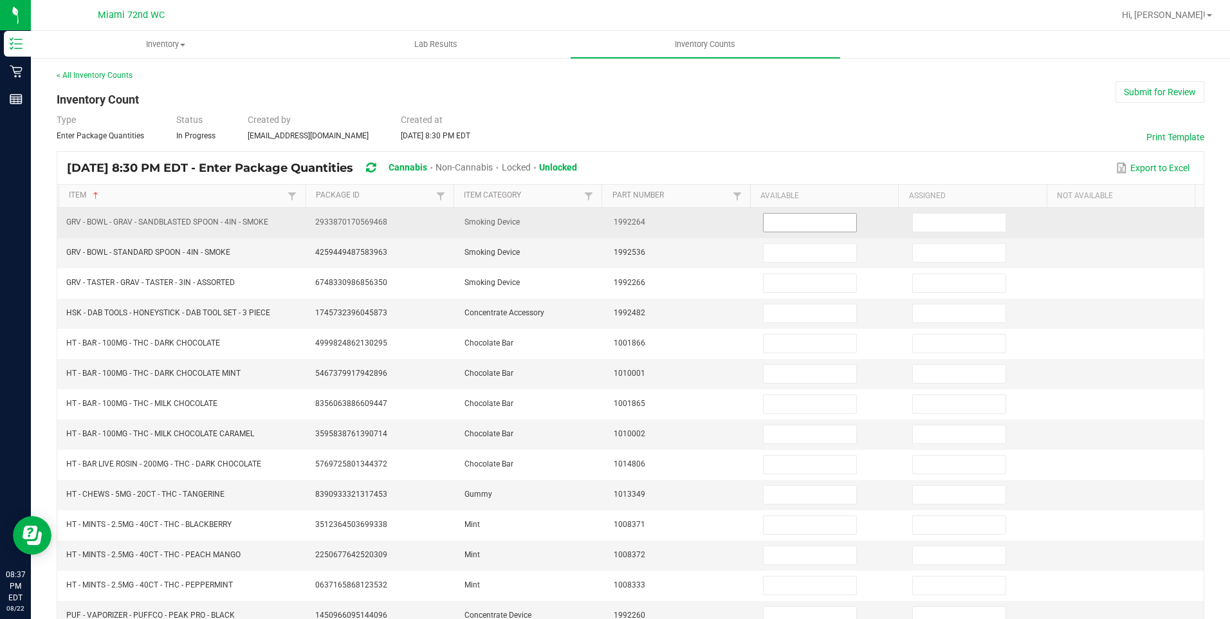
click at [778, 226] on input at bounding box center [810, 223] width 93 height 18
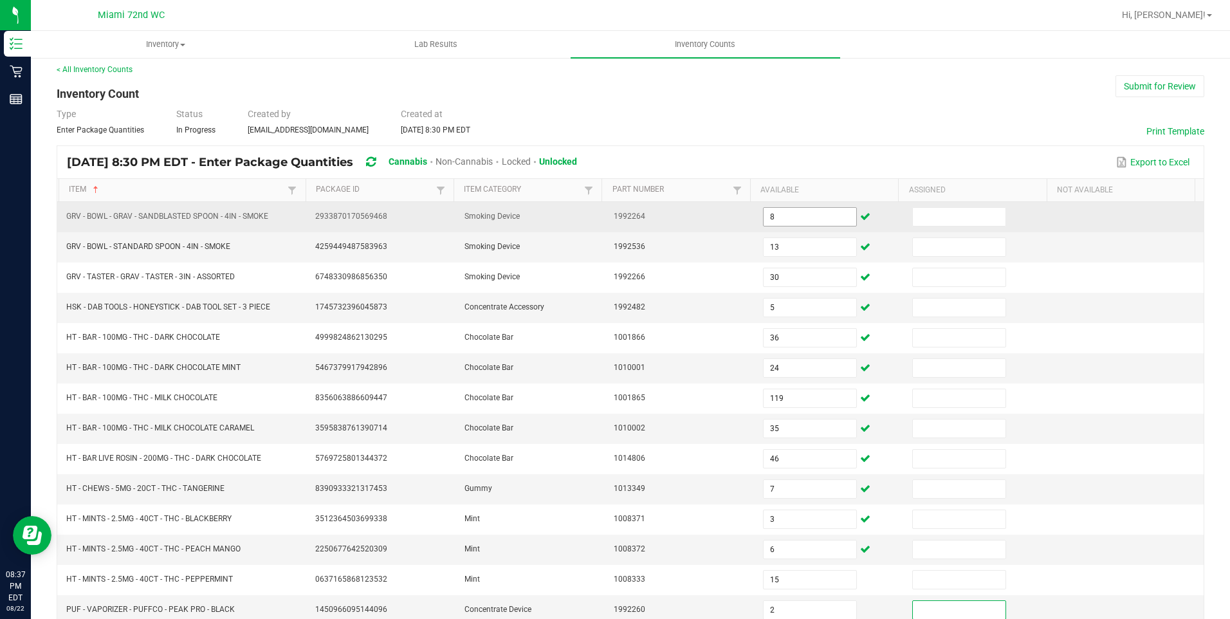
scroll to position [239, 0]
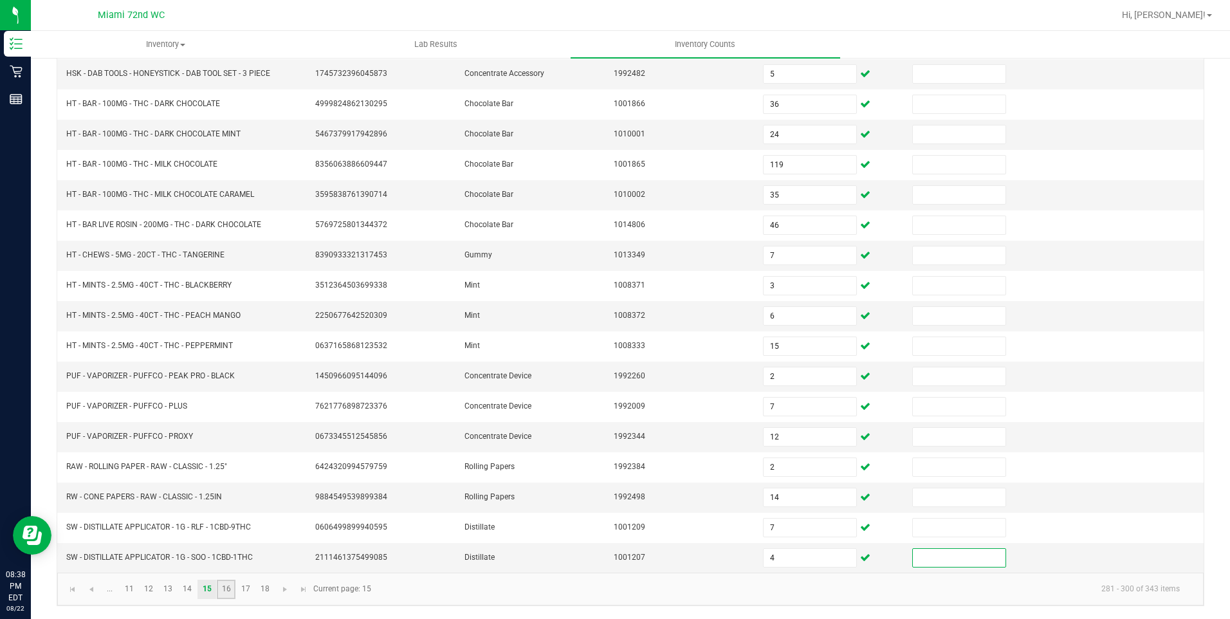
click at [223, 594] on link "16" at bounding box center [226, 589] width 19 height 19
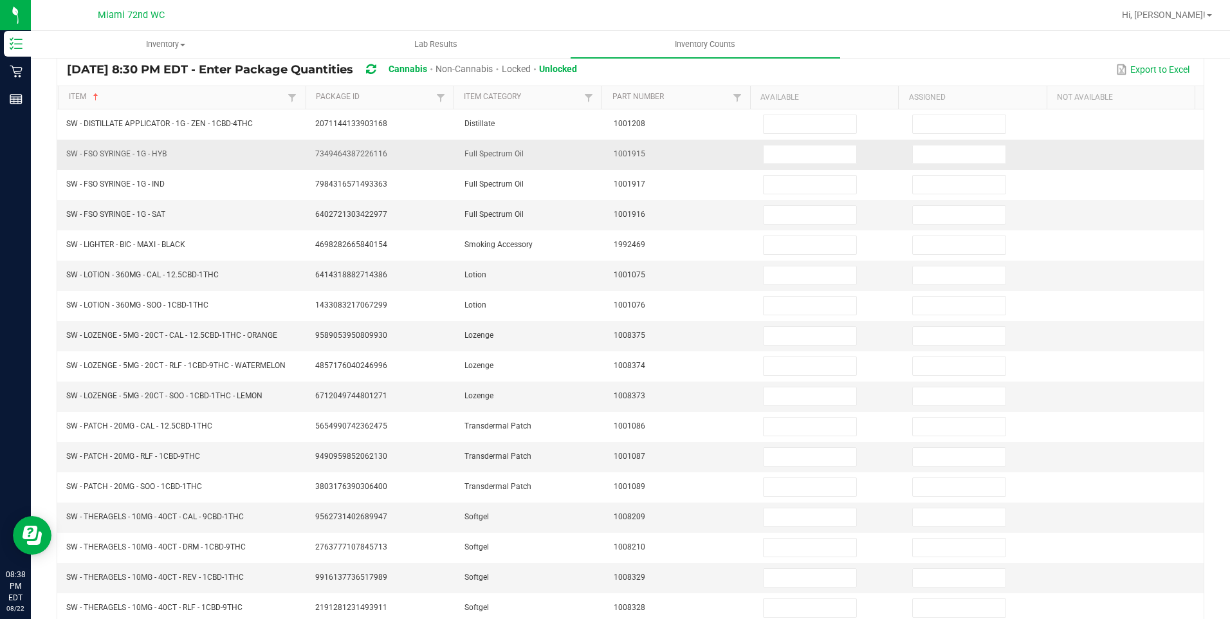
scroll to position [0, 0]
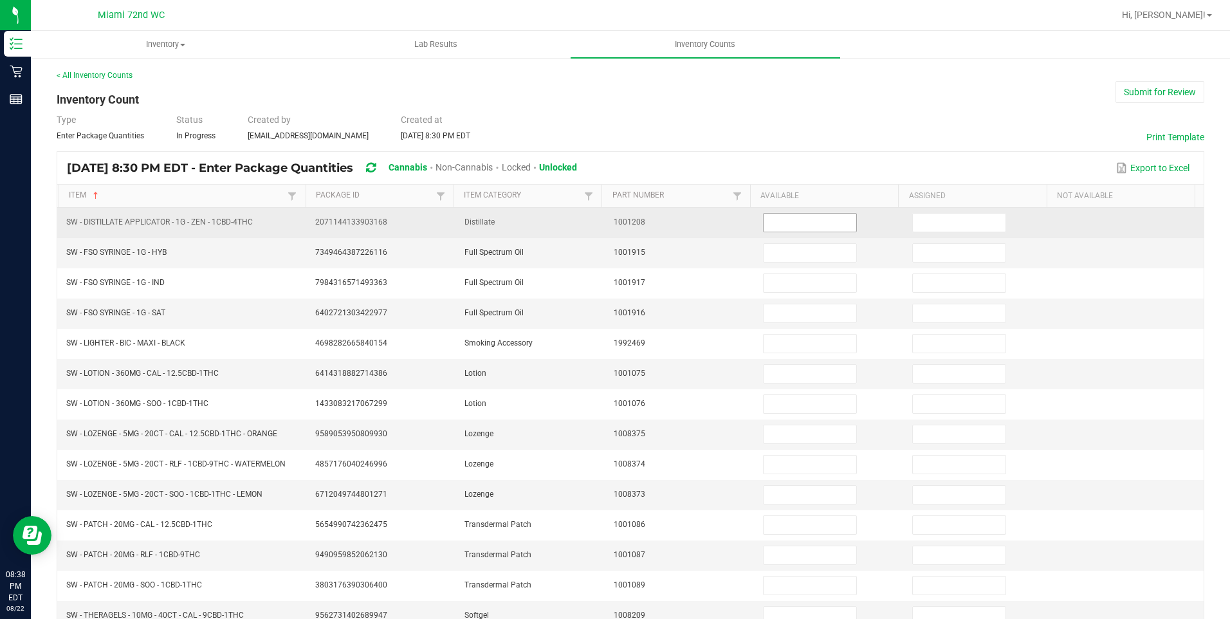
click at [781, 221] on input at bounding box center [810, 223] width 93 height 18
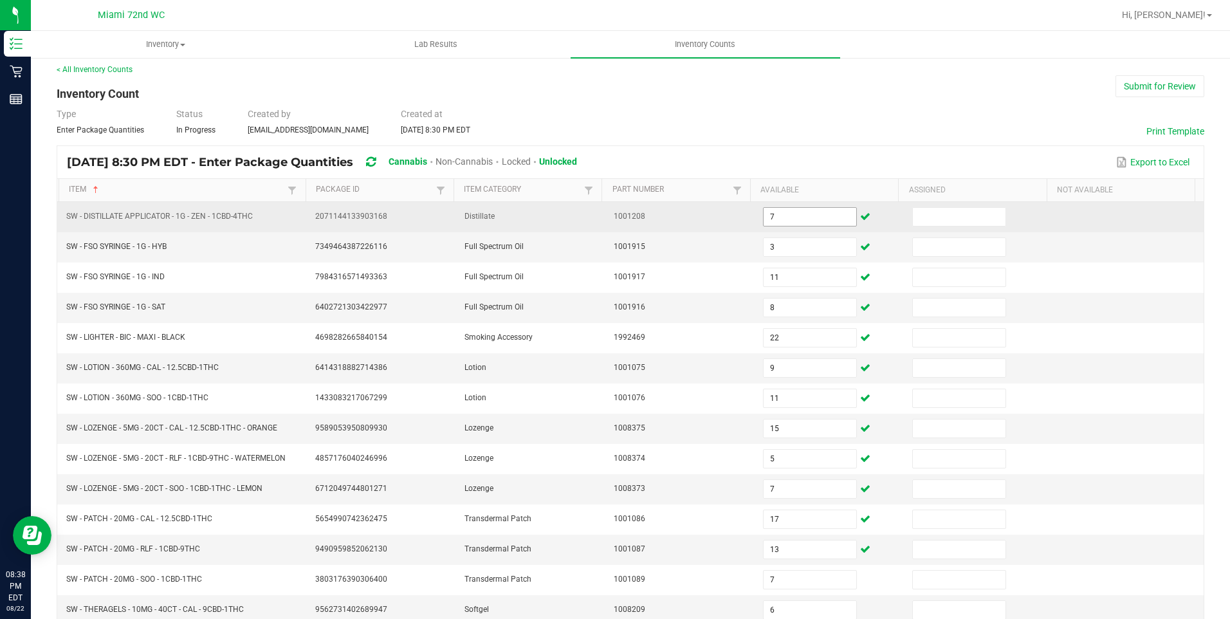
scroll to position [239, 0]
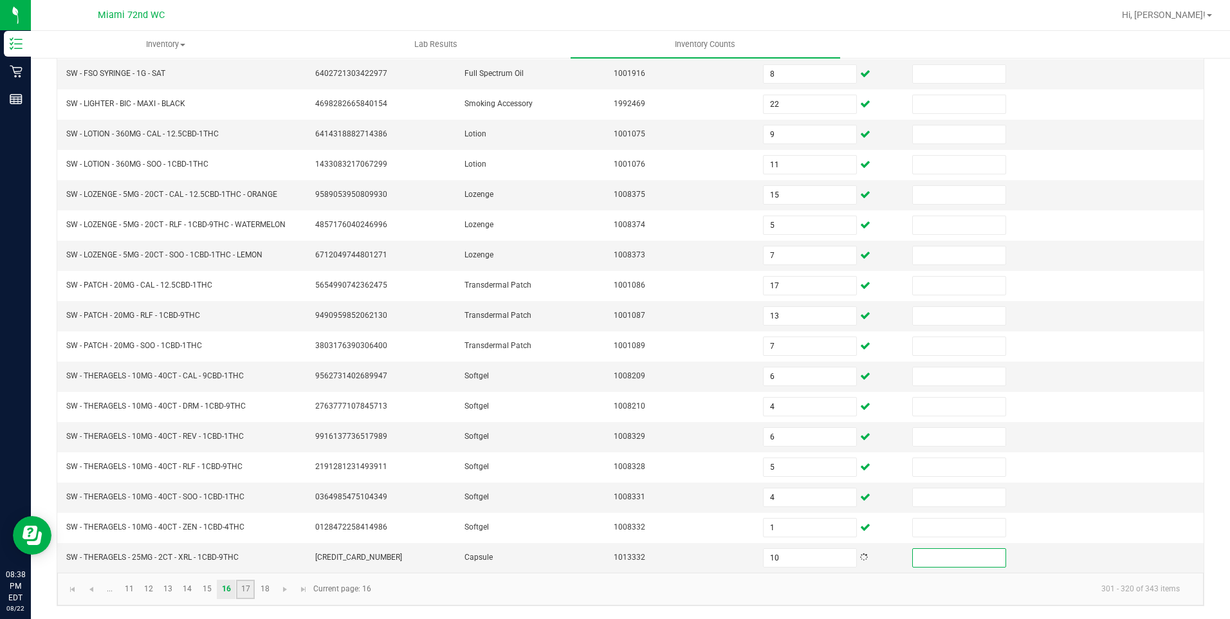
click at [253, 586] on link "17" at bounding box center [245, 589] width 19 height 19
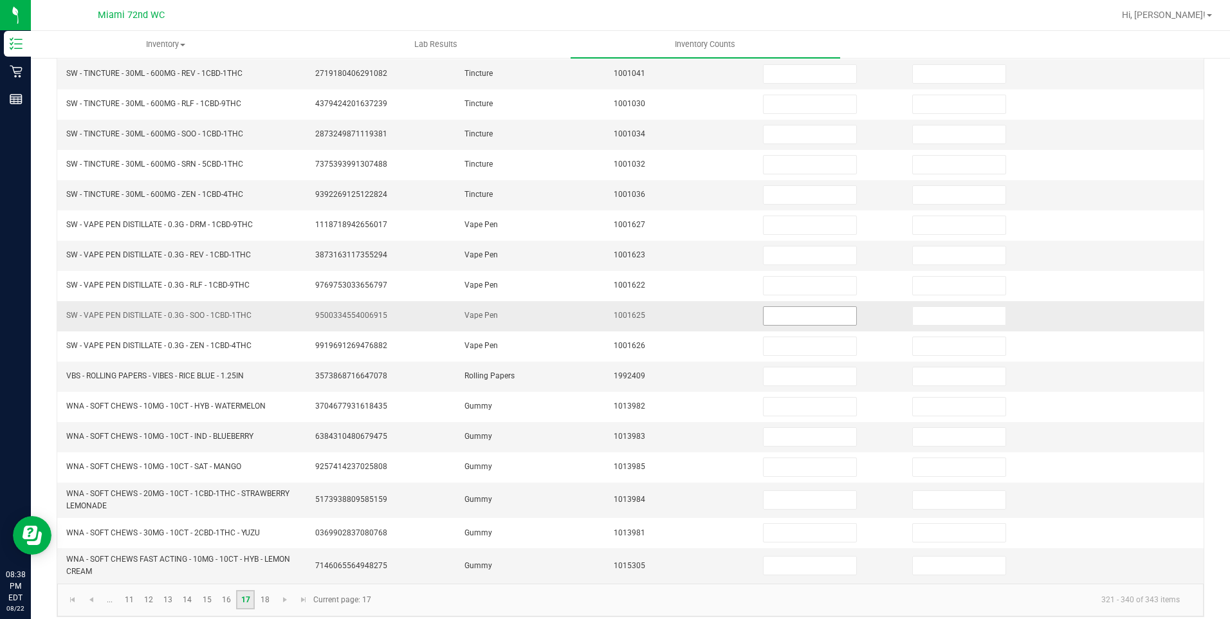
scroll to position [46, 0]
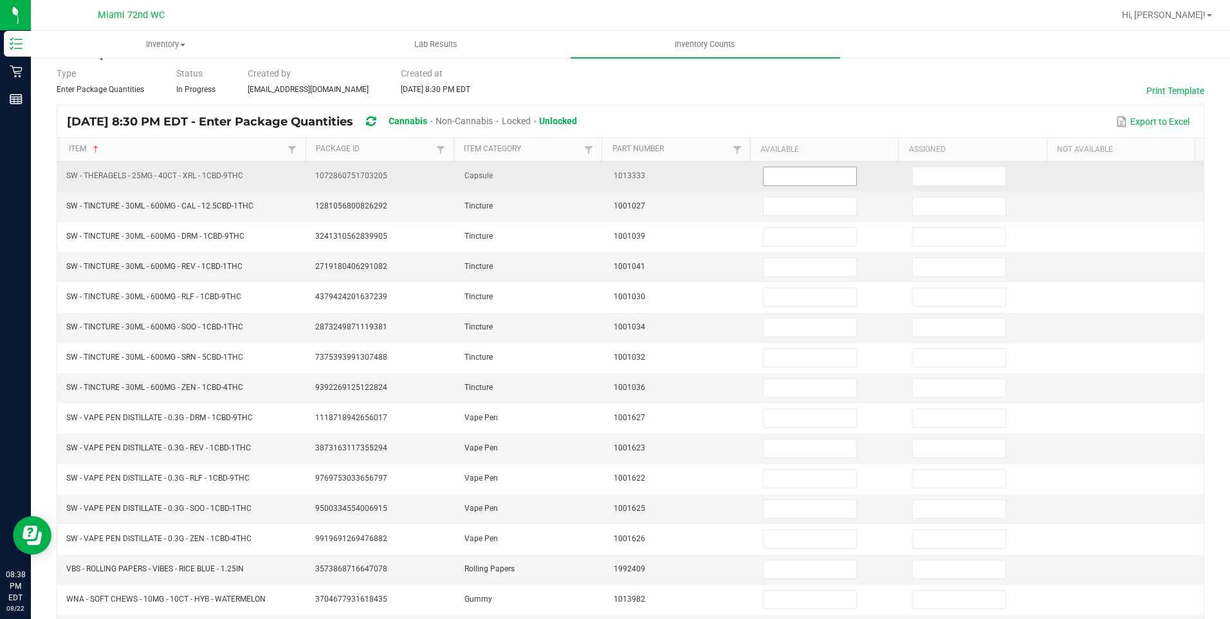
click at [795, 182] on input at bounding box center [810, 176] width 93 height 18
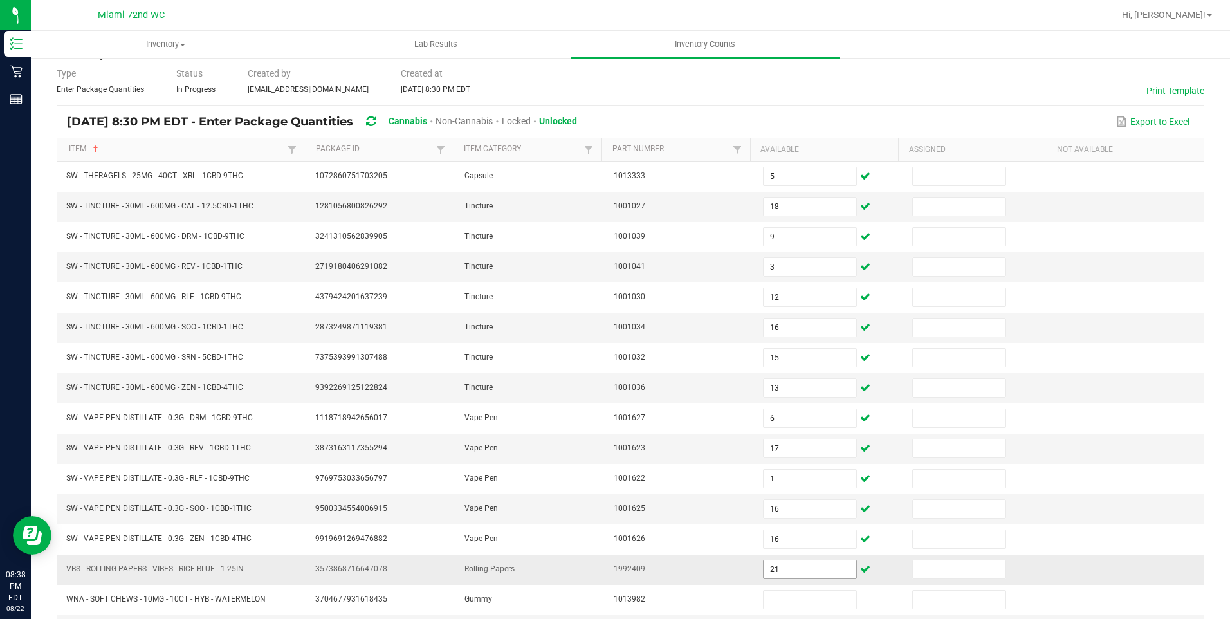
click at [791, 560] on span "21" at bounding box center [810, 569] width 94 height 19
click at [788, 568] on input "21" at bounding box center [810, 569] width 93 height 18
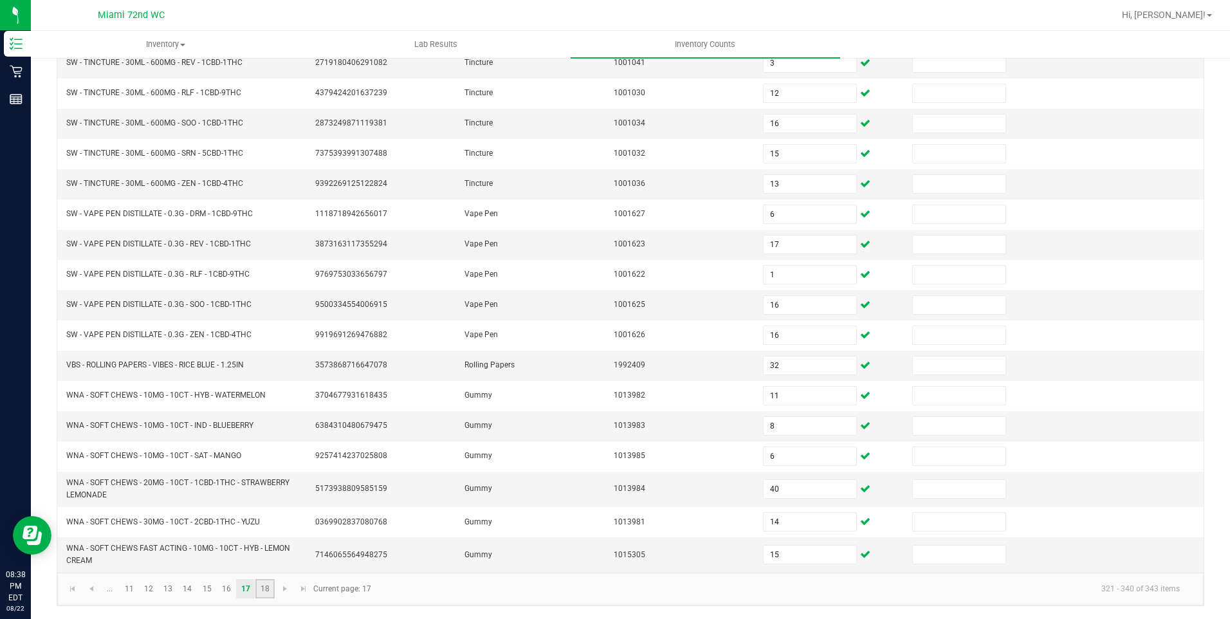
click at [272, 592] on link "18" at bounding box center [264, 588] width 19 height 19
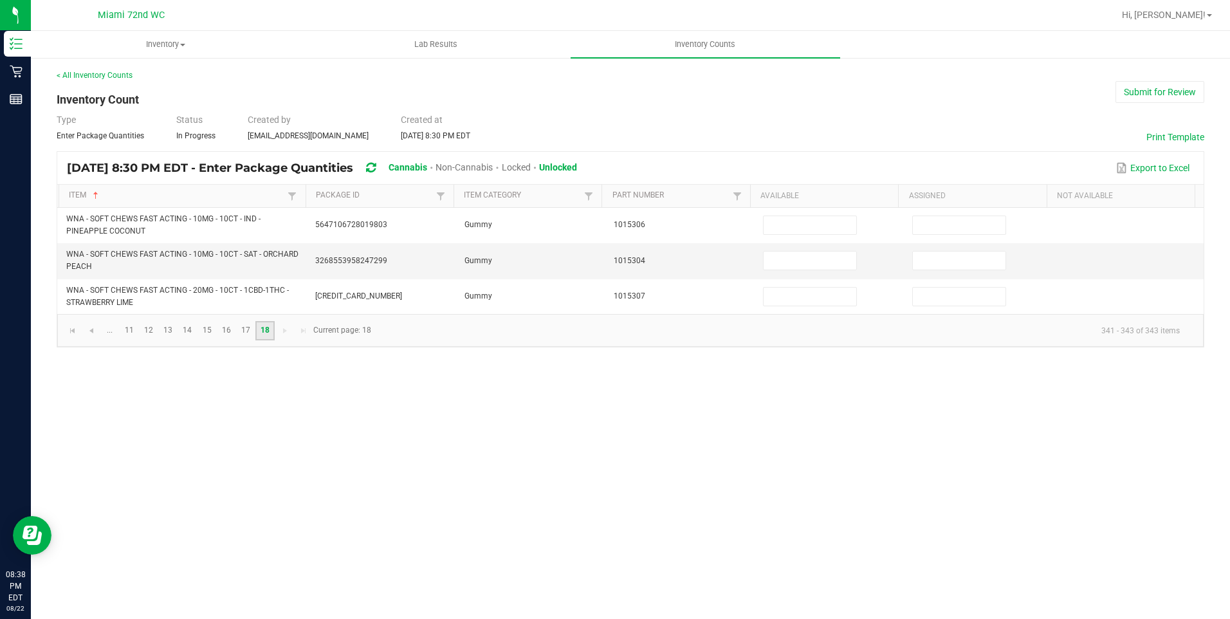
scroll to position [0, 0]
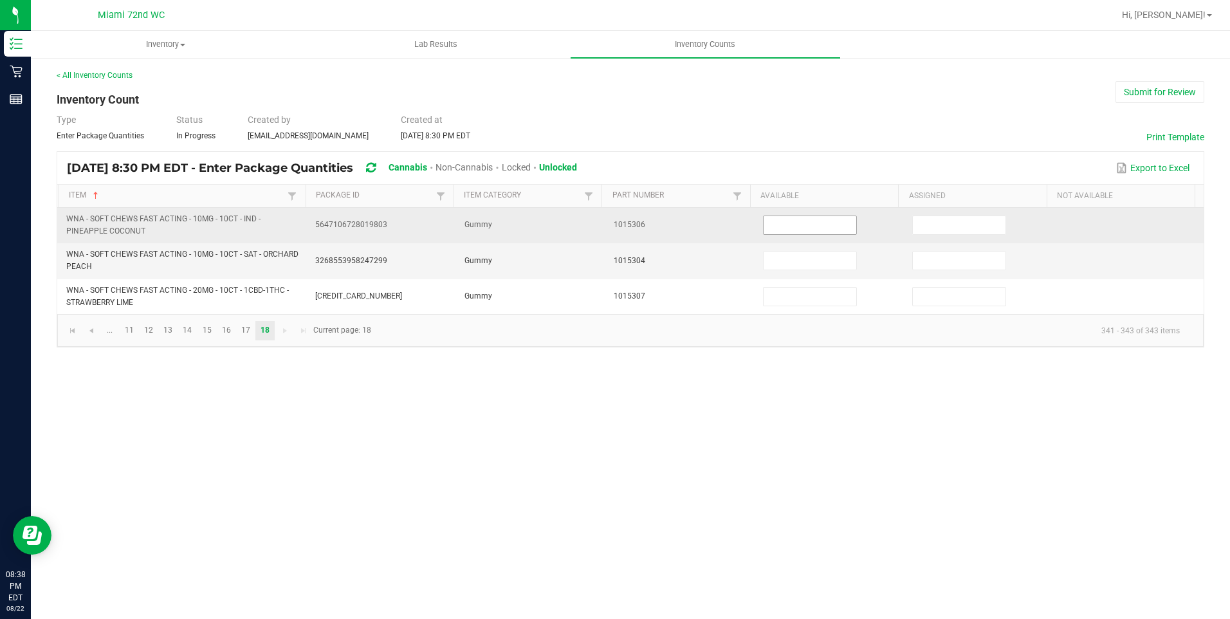
click at [801, 232] on td at bounding box center [829, 225] width 149 height 35
click at [801, 229] on input at bounding box center [810, 225] width 93 height 18
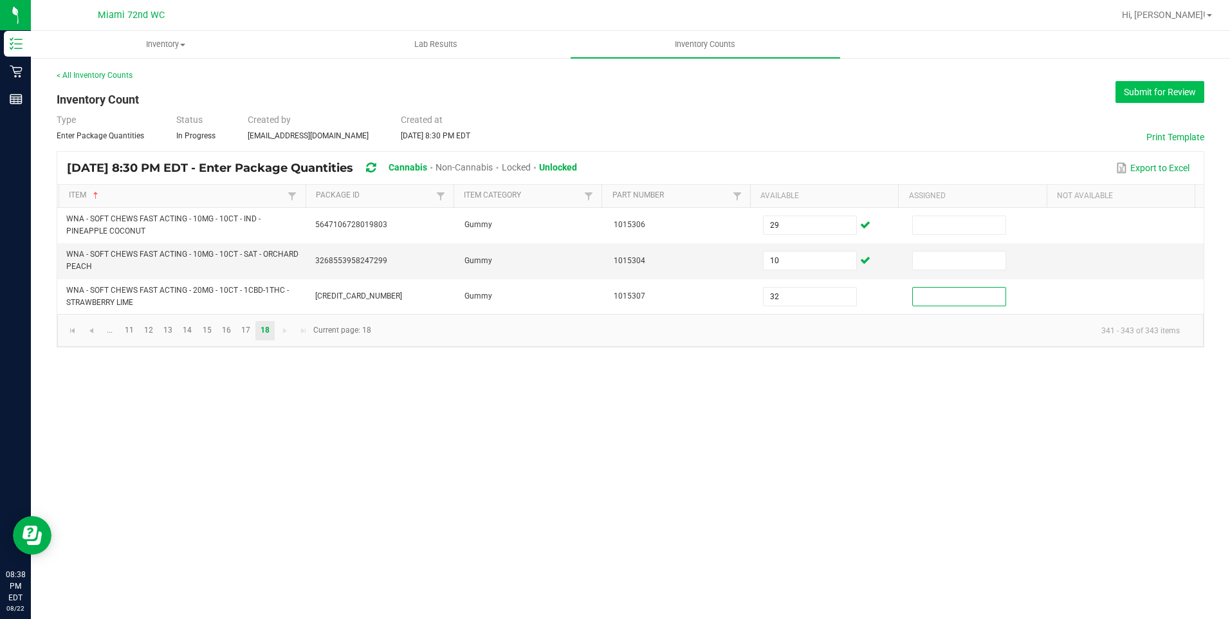
click at [1166, 96] on button "Submit for Review" at bounding box center [1160, 92] width 89 height 22
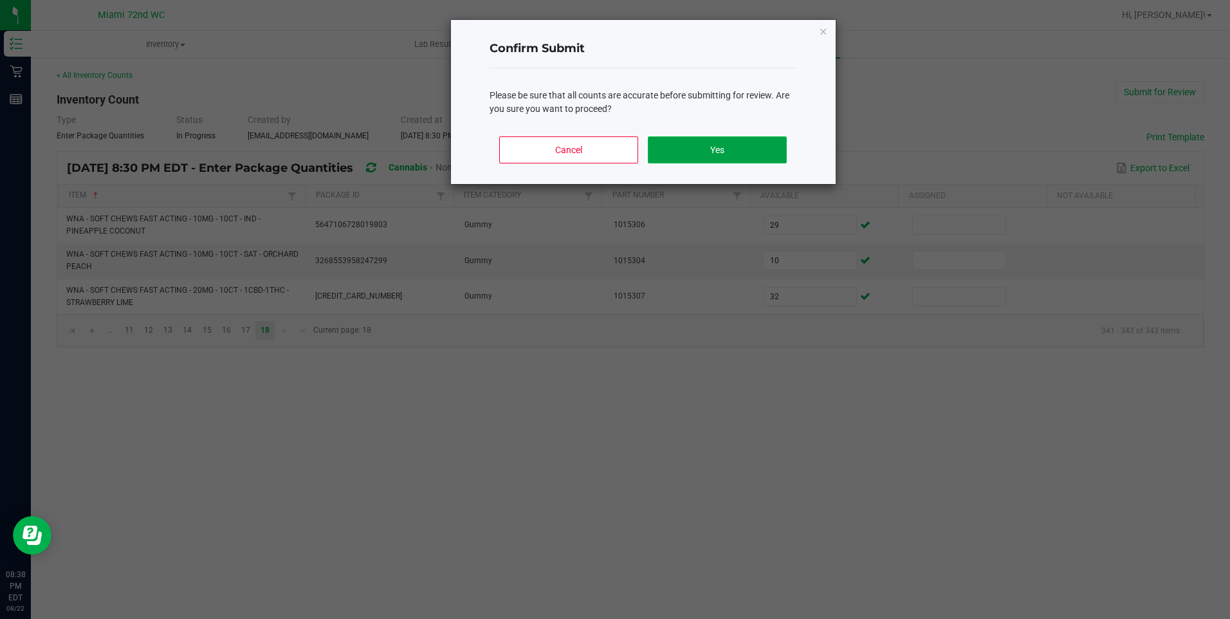
click at [763, 153] on button "Yes" at bounding box center [717, 149] width 138 height 27
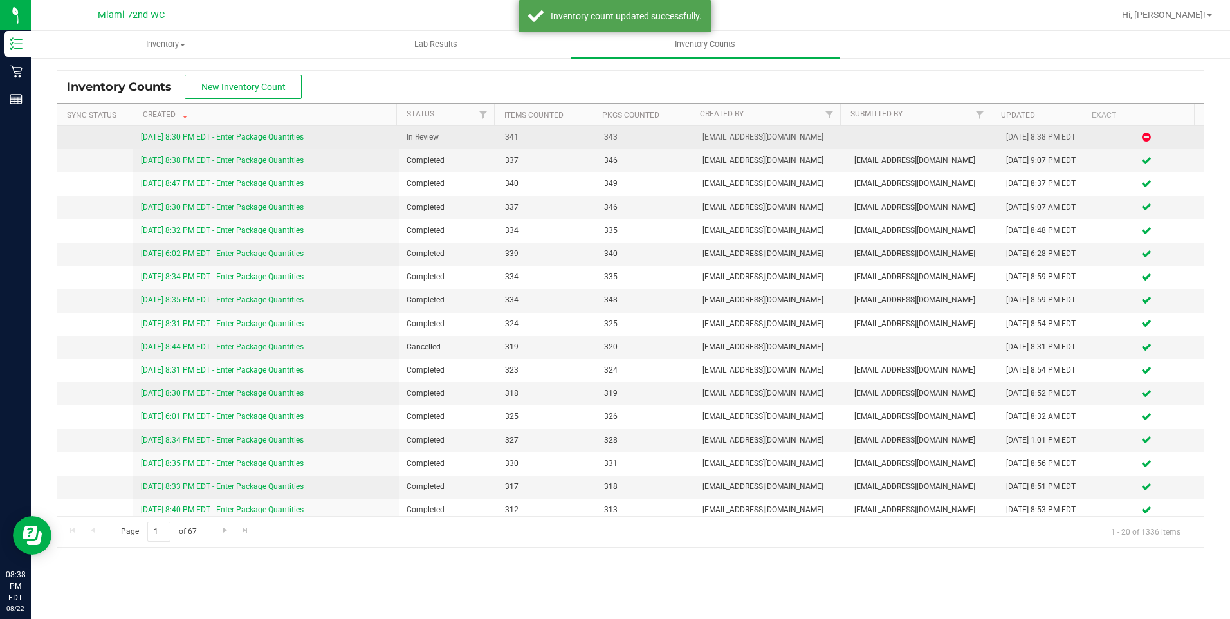
click at [249, 131] on div "[DATE] 8:30 PM EDT - Enter Package Quantities" at bounding box center [266, 137] width 250 height 12
click at [277, 136] on link "[DATE] 8:30 PM EDT - Enter Package Quantities" at bounding box center [222, 137] width 163 height 9
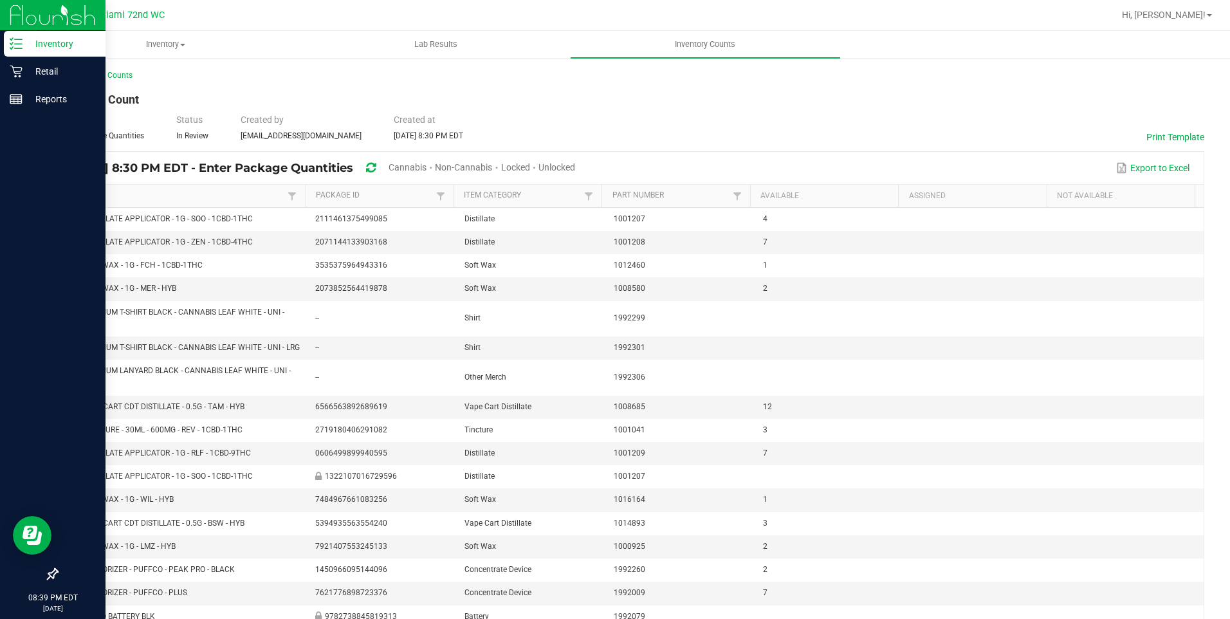
click at [79, 50] on p "Inventory" at bounding box center [61, 43] width 77 height 15
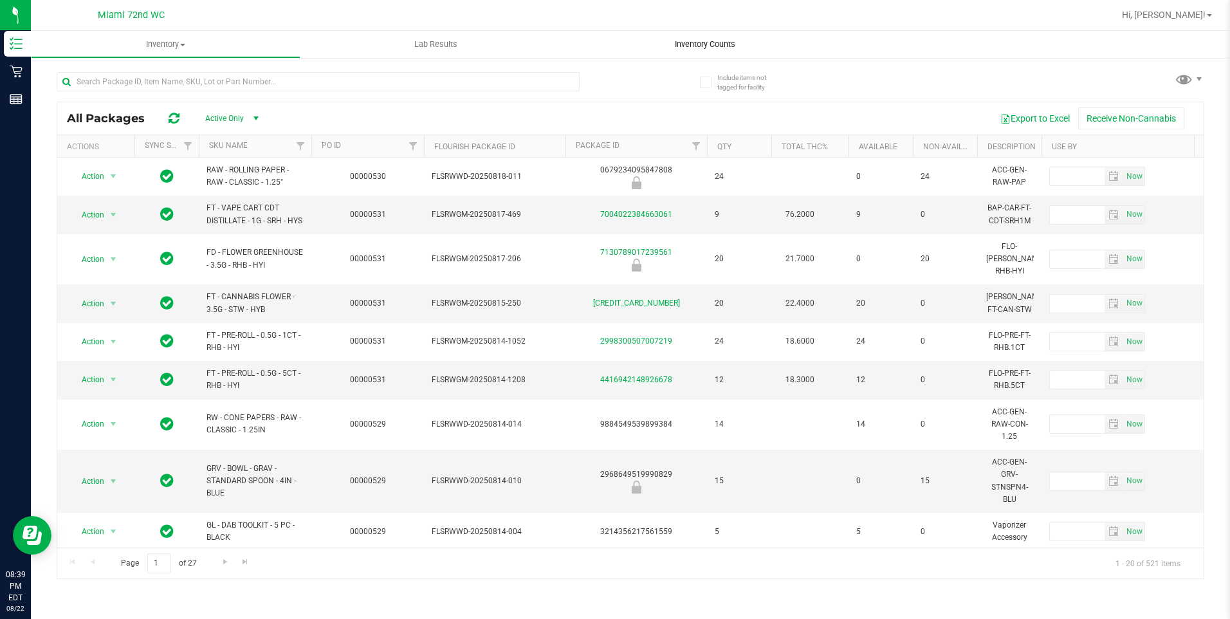
click at [678, 39] on span "Inventory Counts" at bounding box center [705, 45] width 95 height 12
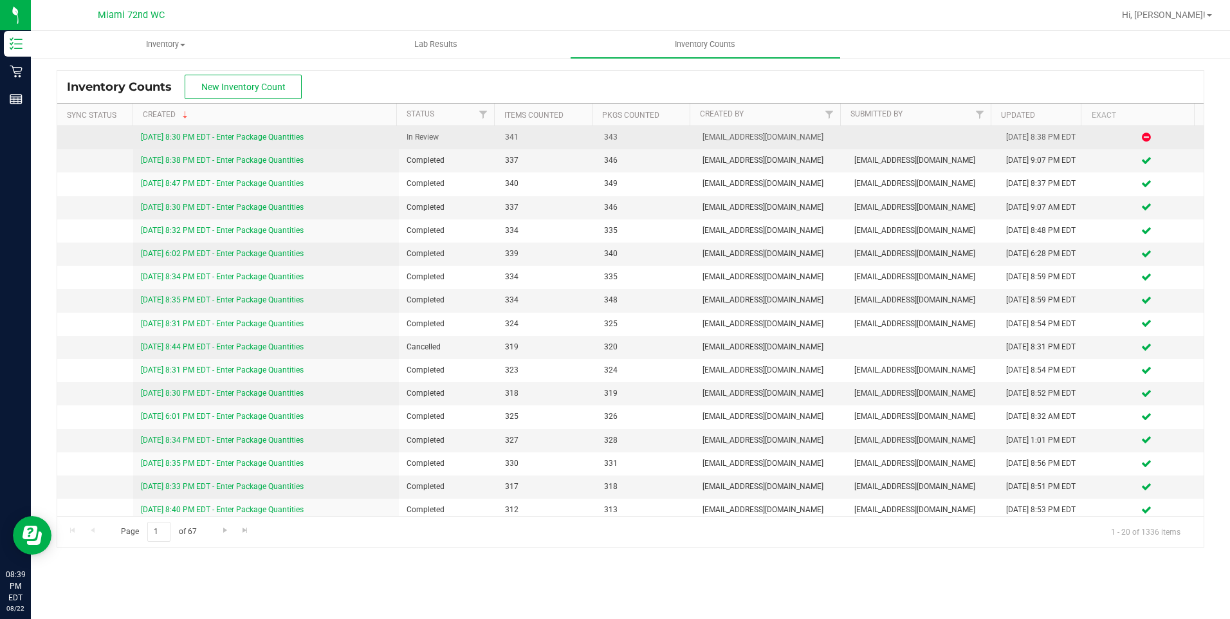
click at [244, 136] on link "[DATE] 8:30 PM EDT - Enter Package Quantities" at bounding box center [222, 137] width 163 height 9
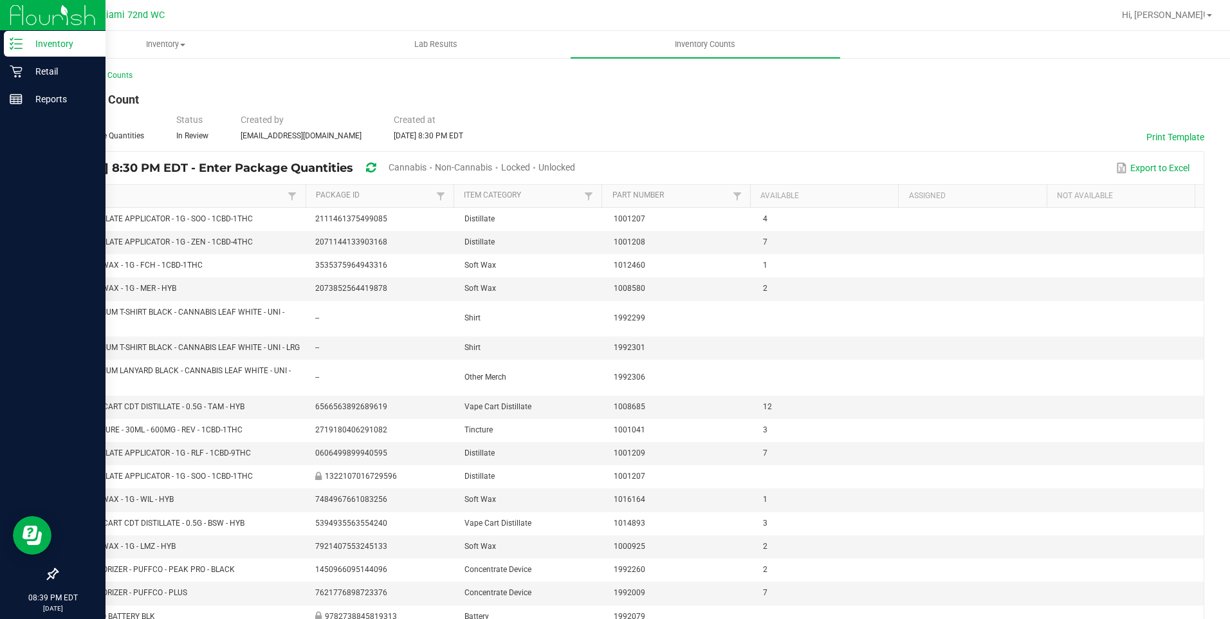
click at [72, 47] on p "Inventory" at bounding box center [61, 43] width 77 height 15
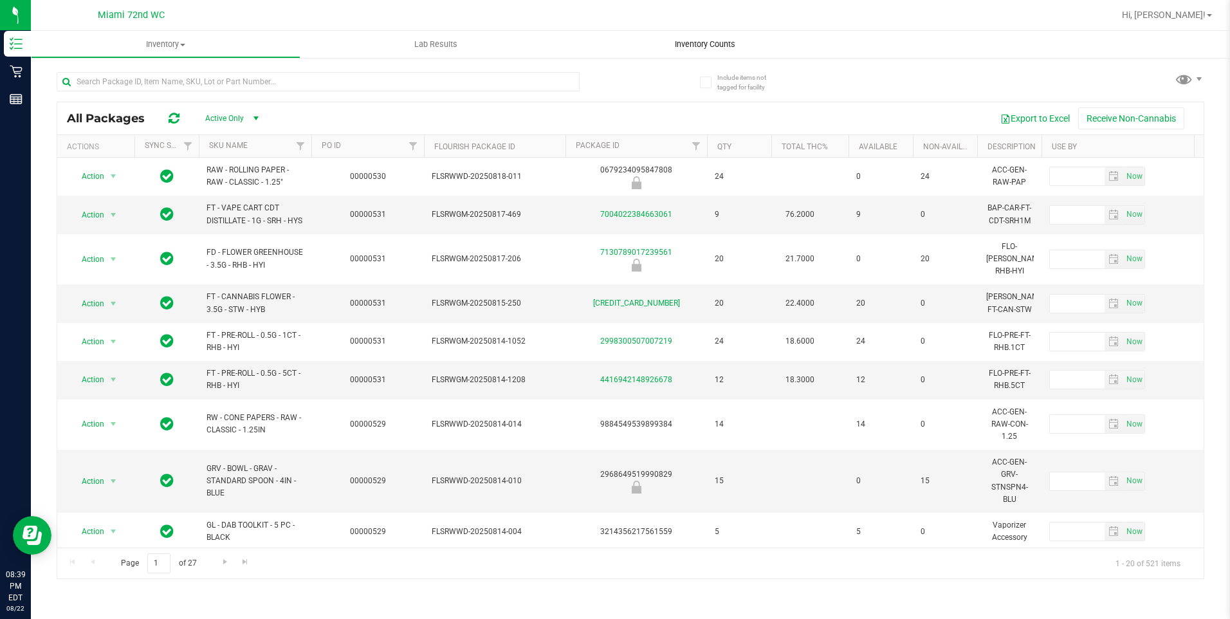
click at [702, 50] on span "Inventory Counts" at bounding box center [705, 45] width 95 height 12
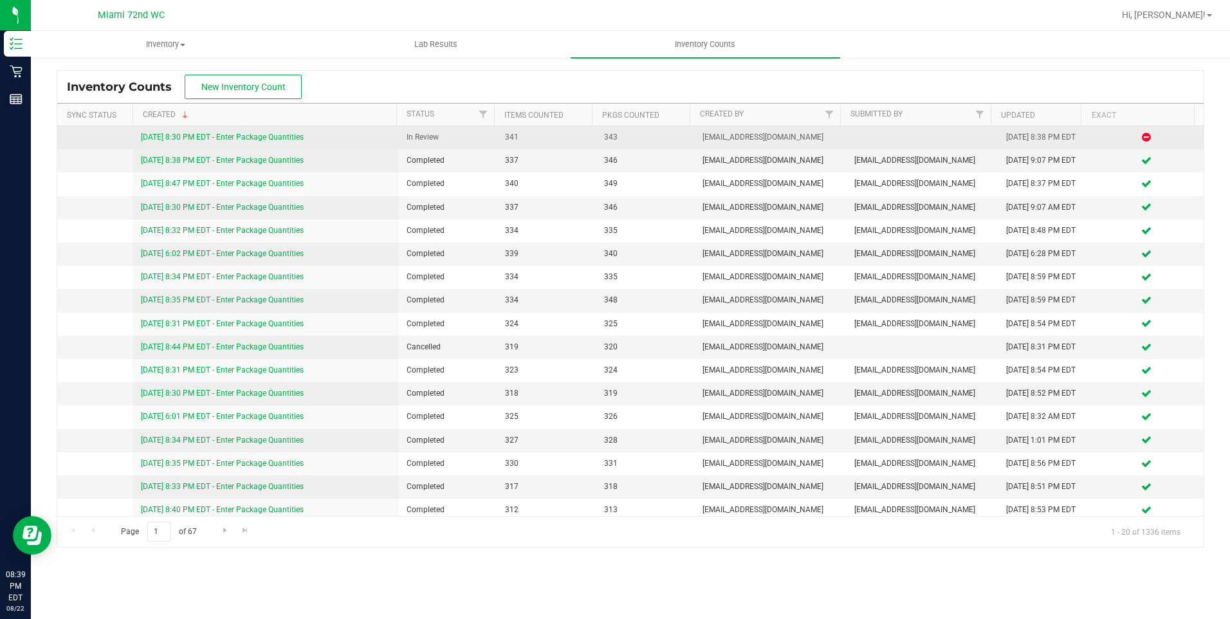
click at [268, 138] on link "[DATE] 8:30 PM EDT - Enter Package Quantities" at bounding box center [222, 137] width 163 height 9
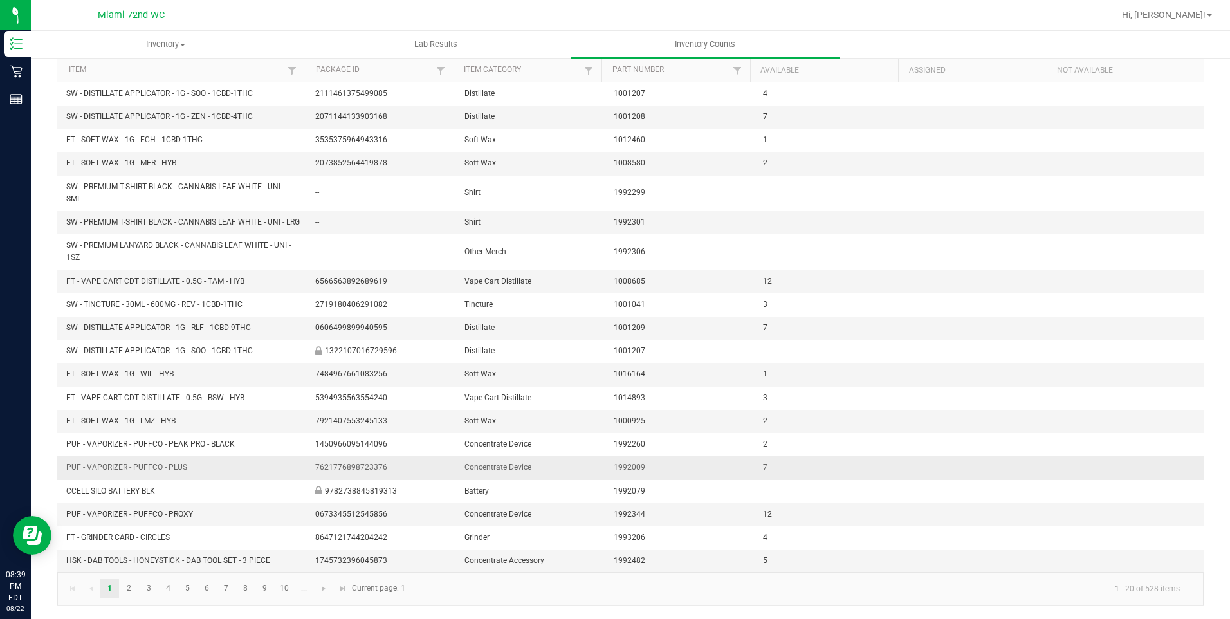
scroll to position [138, 0]
click at [287, 589] on link "10" at bounding box center [284, 588] width 19 height 19
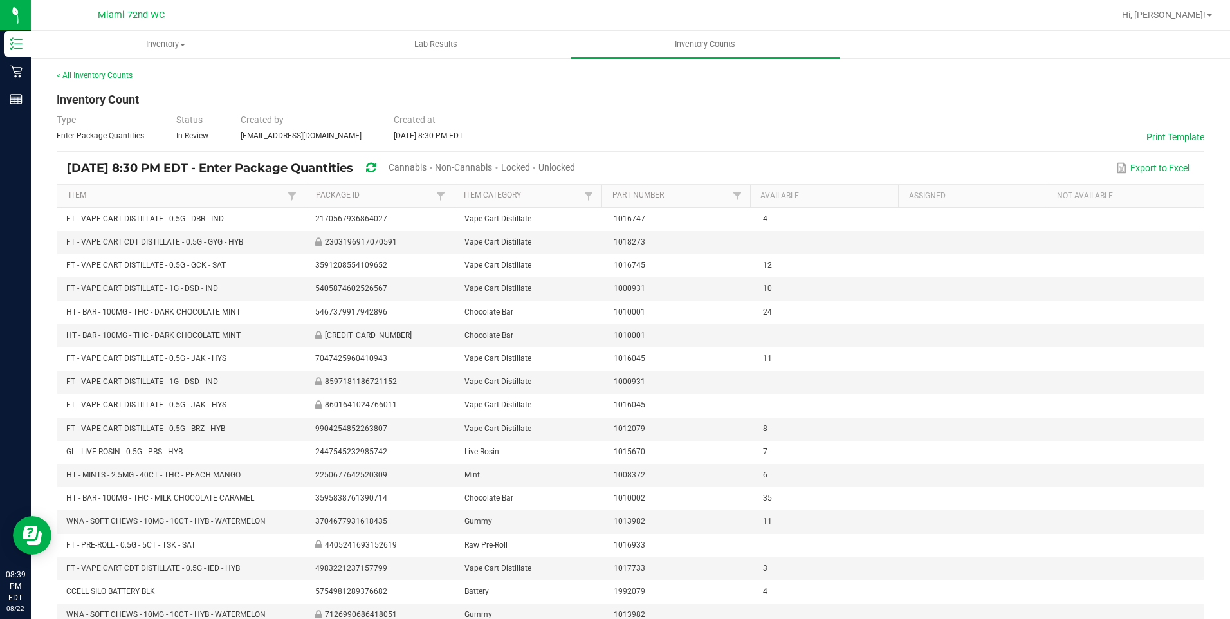
click at [427, 170] on span "Cannabis" at bounding box center [408, 167] width 38 height 10
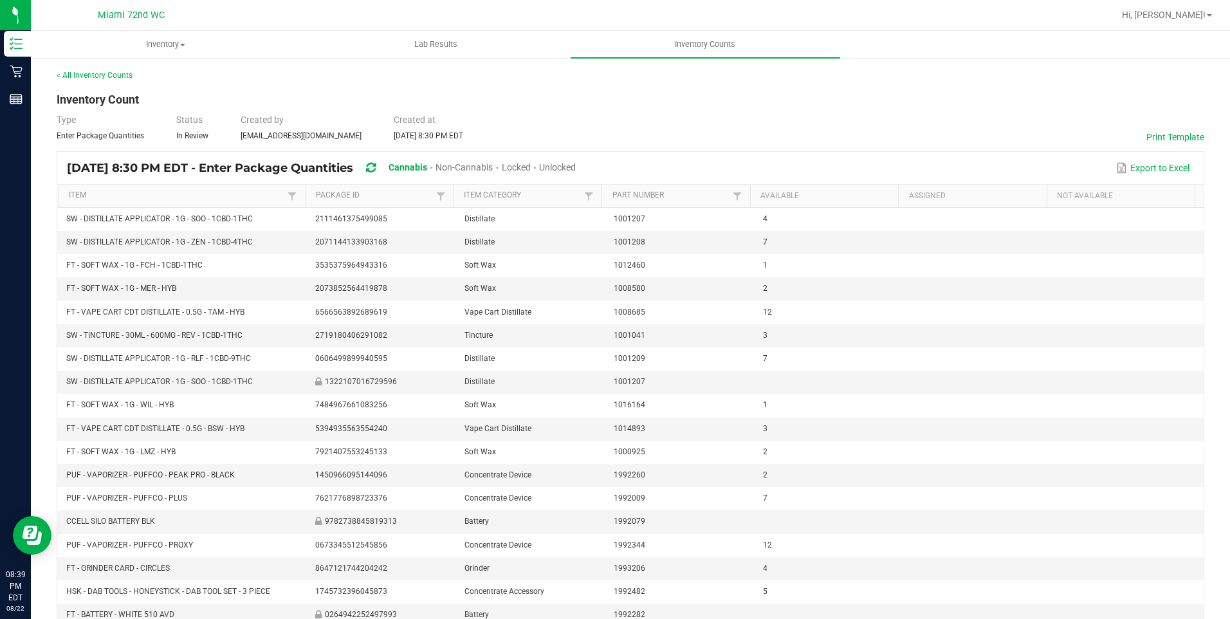
click at [576, 163] on span "Unlocked" at bounding box center [557, 167] width 37 height 10
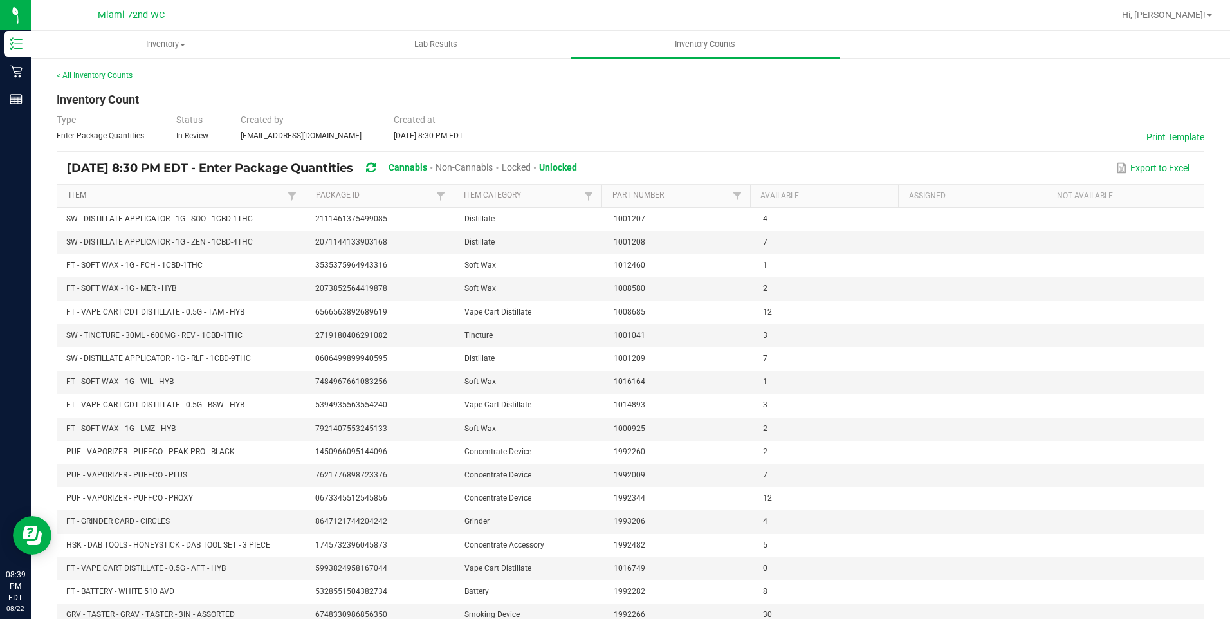
click at [125, 192] on link "Item" at bounding box center [177, 195] width 216 height 10
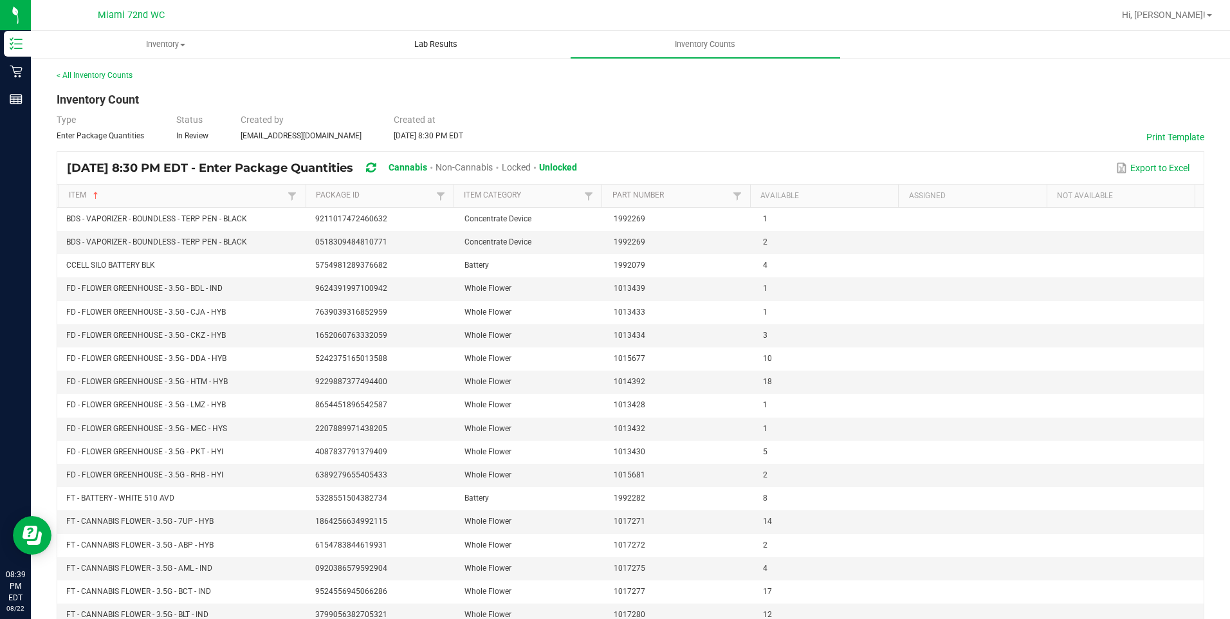
click at [436, 46] on span "Lab Results" at bounding box center [436, 45] width 78 height 12
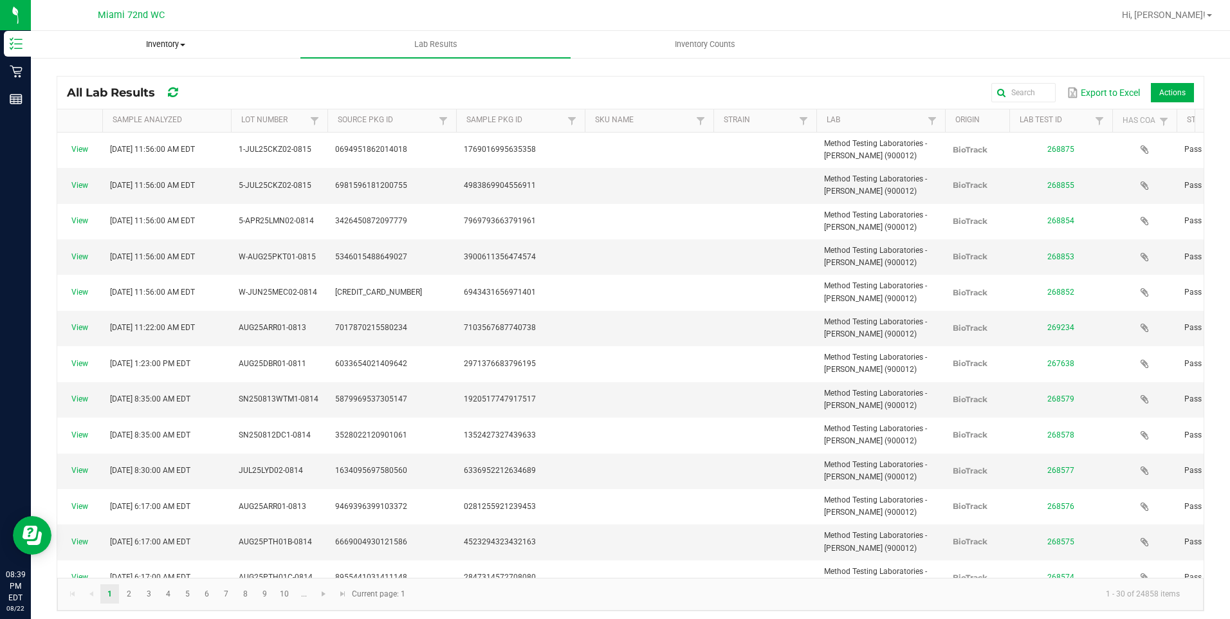
click at [196, 48] on span "Inventory" at bounding box center [166, 45] width 268 height 12
click at [708, 44] on span "Inventory Counts" at bounding box center [705, 45] width 95 height 12
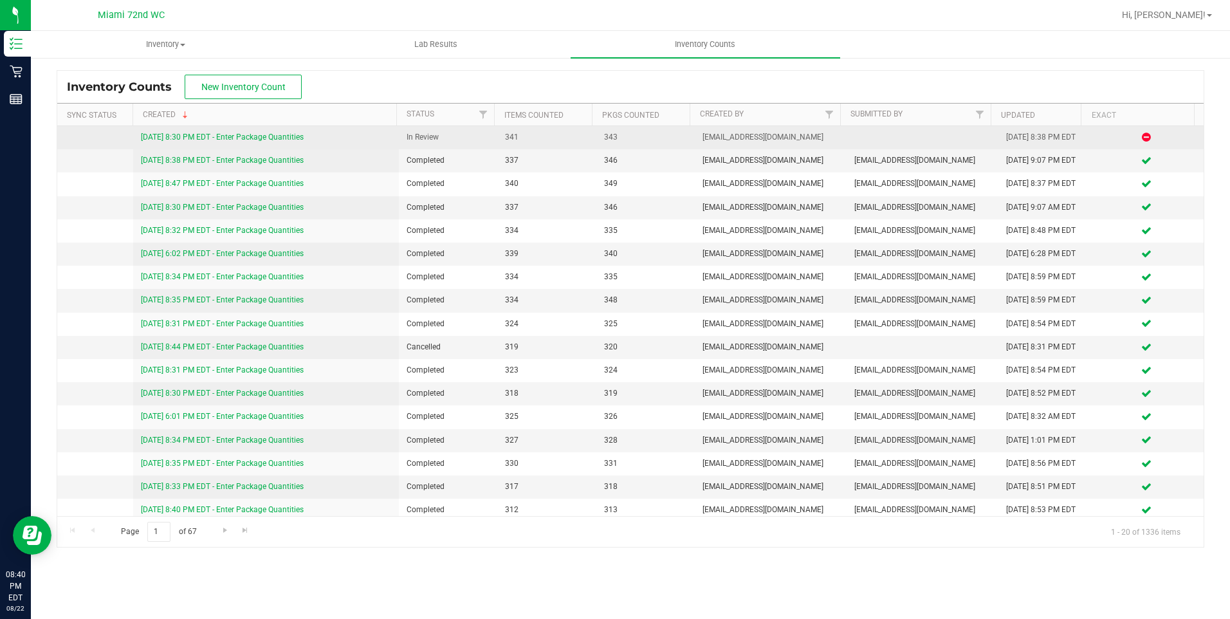
click at [1142, 138] on icon at bounding box center [1146, 137] width 9 height 8
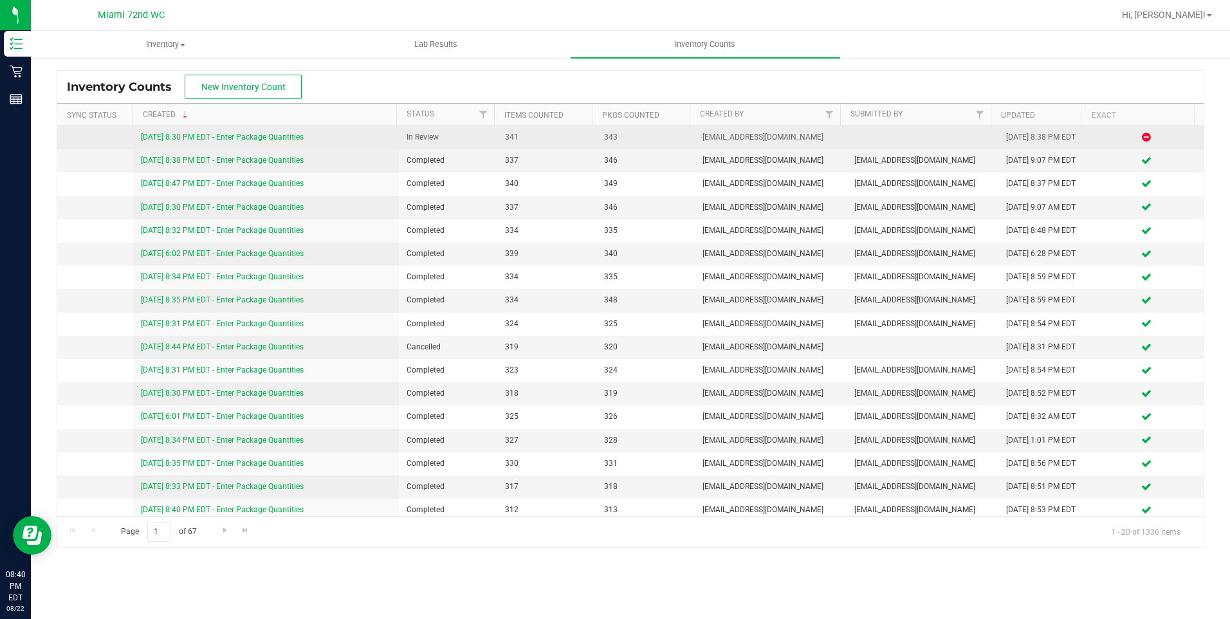
click at [1142, 138] on icon at bounding box center [1146, 137] width 9 height 8
click at [1039, 138] on div "[DATE] 8:38 PM EDT" at bounding box center [1044, 137] width 76 height 12
click at [245, 140] on link "[DATE] 8:30 PM EDT - Enter Package Quantities" at bounding box center [222, 137] width 163 height 9
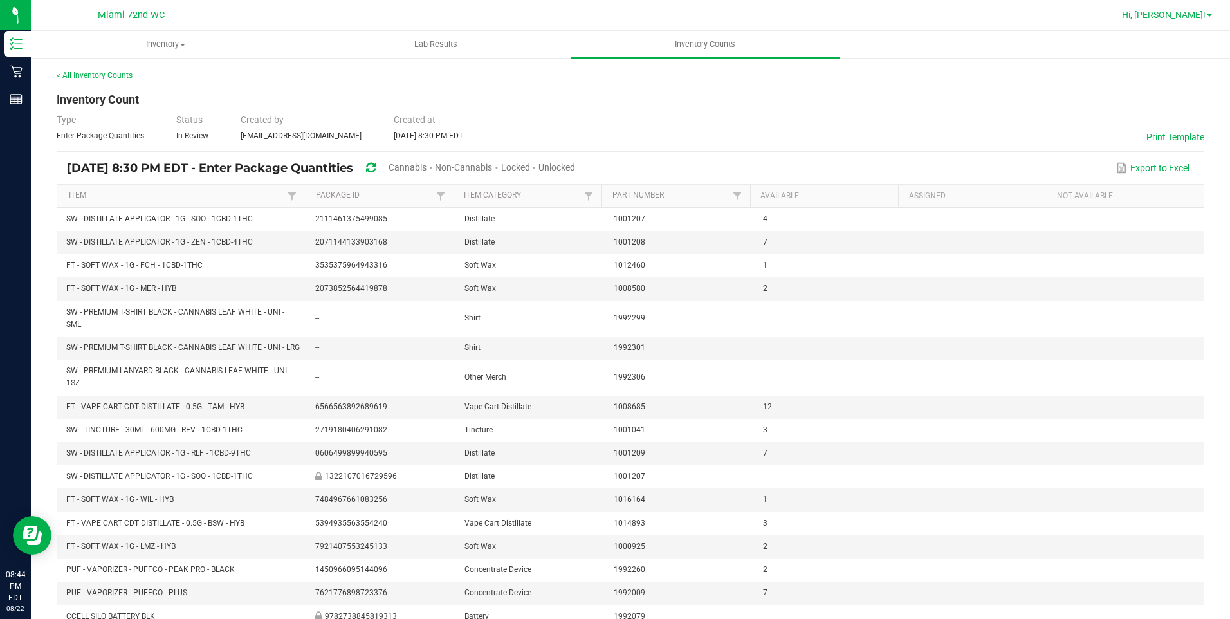
click at [1210, 10] on link "Hi, [PERSON_NAME]!" at bounding box center [1167, 15] width 100 height 14
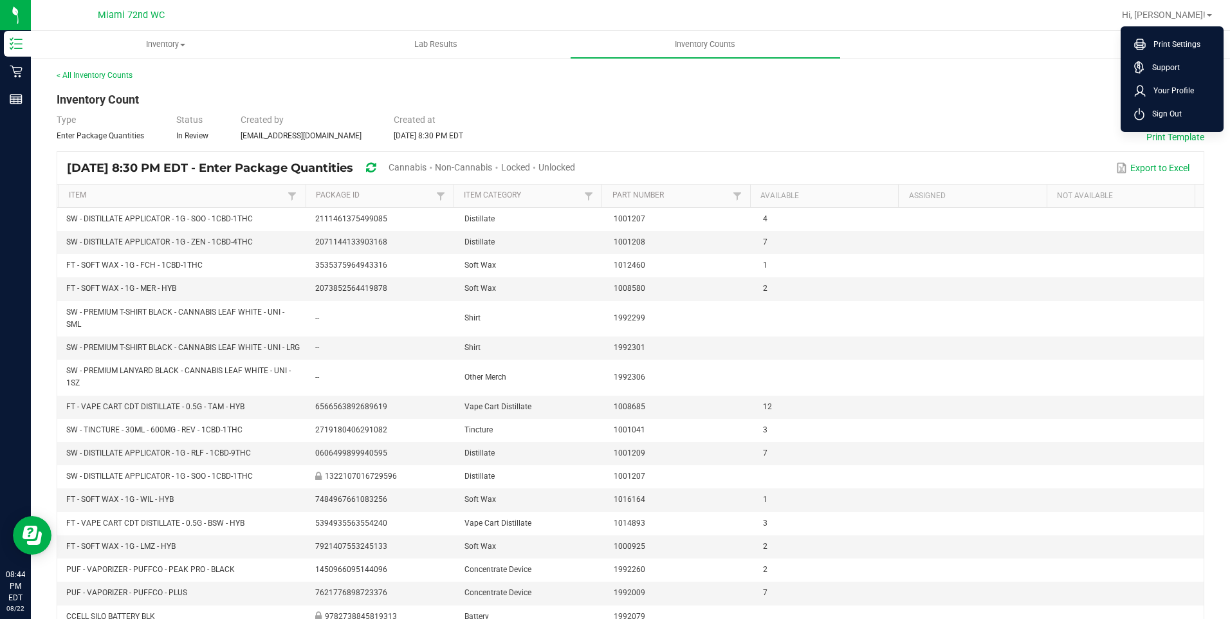
click at [1106, 79] on div "< All Inventory Counts" at bounding box center [631, 75] width 1148 height 12
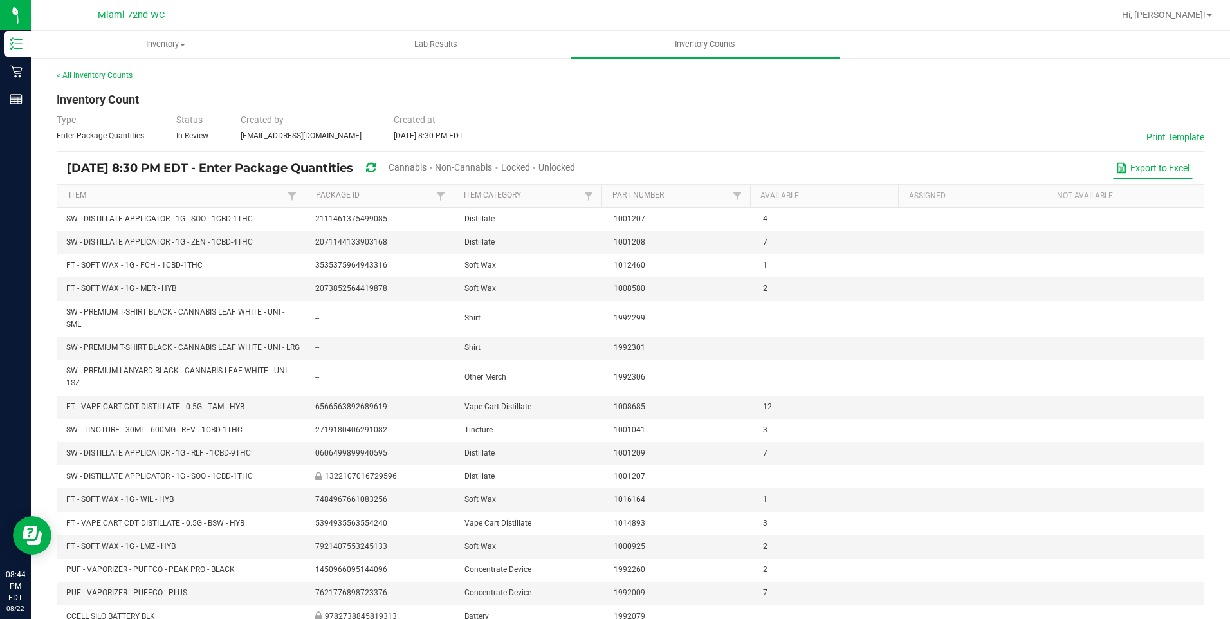
click at [1141, 172] on button "Export to Excel" at bounding box center [1153, 168] width 80 height 22
drag, startPoint x: 697, startPoint y: 30, endPoint x: 699, endPoint y: 43, distance: 13.0
click at [697, 30] on nav "Miami 72nd WC Hi, [PERSON_NAME]! Print Settings Support Your Profile Sign Out" at bounding box center [630, 15] width 1199 height 31
click at [700, 48] on span "Inventory Counts" at bounding box center [705, 45] width 95 height 12
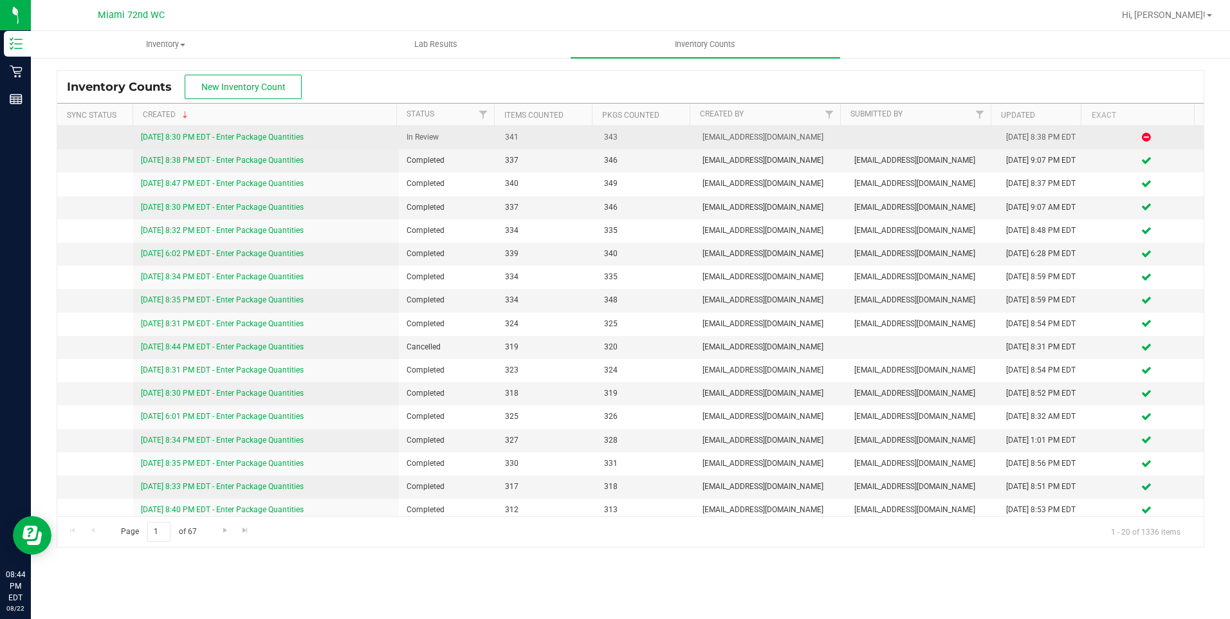
click at [1142, 140] on icon at bounding box center [1146, 137] width 9 height 8
click at [1131, 134] on div at bounding box center [1147, 137] width 98 height 12
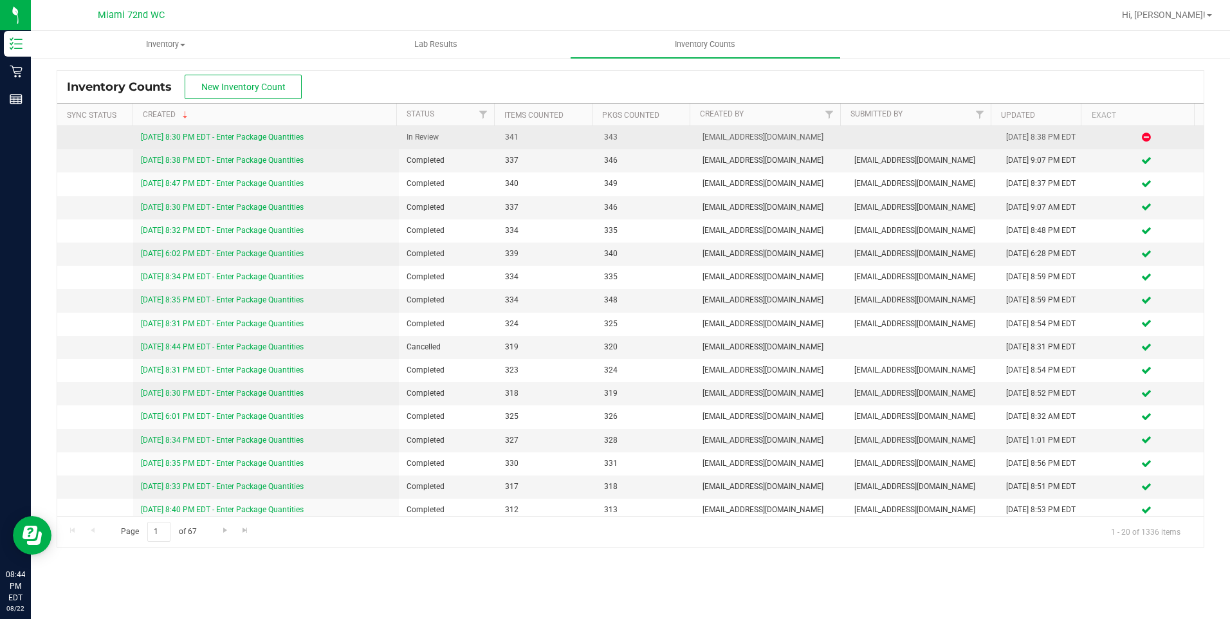
click at [1131, 134] on div at bounding box center [1147, 137] width 98 height 12
drag, startPoint x: 264, startPoint y: 138, endPoint x: 257, endPoint y: 140, distance: 6.7
click at [257, 140] on link "[DATE] 8:30 PM EDT - Enter Package Quantities" at bounding box center [222, 137] width 163 height 9
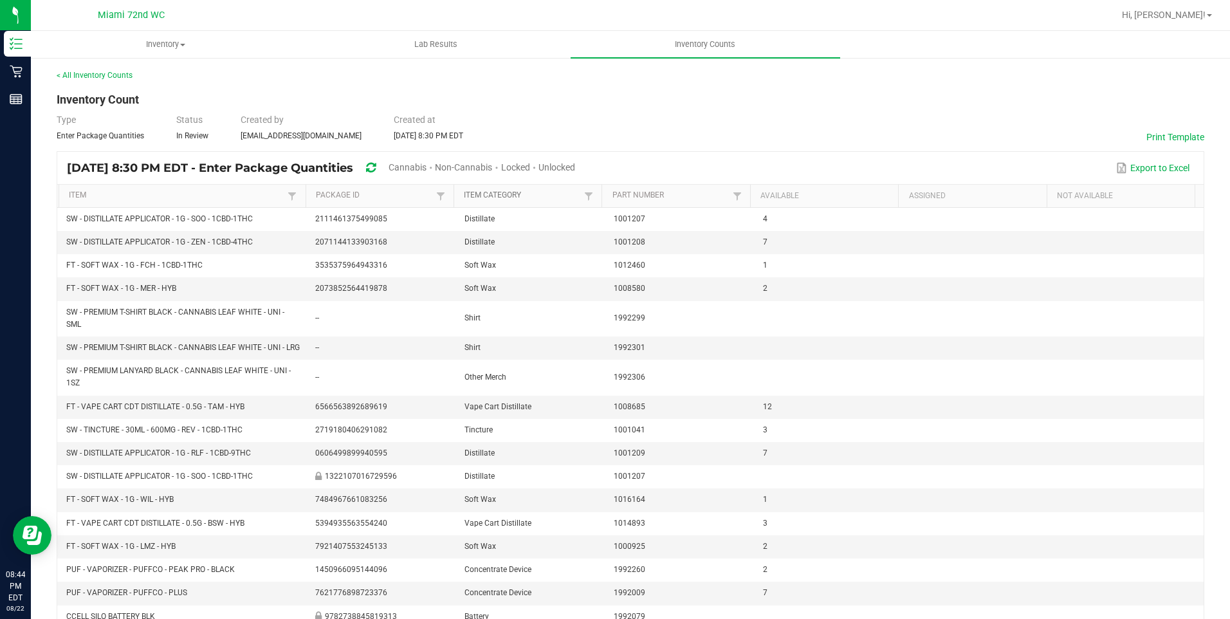
click at [510, 196] on link "Item Category" at bounding box center [522, 195] width 117 height 10
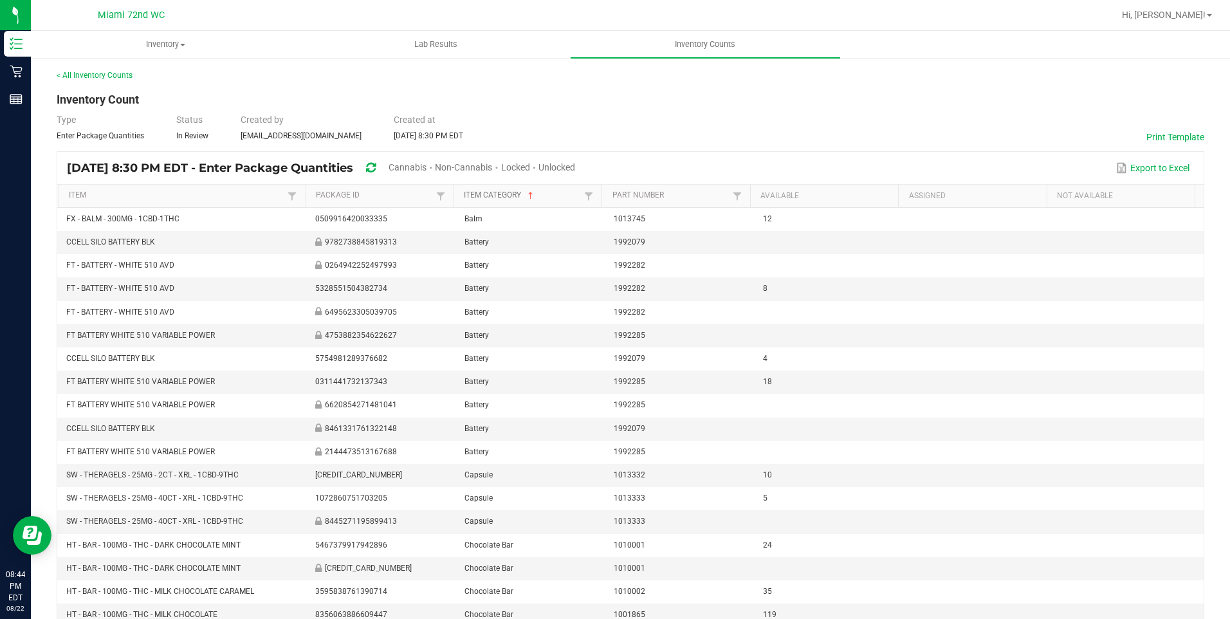
click at [485, 192] on link "Item Category" at bounding box center [522, 195] width 117 height 10
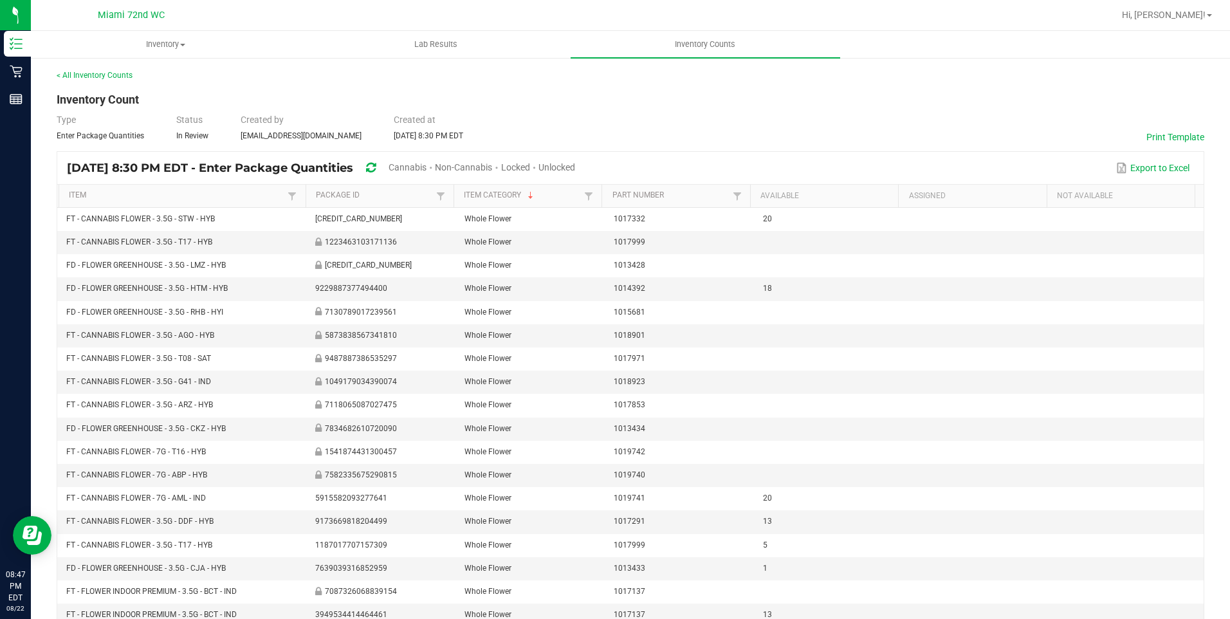
click at [575, 168] on span "Unlocked" at bounding box center [557, 167] width 37 height 10
click at [79, 80] on div "< All Inventory Counts Inventory Count Type Enter Package Quantities Status In …" at bounding box center [631, 387] width 1148 height 637
click at [80, 75] on link "< All Inventory Counts" at bounding box center [95, 75] width 76 height 9
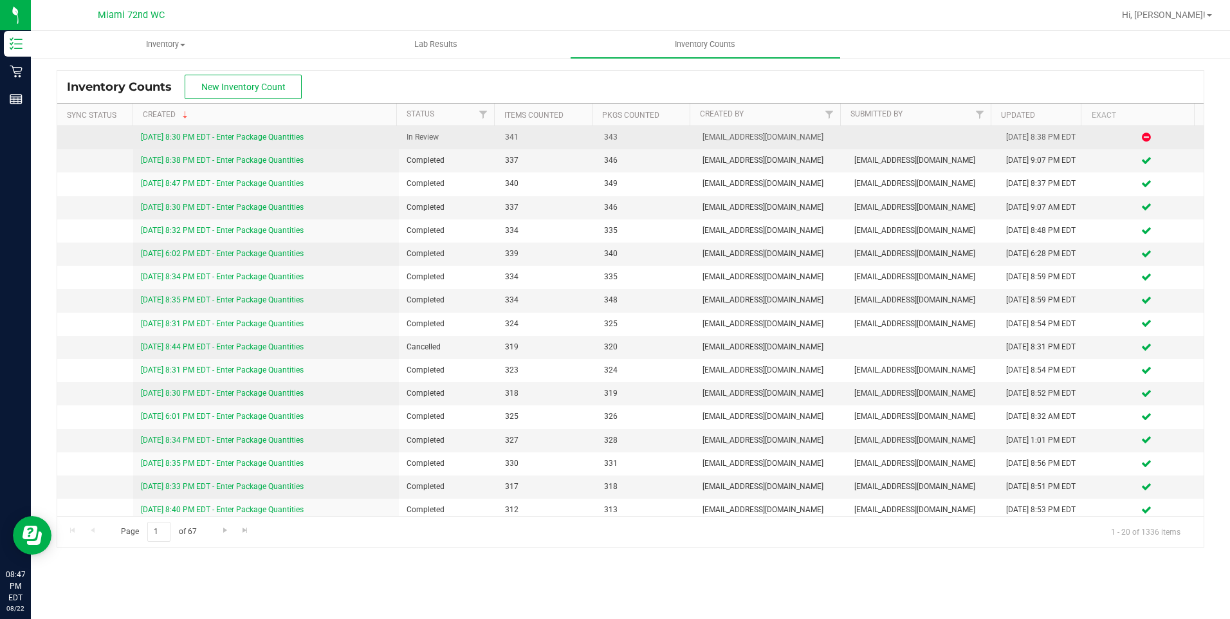
click at [186, 137] on link "[DATE] 8:30 PM EDT - Enter Package Quantities" at bounding box center [222, 137] width 163 height 9
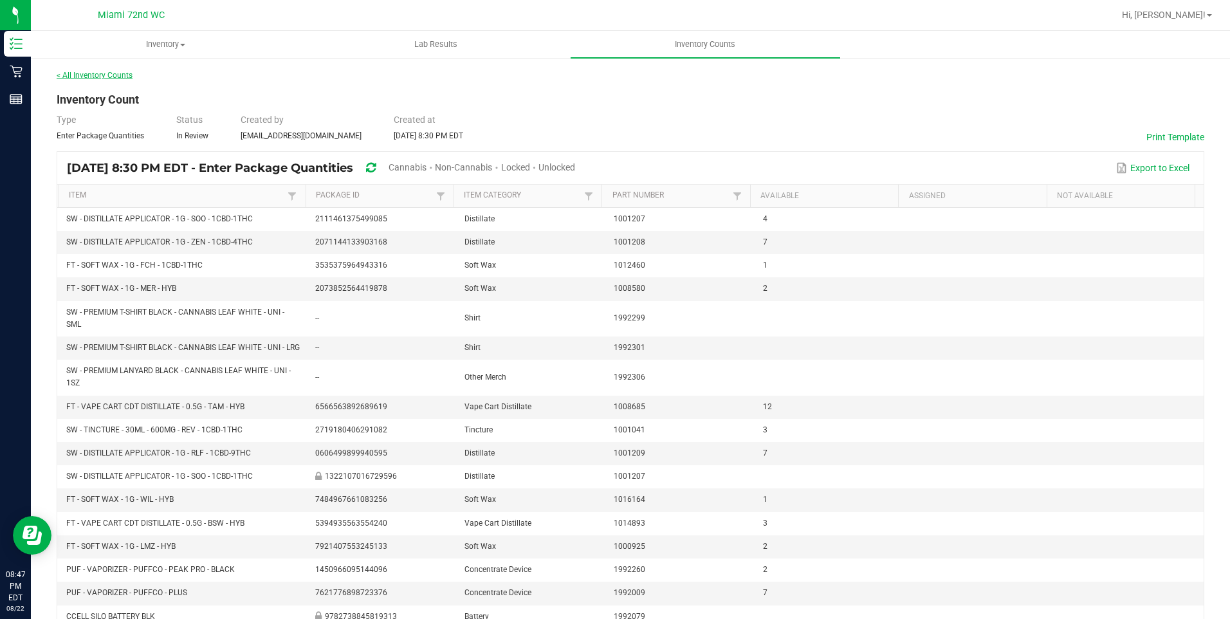
click at [97, 73] on link "< All Inventory Counts" at bounding box center [95, 75] width 76 height 9
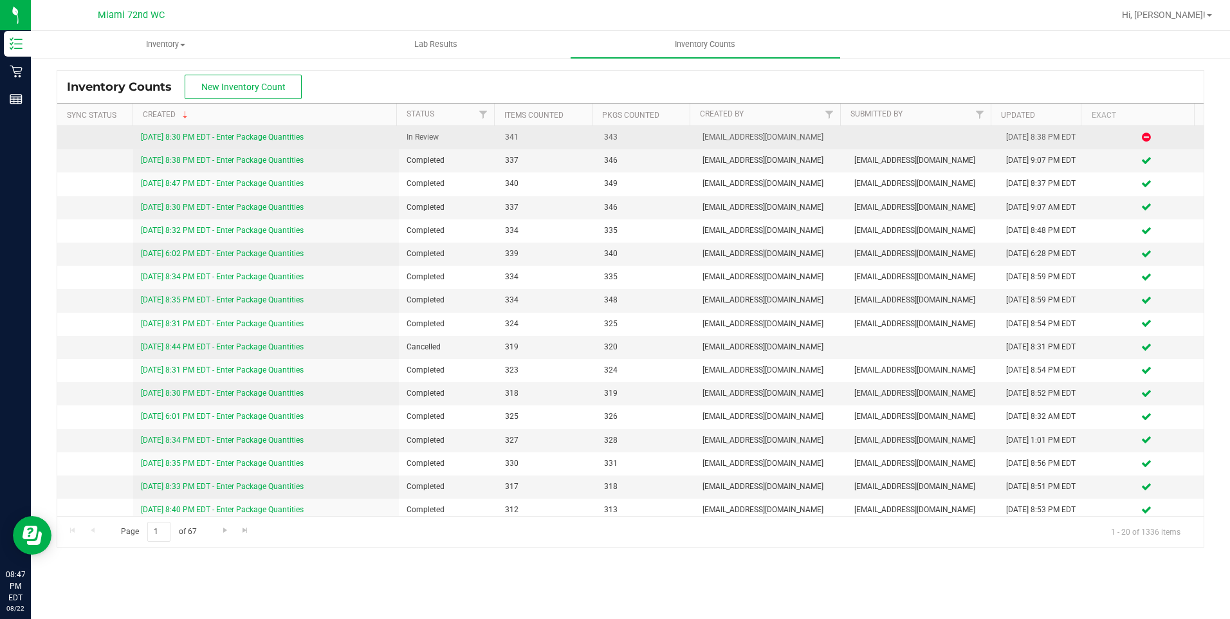
click at [215, 138] on link "[DATE] 8:30 PM EDT - Enter Package Quantities" at bounding box center [222, 137] width 163 height 9
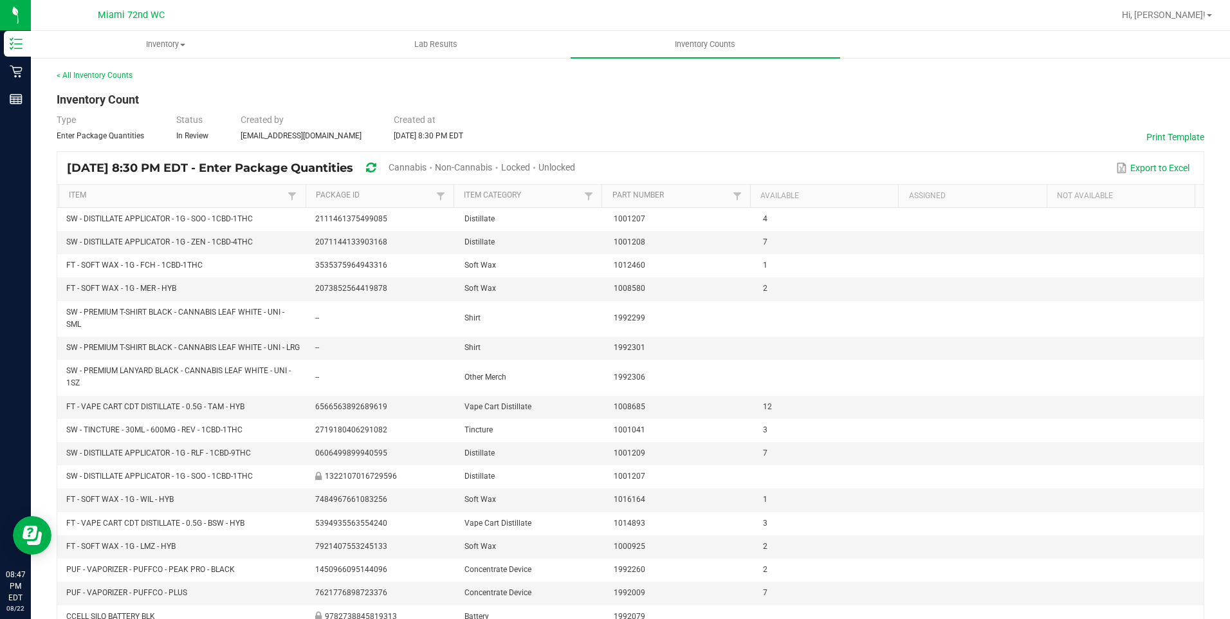
click at [492, 170] on span "Non-Cannabis" at bounding box center [463, 167] width 57 height 10
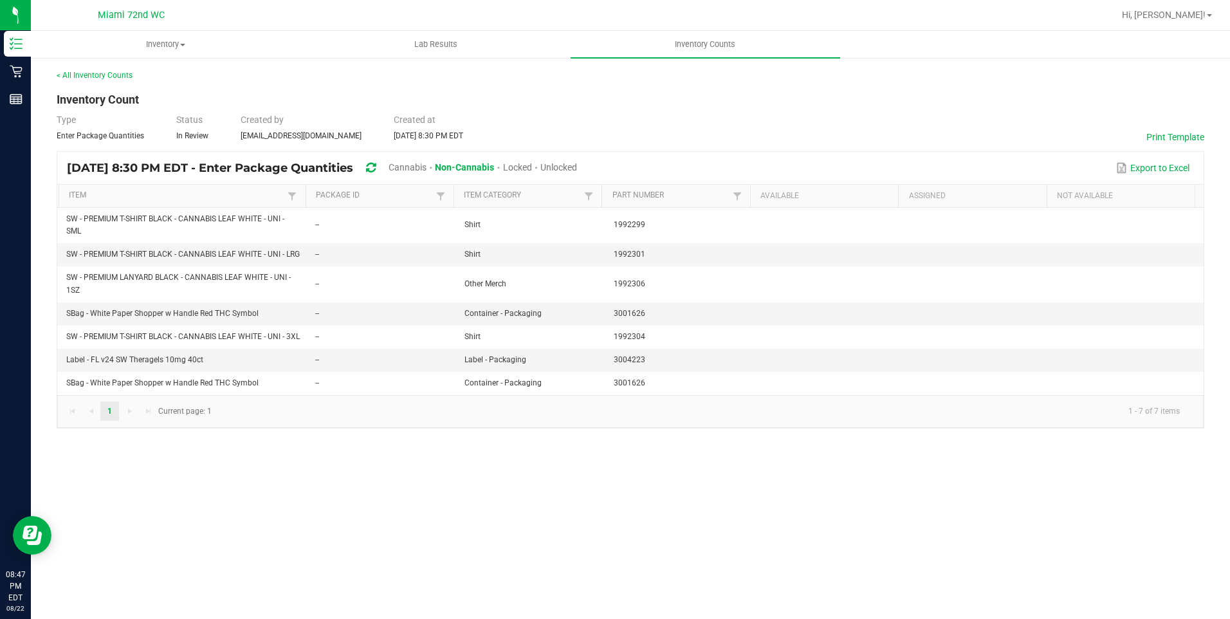
click at [427, 168] on span "Cannabis" at bounding box center [408, 167] width 38 height 10
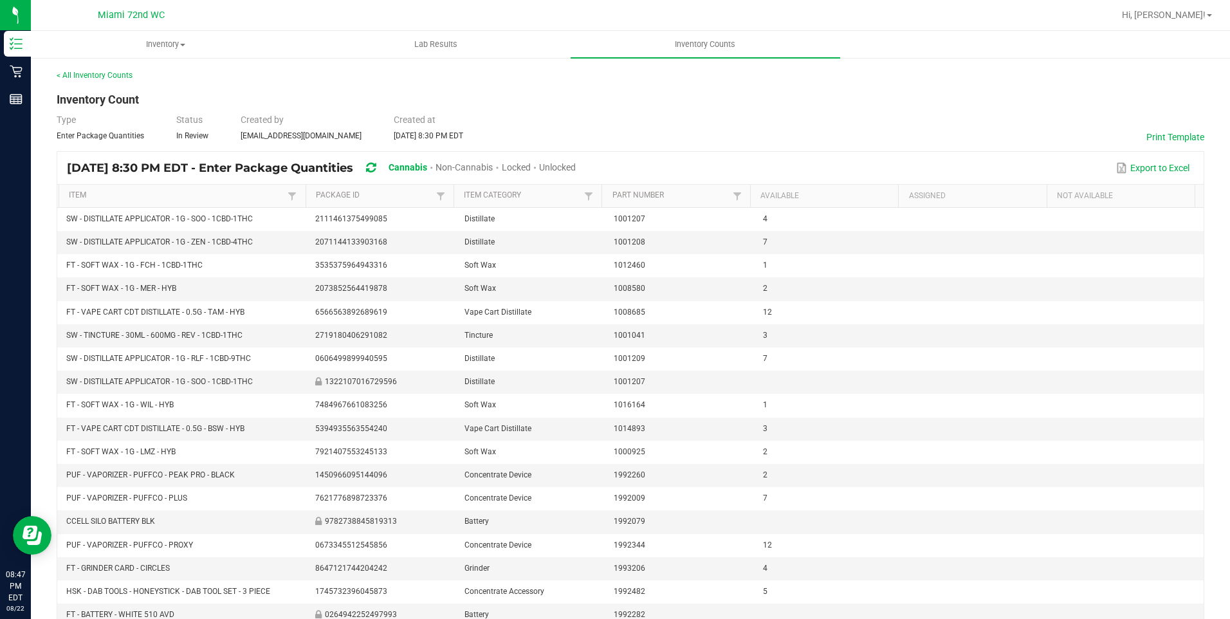
click at [576, 172] on span "Unlocked" at bounding box center [557, 167] width 37 height 10
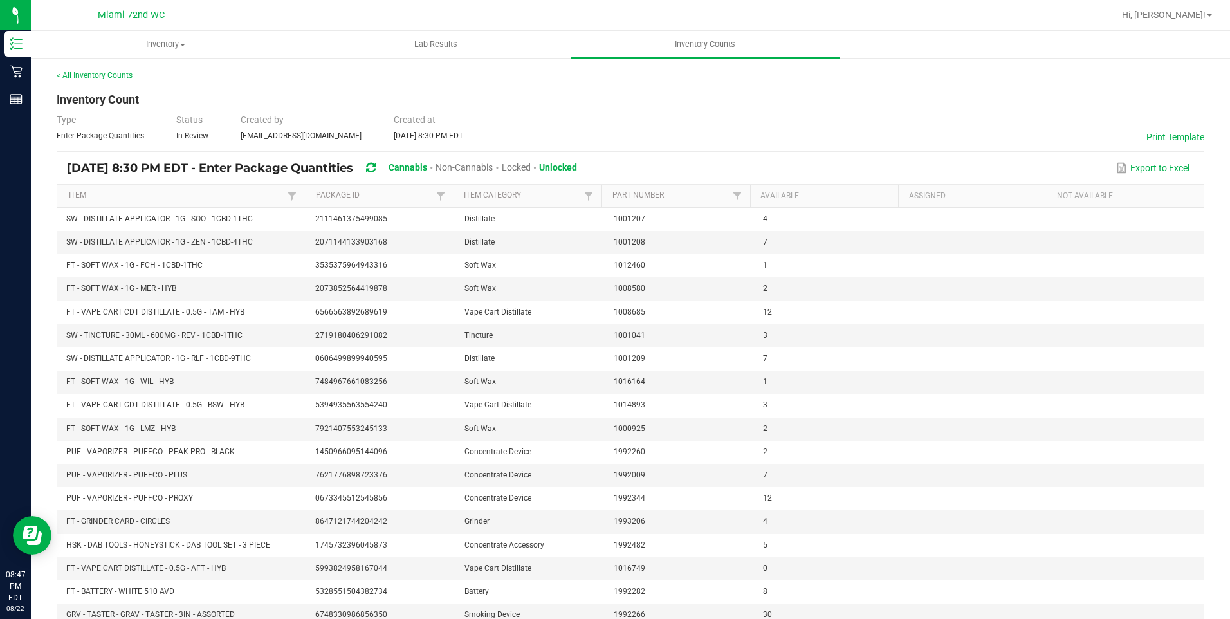
click at [640, 204] on th "Part Number" at bounding box center [676, 196] width 148 height 23
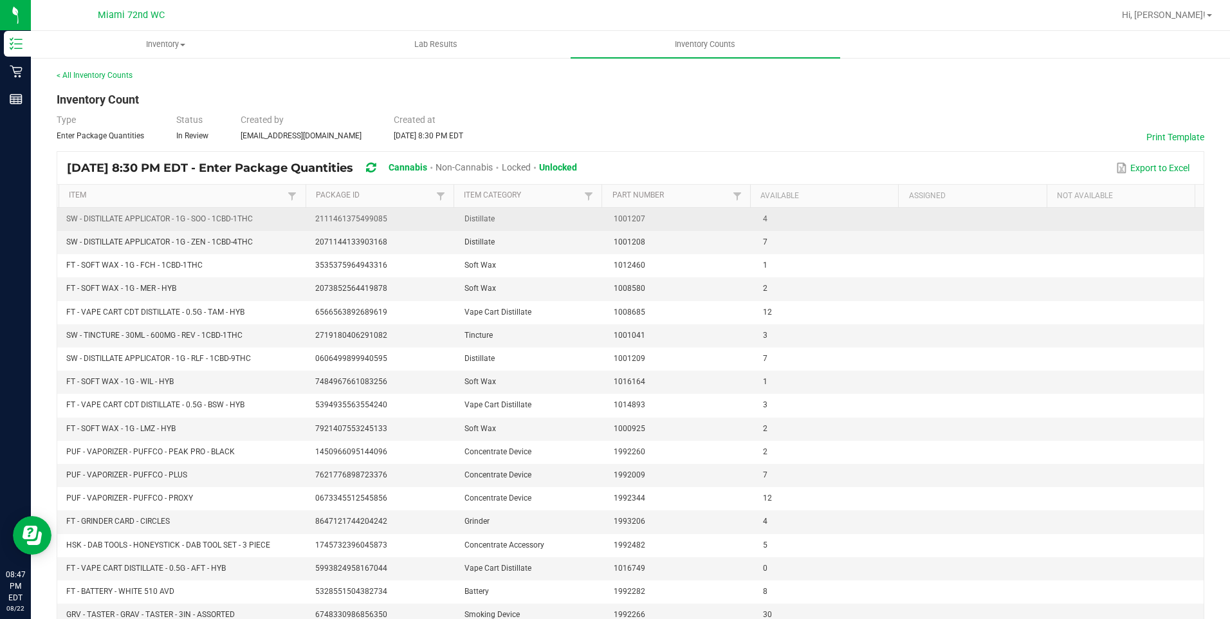
click at [649, 226] on td "1001207" at bounding box center [680, 219] width 149 height 23
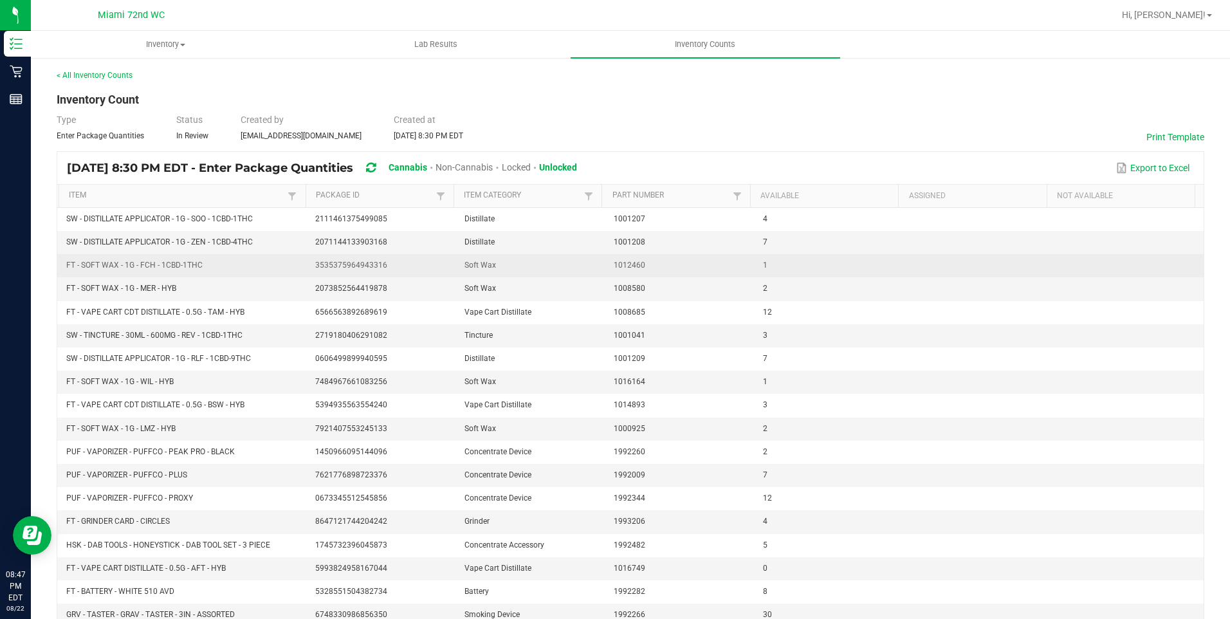
drag, startPoint x: 918, startPoint y: 257, endPoint x: 734, endPoint y: 259, distance: 184.0
click at [734, 259] on tr "FT - SOFT WAX - 1G - FCH - 1CBD-1THC 3535375964943316 Soft Wax 1012460 1" at bounding box center [630, 265] width 1147 height 23
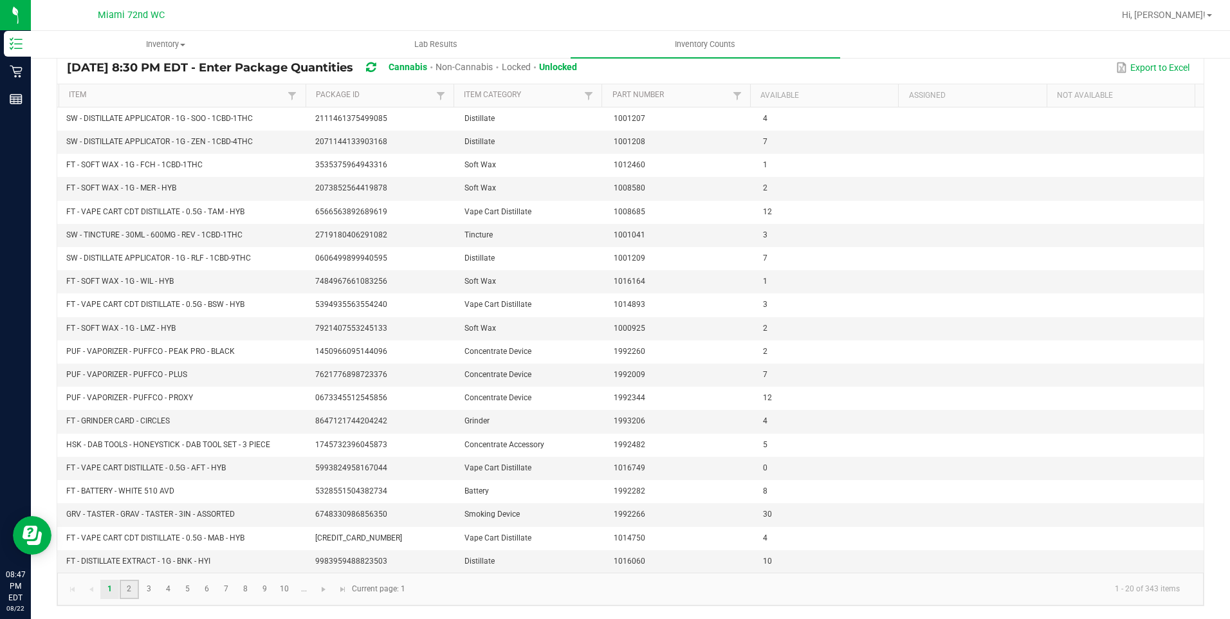
click at [136, 584] on link "2" at bounding box center [129, 589] width 19 height 19
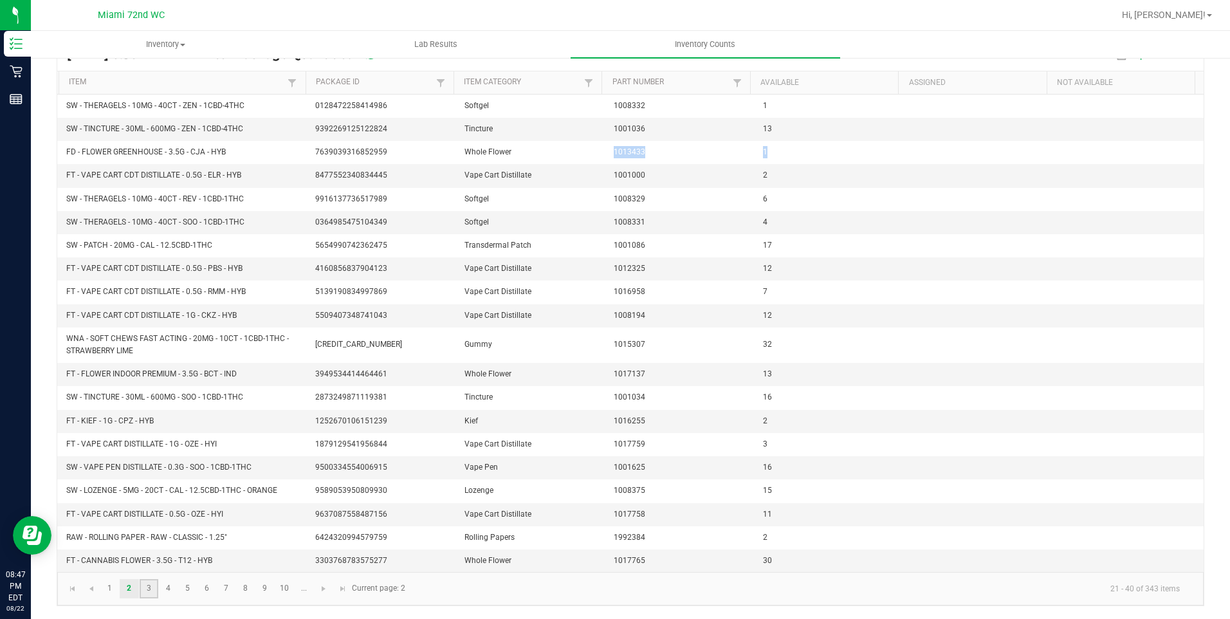
click at [154, 595] on link "3" at bounding box center [149, 588] width 19 height 19
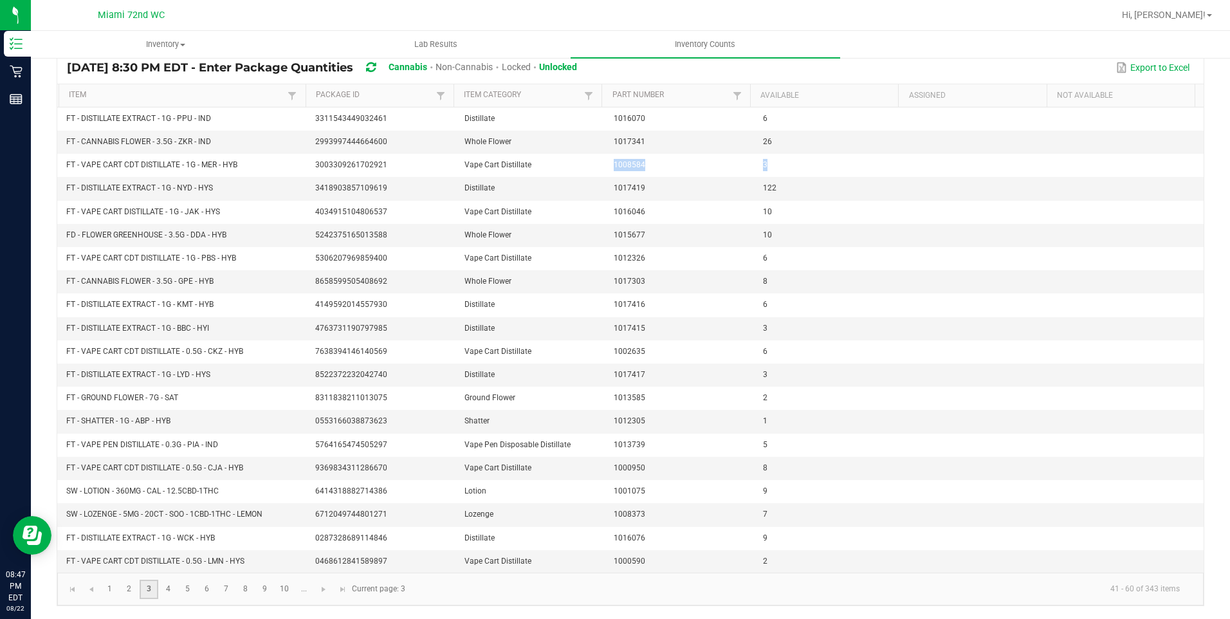
scroll to position [100, 0]
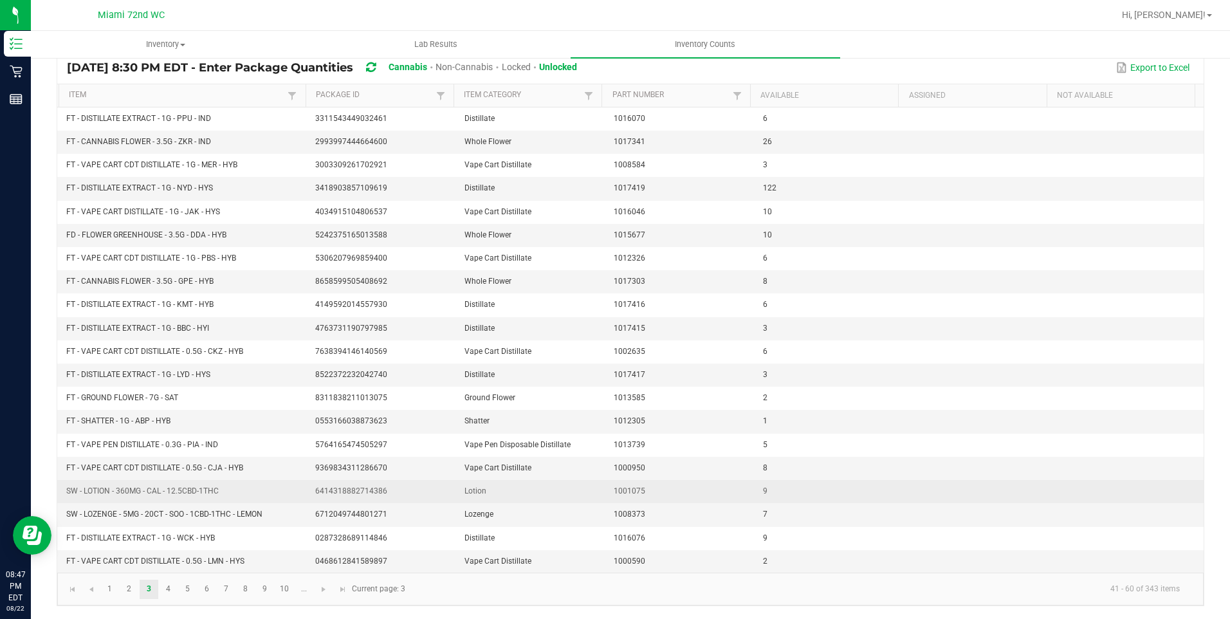
click at [276, 490] on td "SW - LOTION - 360MG - CAL - 12.5CBD-1THC" at bounding box center [183, 491] width 249 height 23
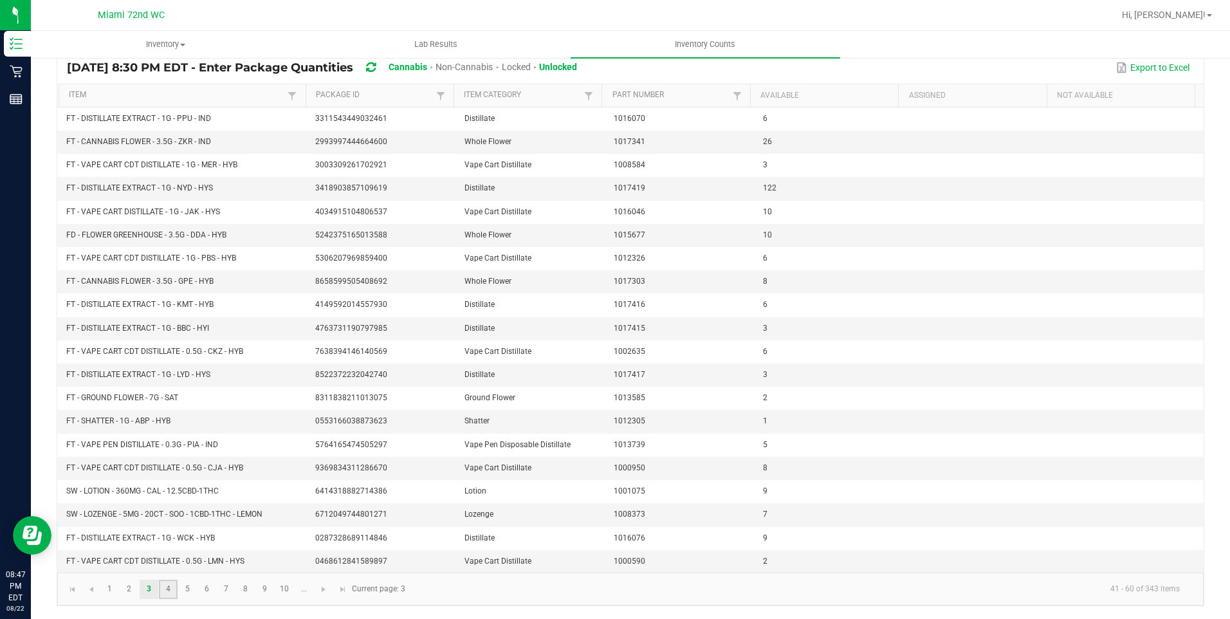
click at [164, 593] on link "4" at bounding box center [168, 589] width 19 height 19
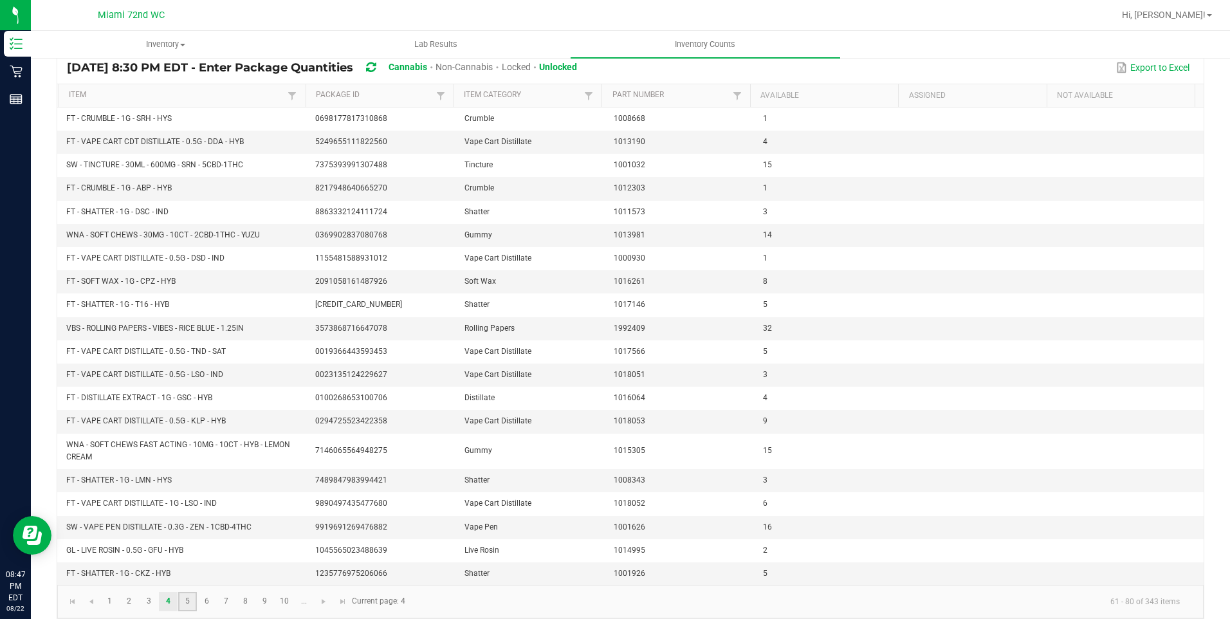
click at [193, 593] on link "5" at bounding box center [187, 601] width 19 height 19
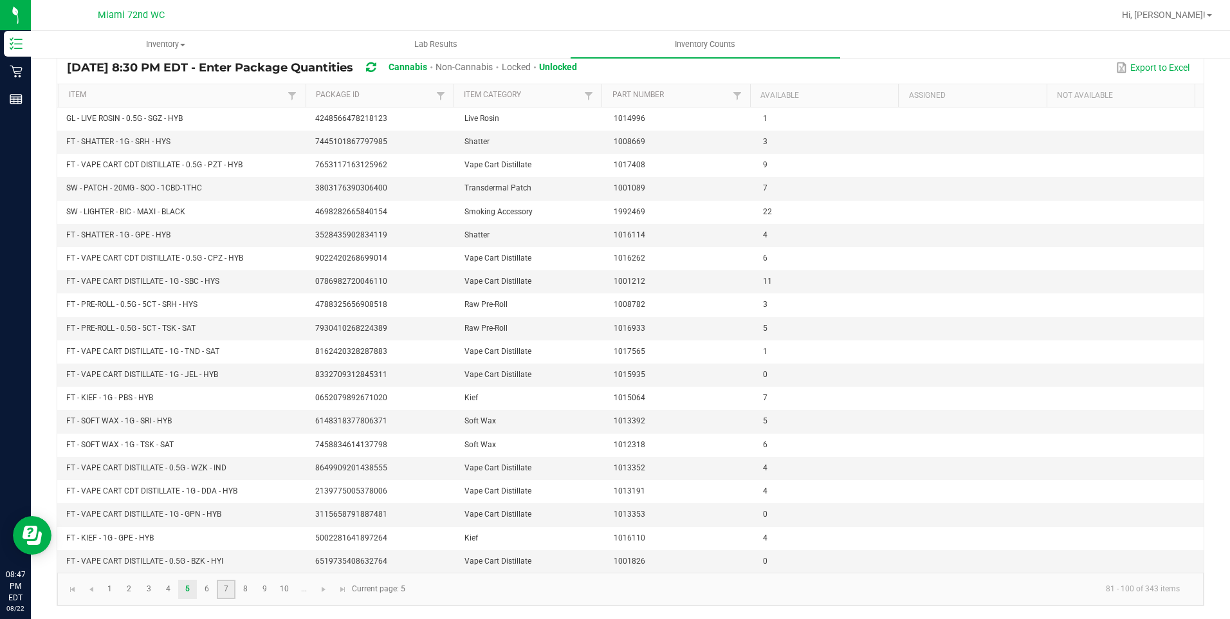
click at [223, 597] on link "7" at bounding box center [226, 589] width 19 height 19
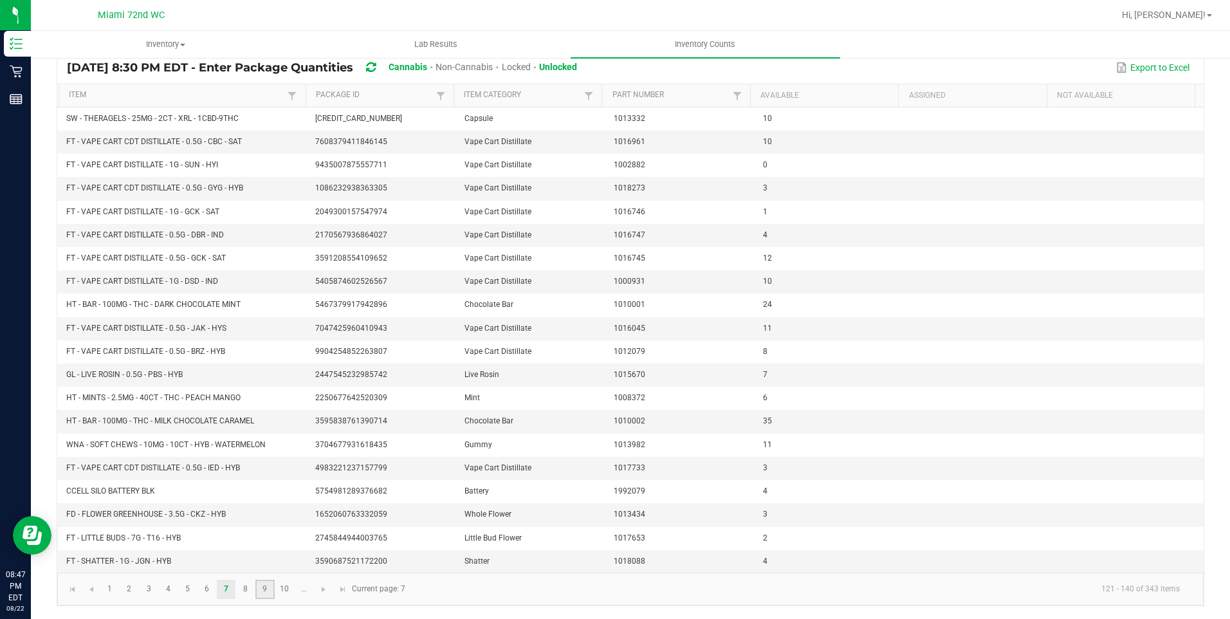
click at [260, 595] on link "9" at bounding box center [264, 589] width 19 height 19
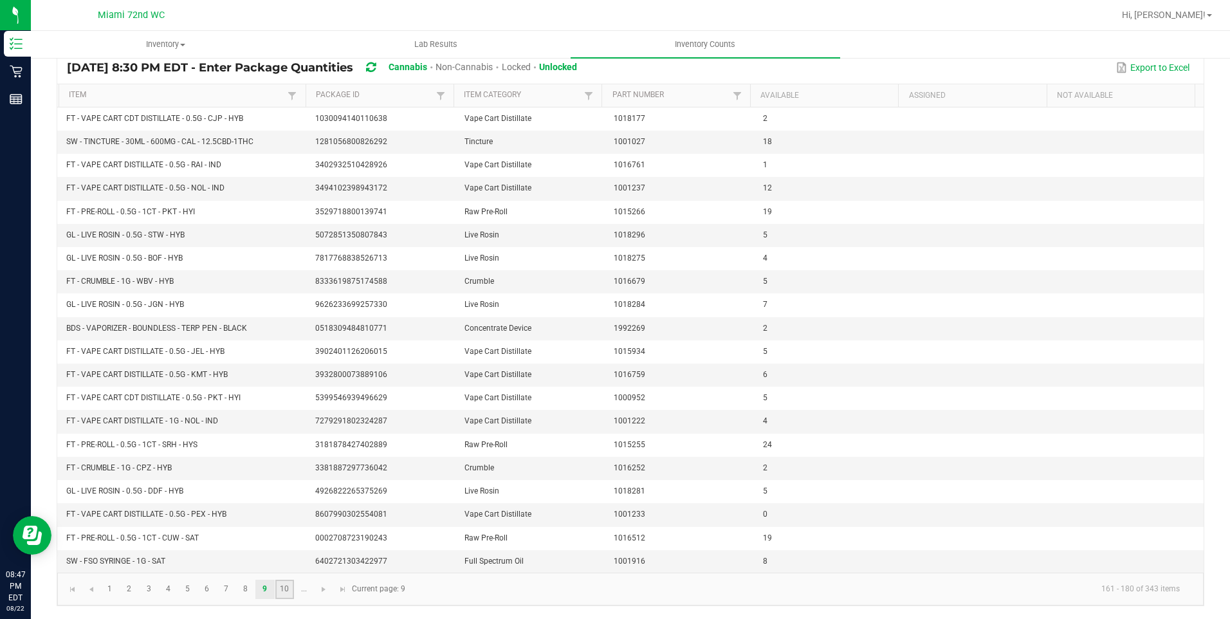
click at [281, 594] on link "10" at bounding box center [284, 589] width 19 height 19
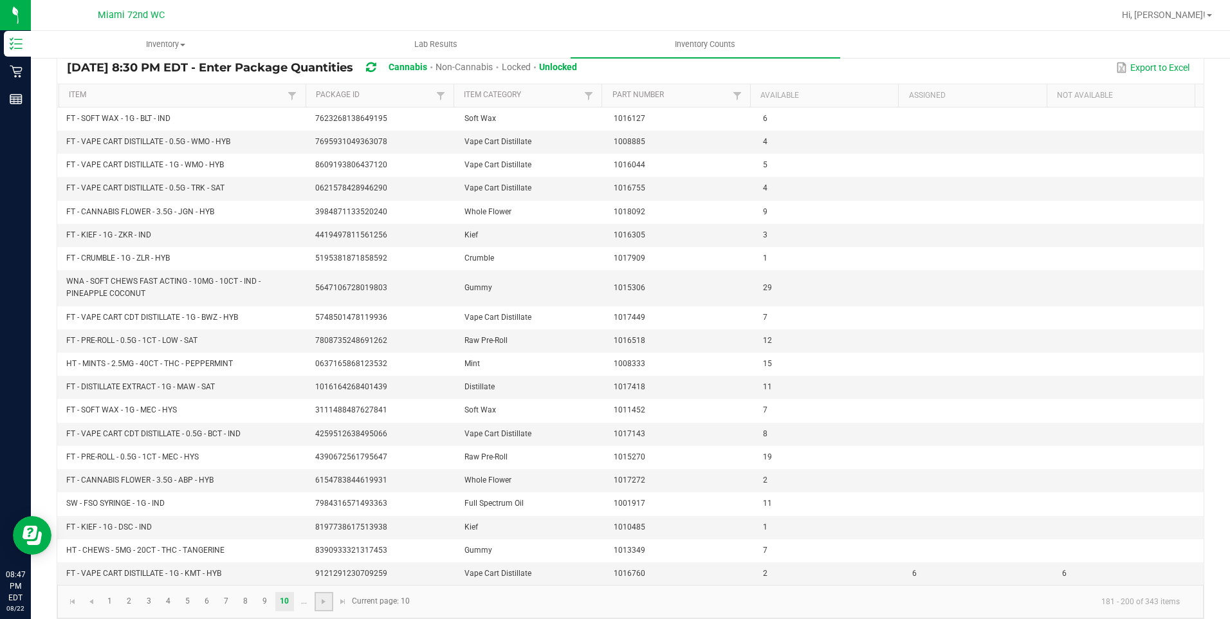
click at [315, 598] on link at bounding box center [324, 601] width 19 height 19
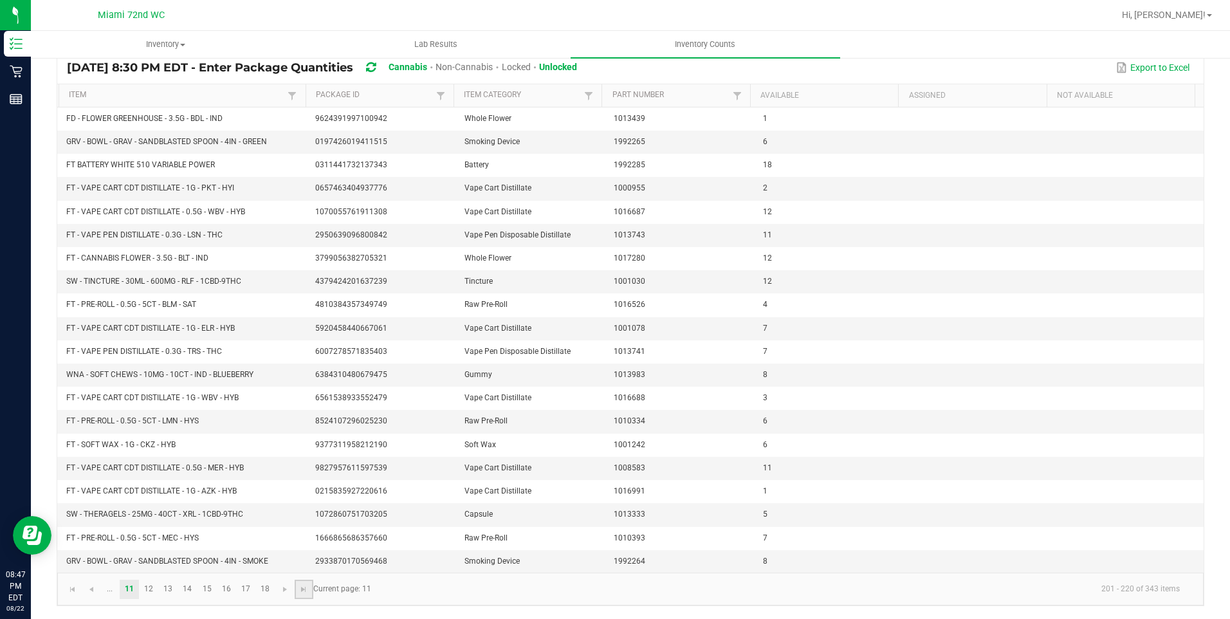
click at [302, 595] on link at bounding box center [304, 589] width 19 height 19
